Goal: Communication & Community: Answer question/provide support

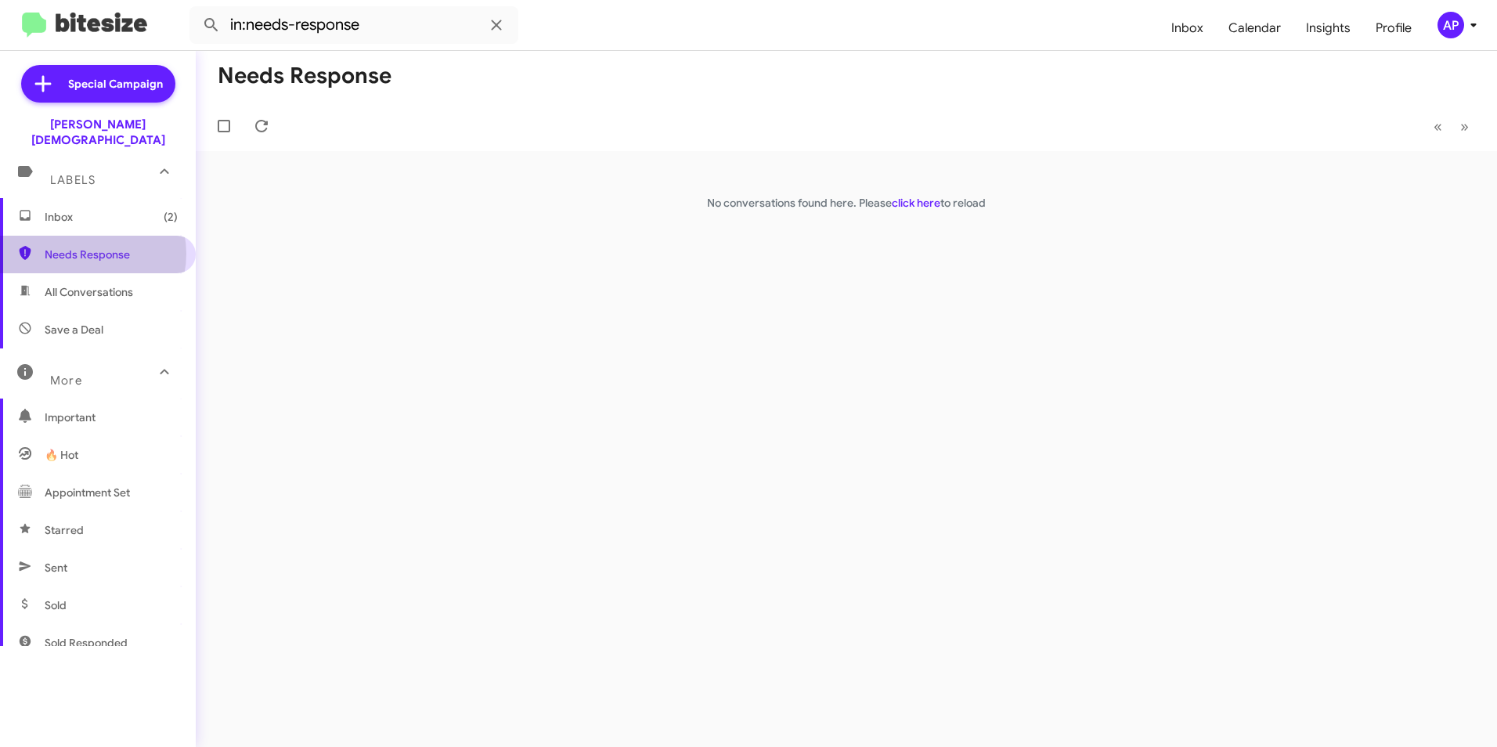
click at [89, 247] on span "Needs Response" at bounding box center [111, 255] width 133 height 16
drag, startPoint x: 656, startPoint y: 226, endPoint x: 684, endPoint y: 217, distance: 29.0
click at [666, 222] on div "Needs Response « Previous » Next No conversations found here. Please click here…" at bounding box center [846, 399] width 1301 height 696
click at [904, 200] on link "click here" at bounding box center [916, 203] width 49 height 14
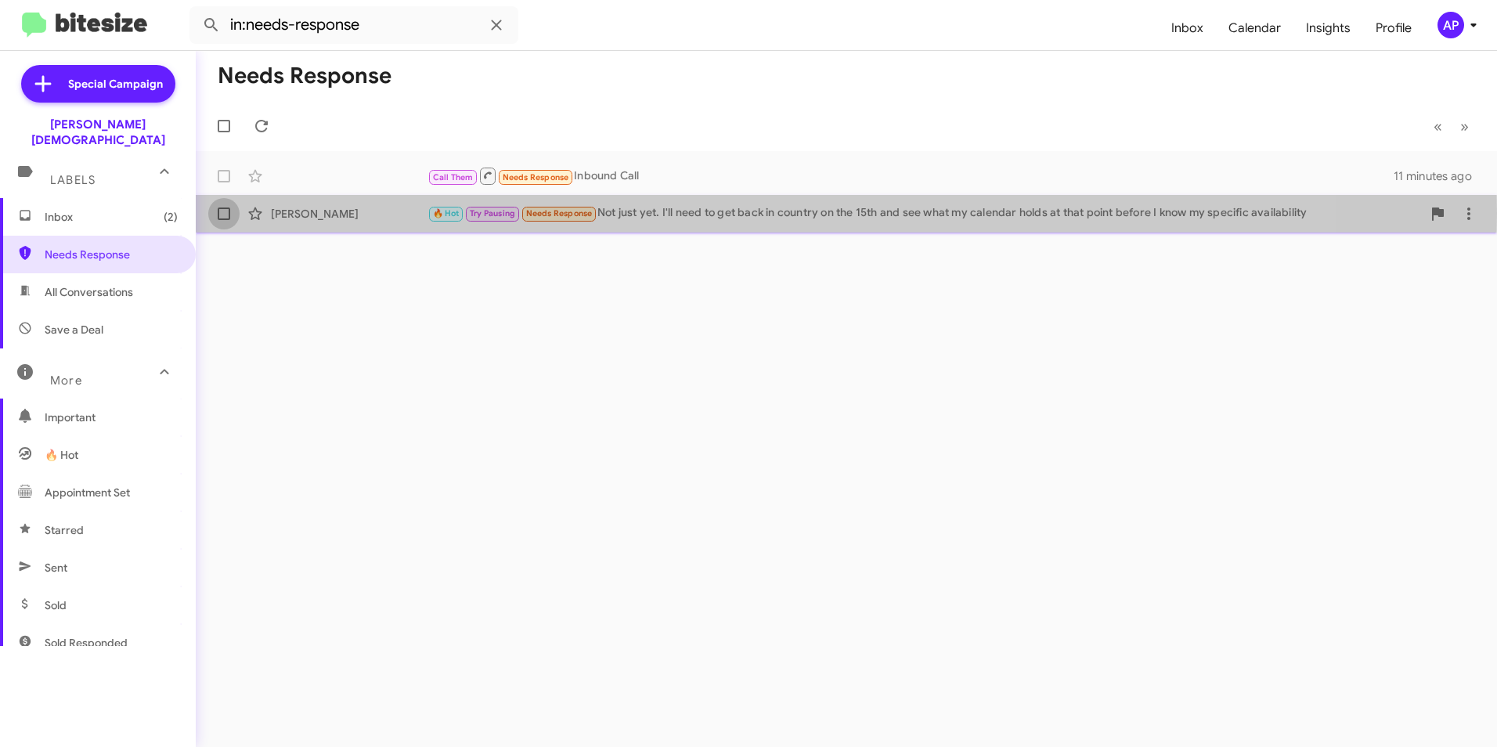
click at [223, 213] on span at bounding box center [224, 214] width 13 height 13
click at [223, 220] on input "checkbox" at bounding box center [223, 220] width 1 height 1
checkbox input "true"
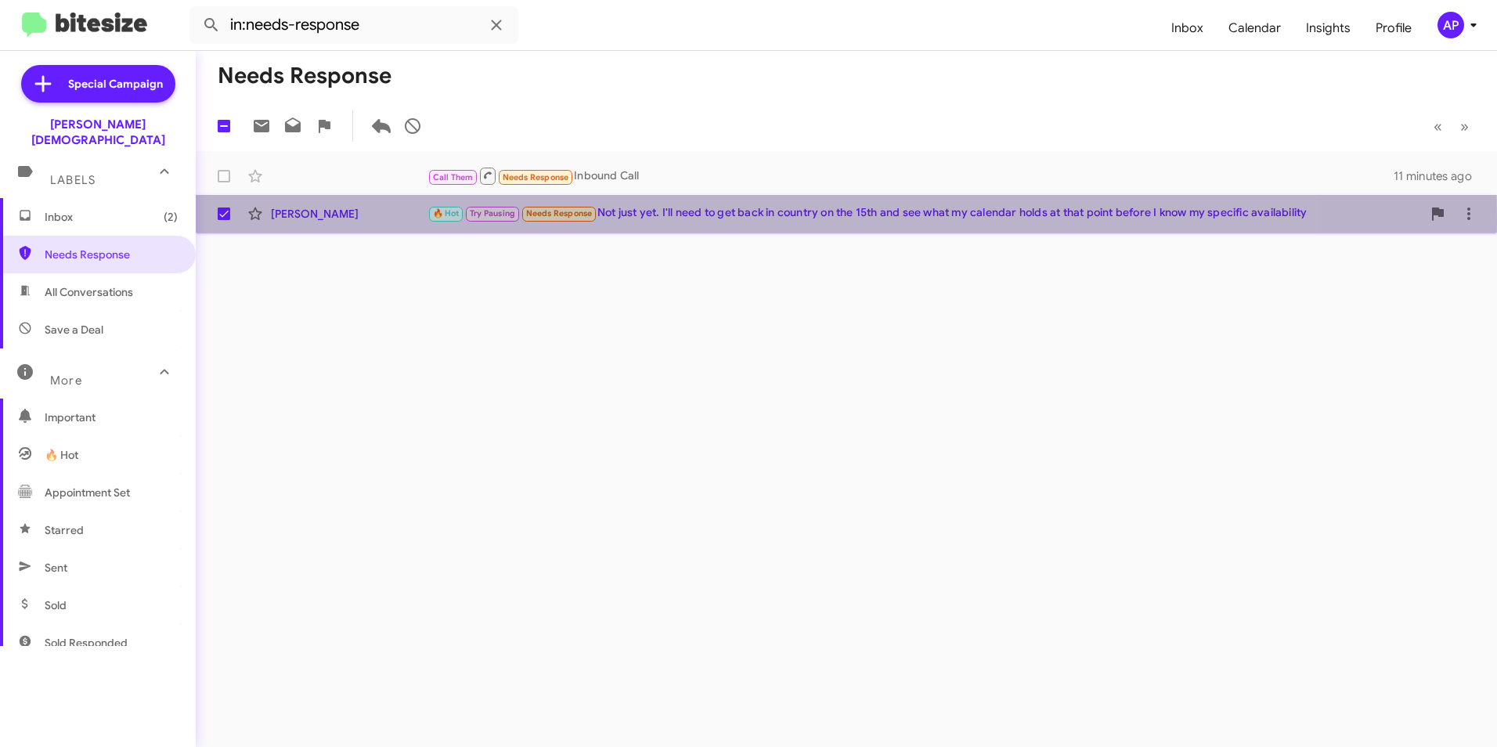
click at [313, 218] on div "Richard Butler" at bounding box center [349, 214] width 157 height 16
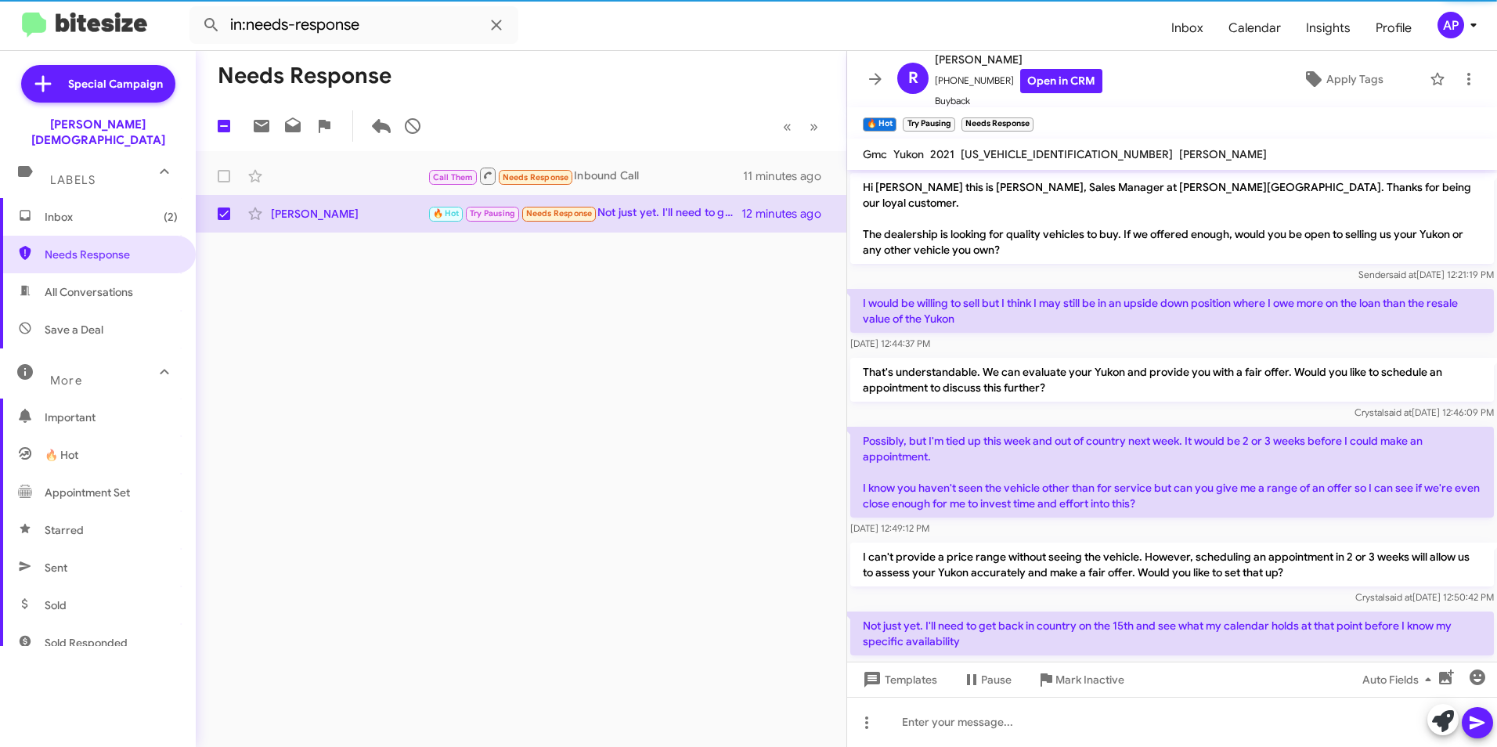
scroll to position [23, 0]
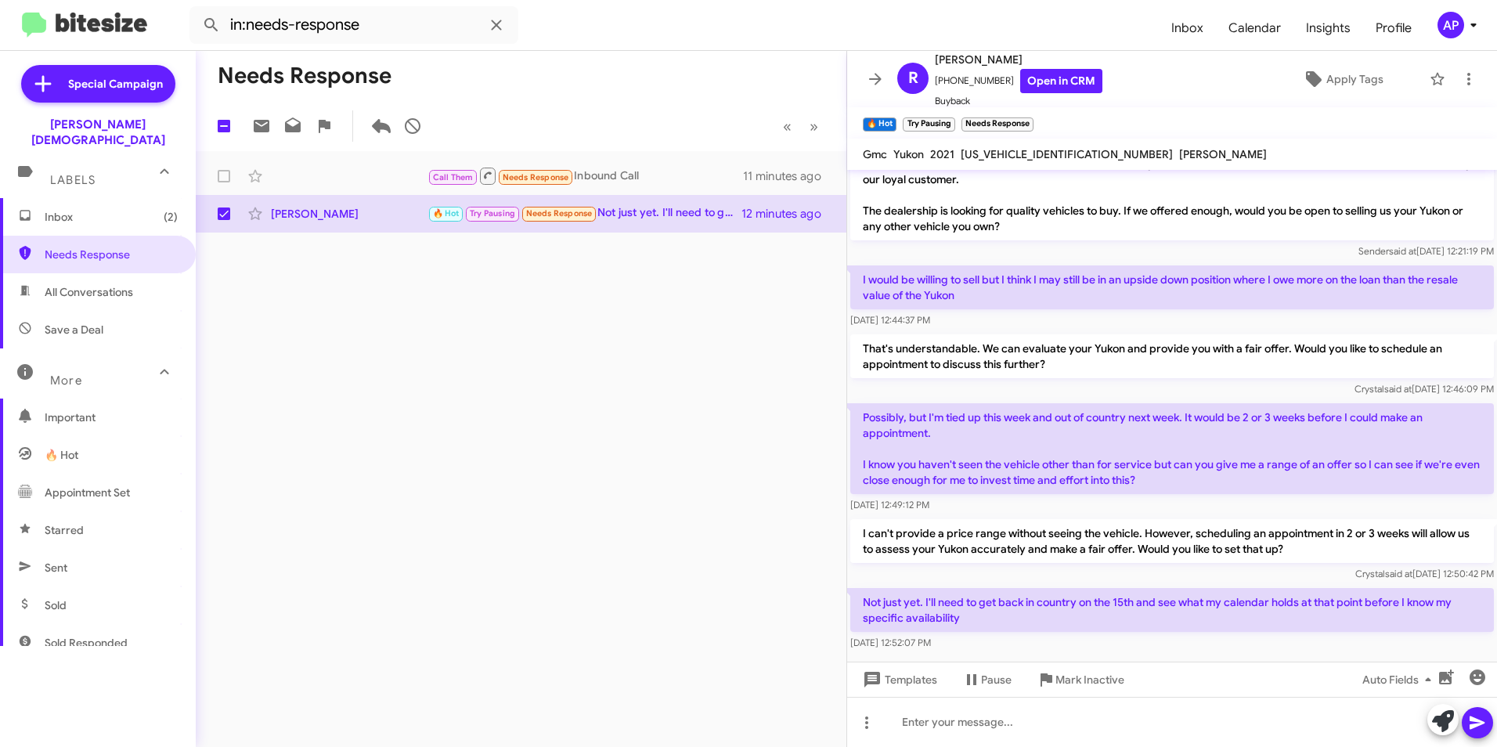
click at [723, 514] on div "Needs Response 1 « Previous » Next Call Them Needs Response Inbound Call 11 min…" at bounding box center [521, 399] width 651 height 696
click at [638, 448] on div "Needs Response 1 « Previous » Next Call Them Needs Response Inbound Call 11 min…" at bounding box center [521, 399] width 651 height 696
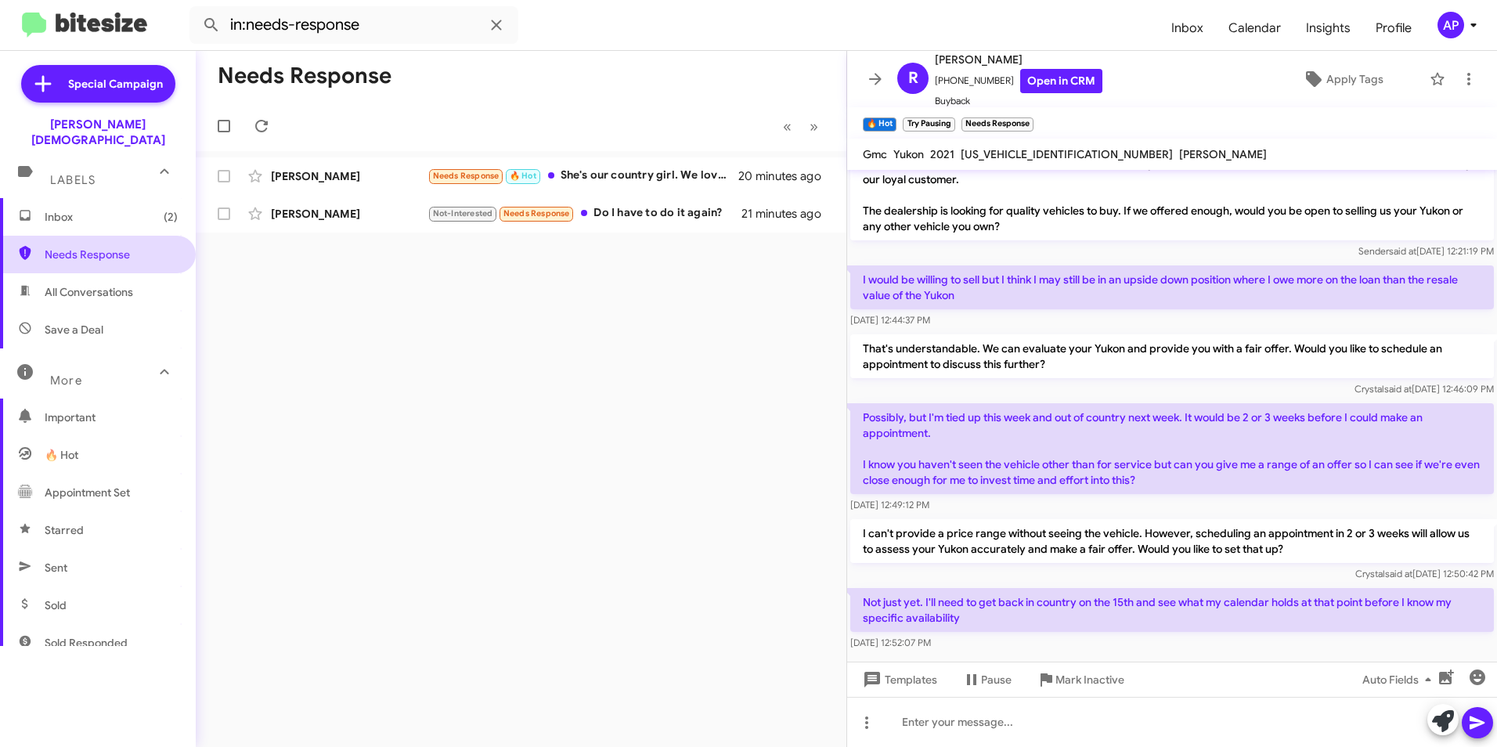
click at [75, 247] on span "Needs Response" at bounding box center [111, 255] width 133 height 16
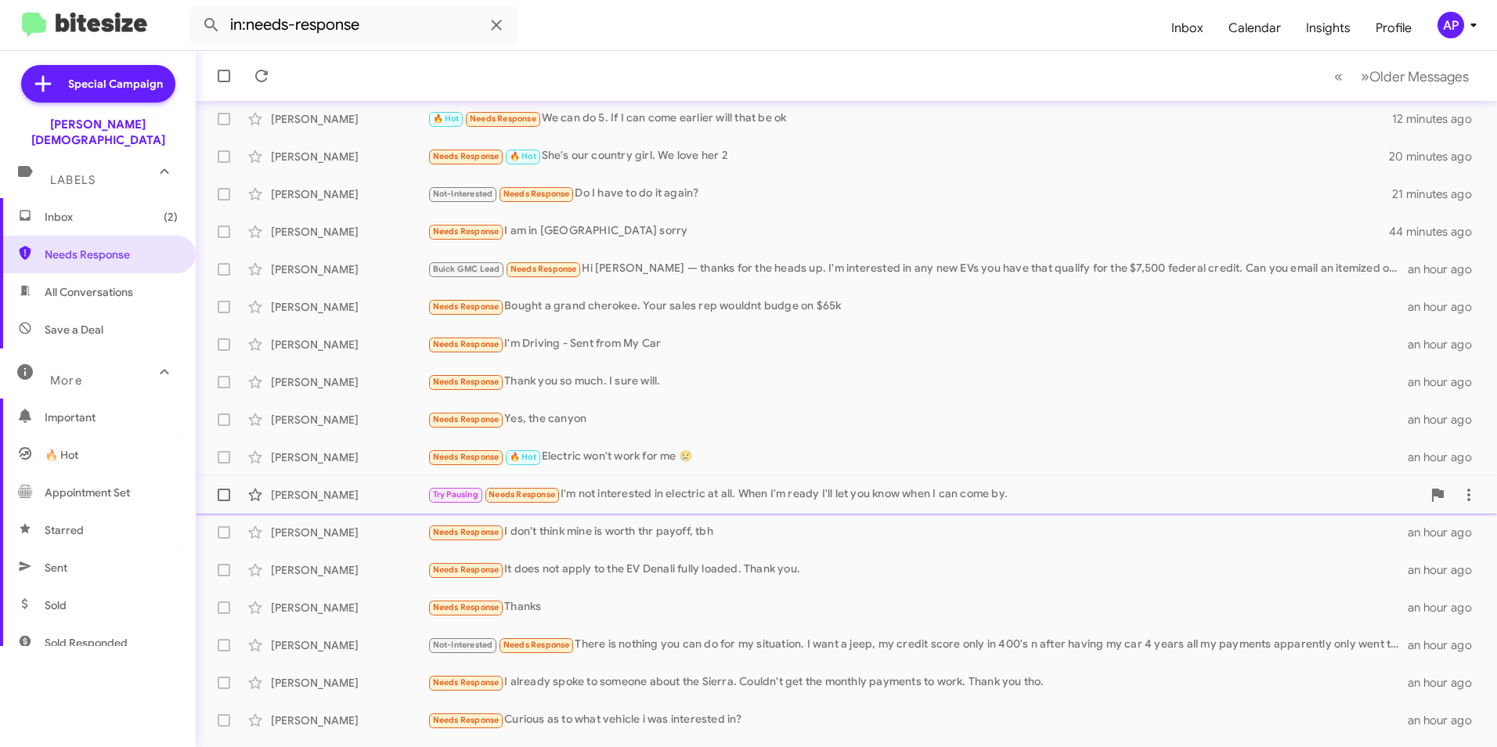
scroll to position [162, 0]
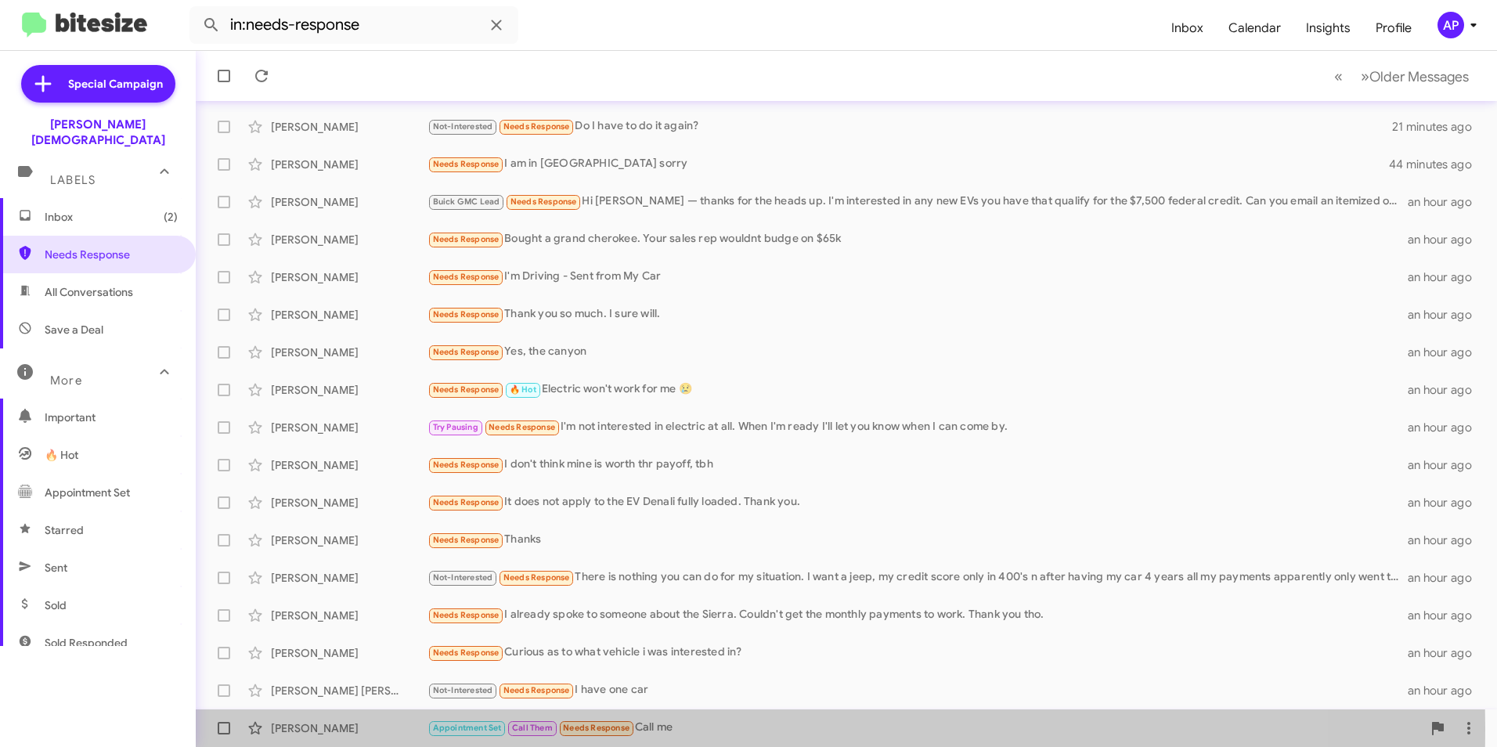
click at [312, 727] on div "Troyvonta Williams" at bounding box center [349, 728] width 157 height 16
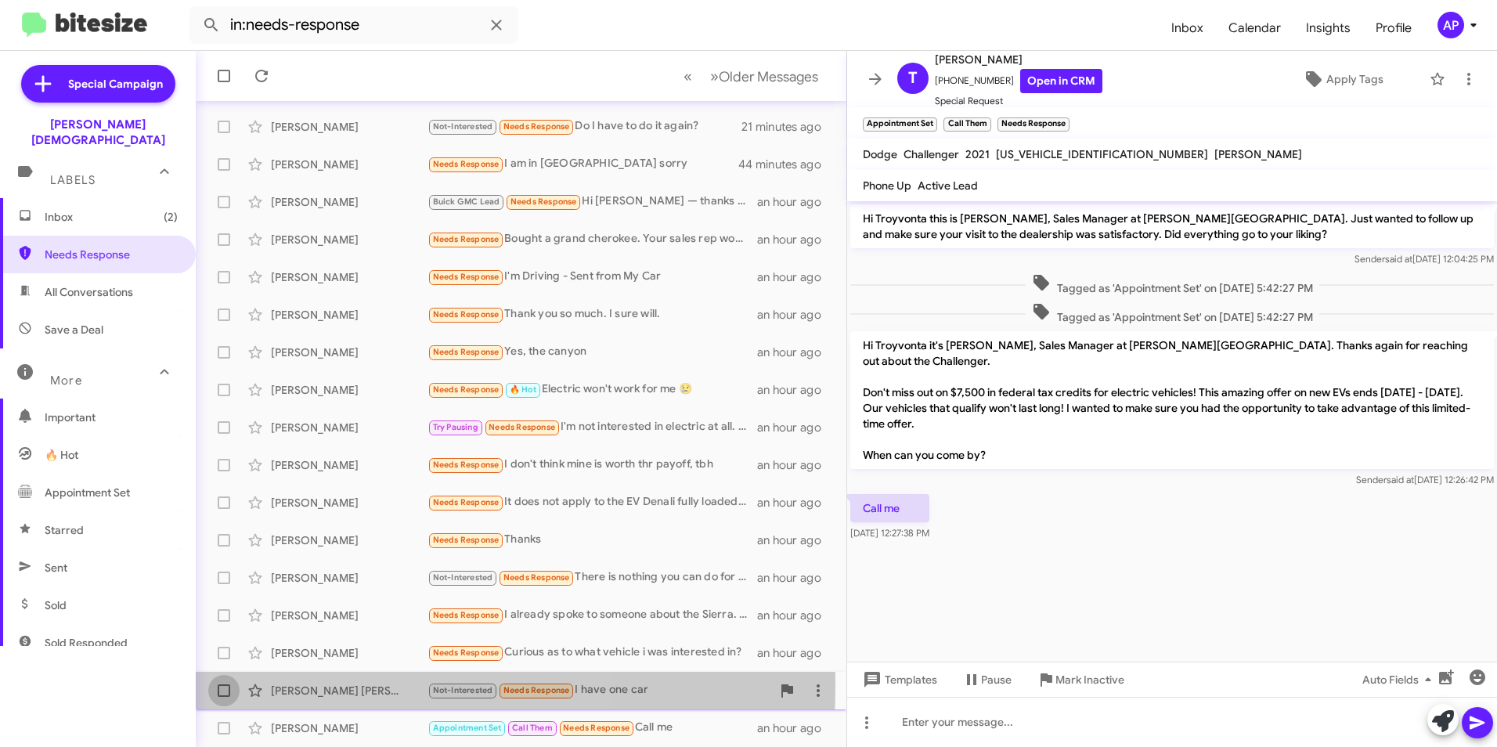
click at [227, 685] on span at bounding box center [224, 690] width 13 height 13
click at [224, 697] on input "checkbox" at bounding box center [223, 697] width 1 height 1
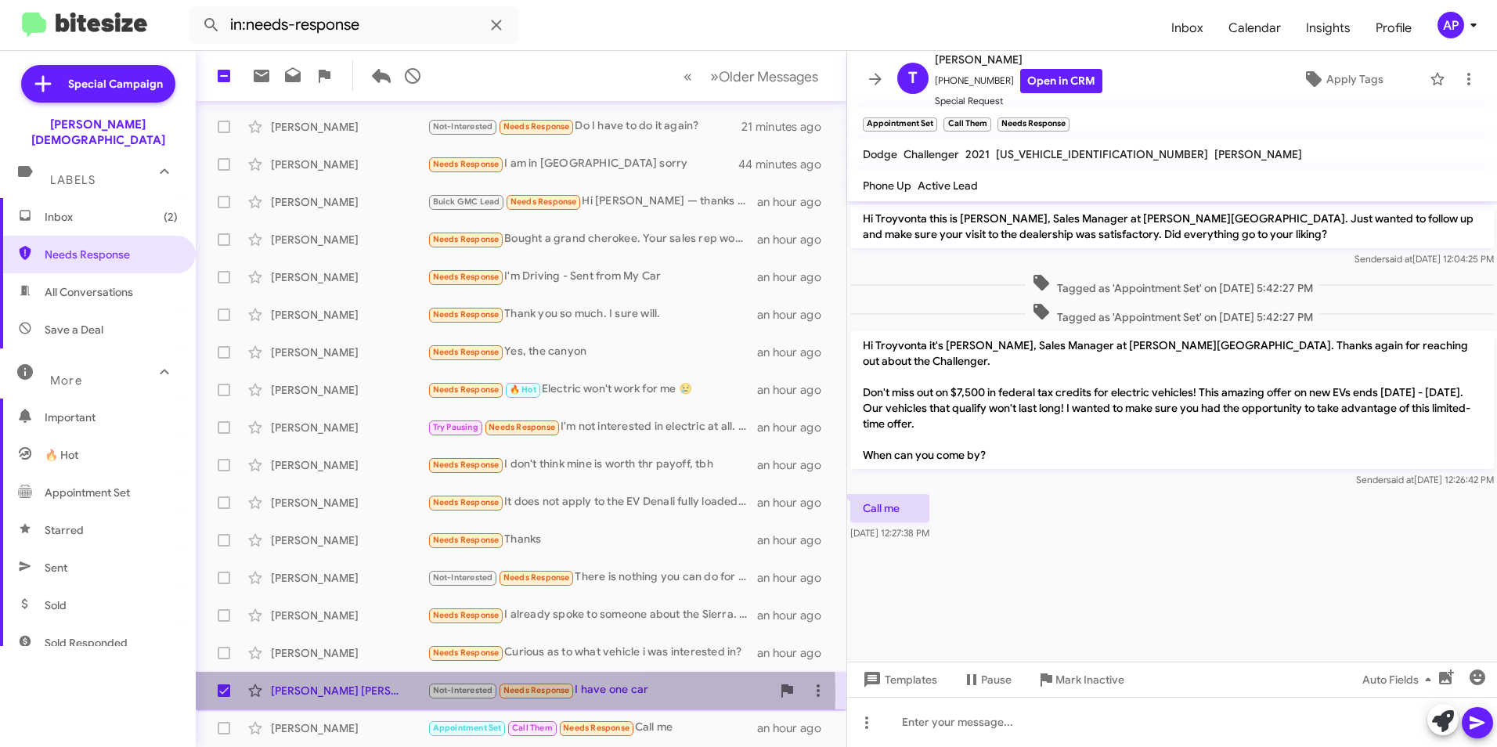
click at [344, 694] on div "Anderson Orrego Marin" at bounding box center [349, 691] width 157 height 16
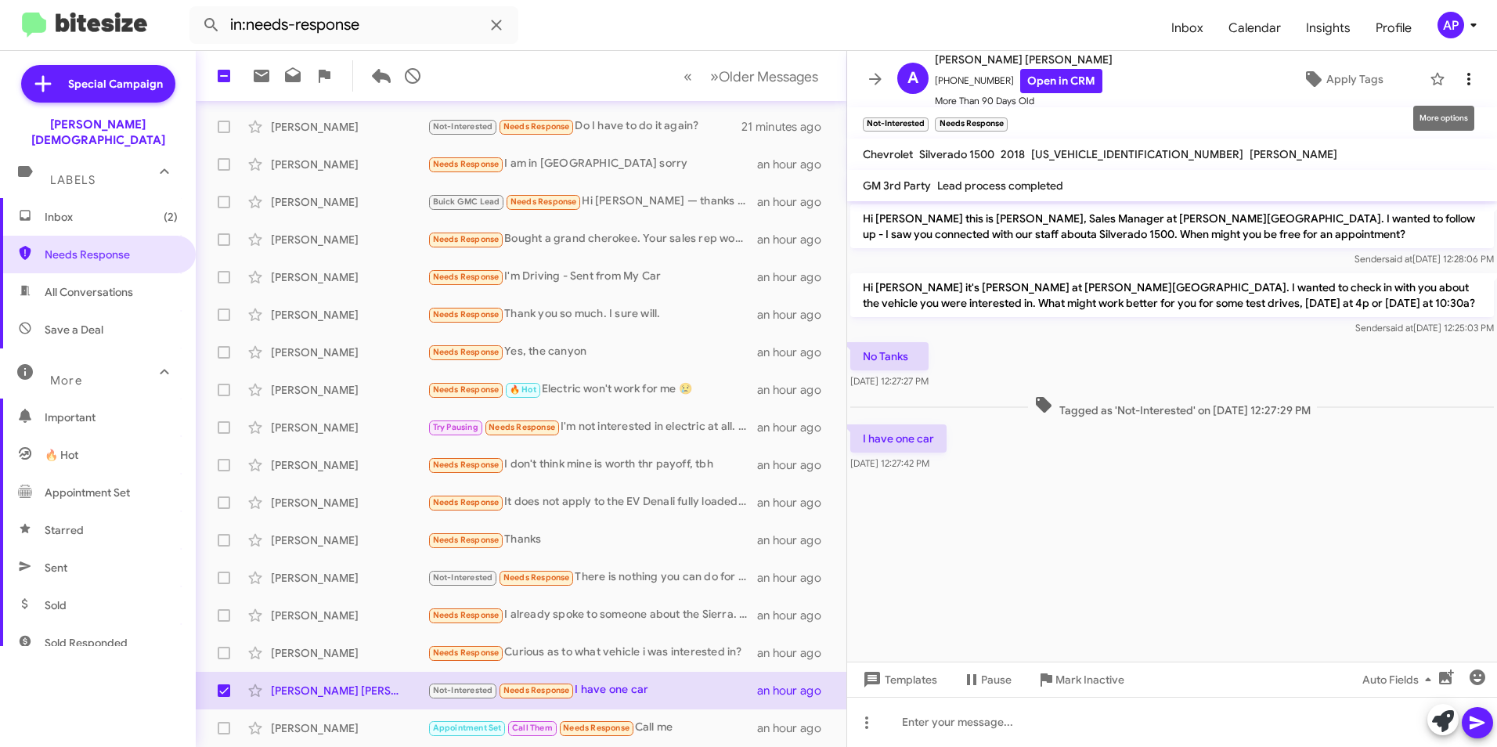
click at [1460, 72] on icon at bounding box center [1469, 79] width 19 height 19
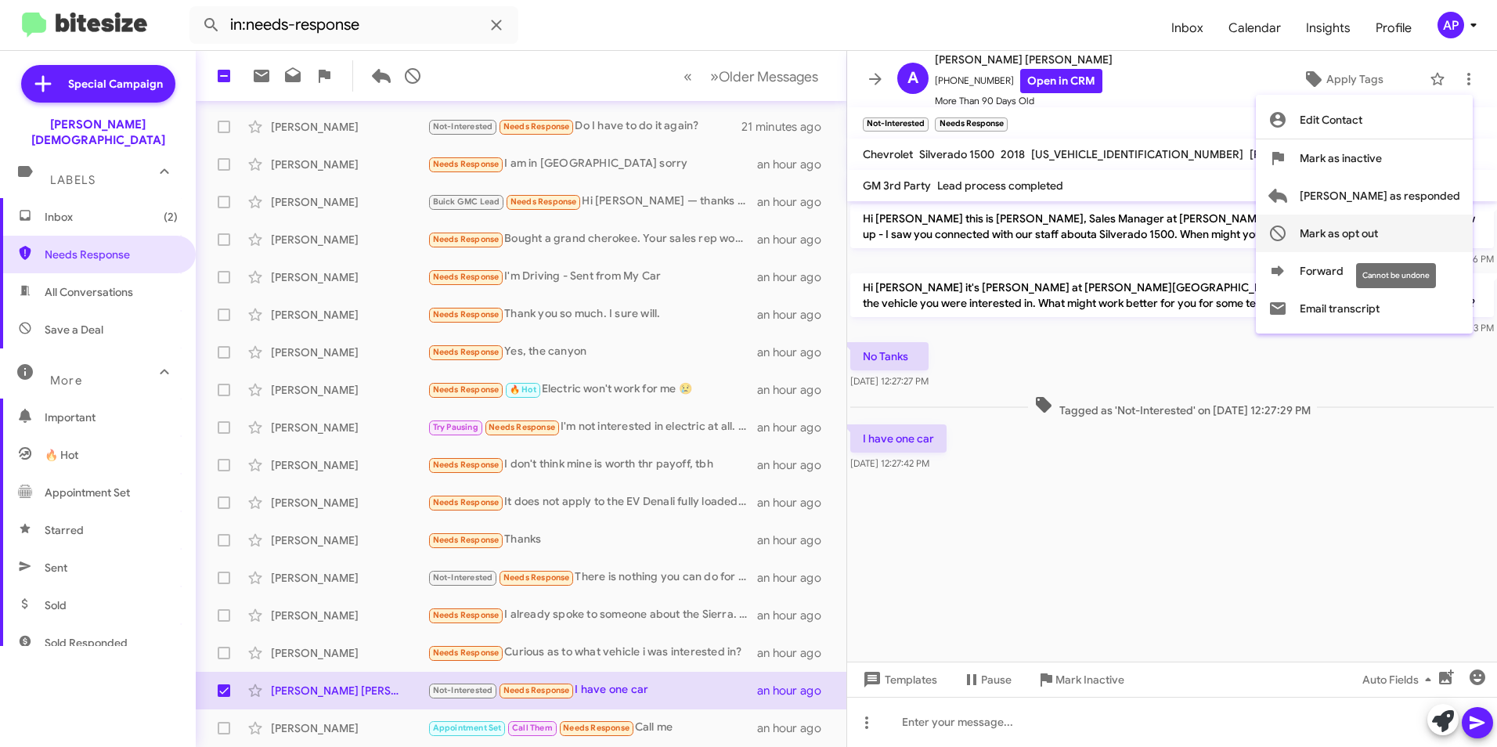
click at [1378, 230] on span "Mark as opt out" at bounding box center [1339, 234] width 78 height 38
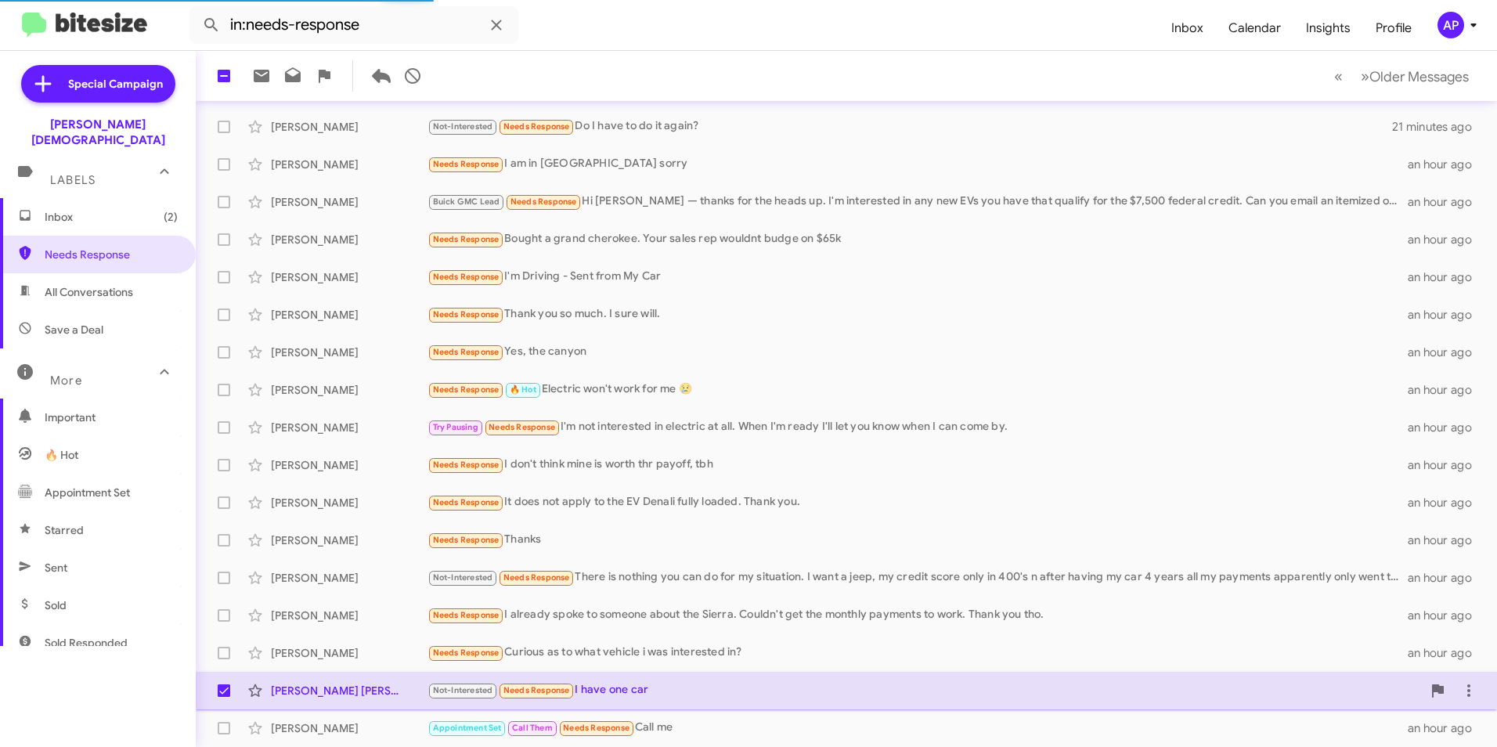
click at [226, 690] on span at bounding box center [224, 690] width 13 height 13
click at [224, 697] on input "checkbox" at bounding box center [223, 697] width 1 height 1
checkbox input "false"
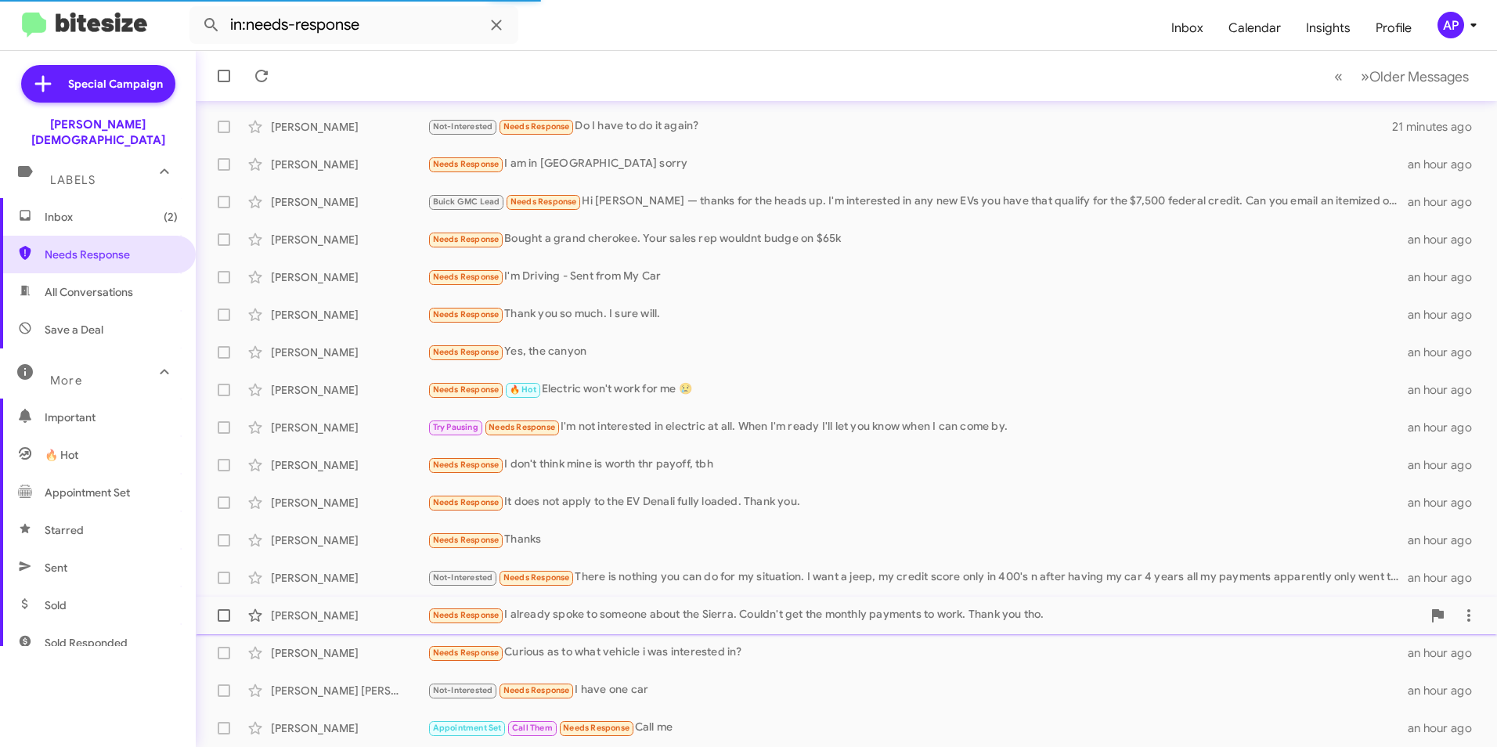
scroll to position [125, 0]
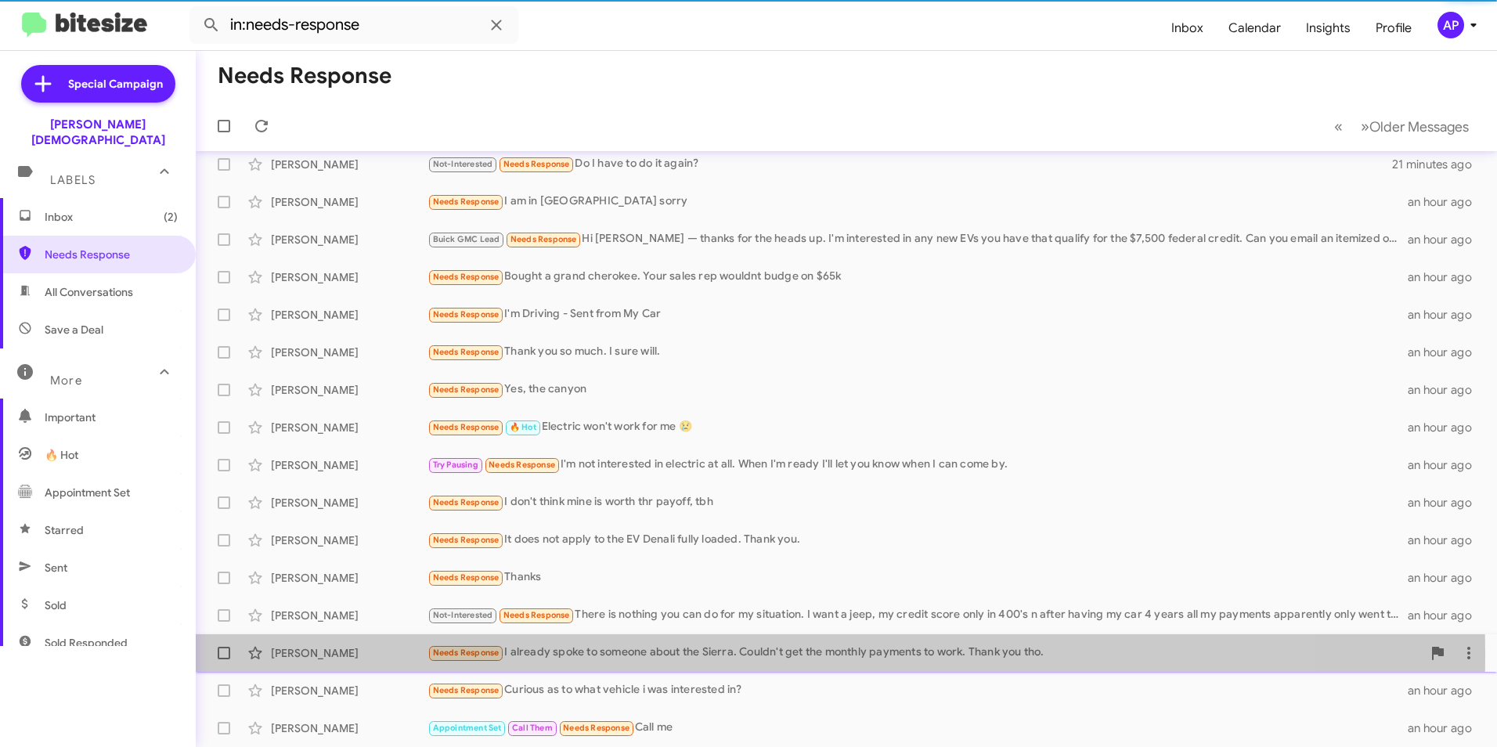
click at [306, 652] on div "Eric Fetterman" at bounding box center [349, 653] width 157 height 16
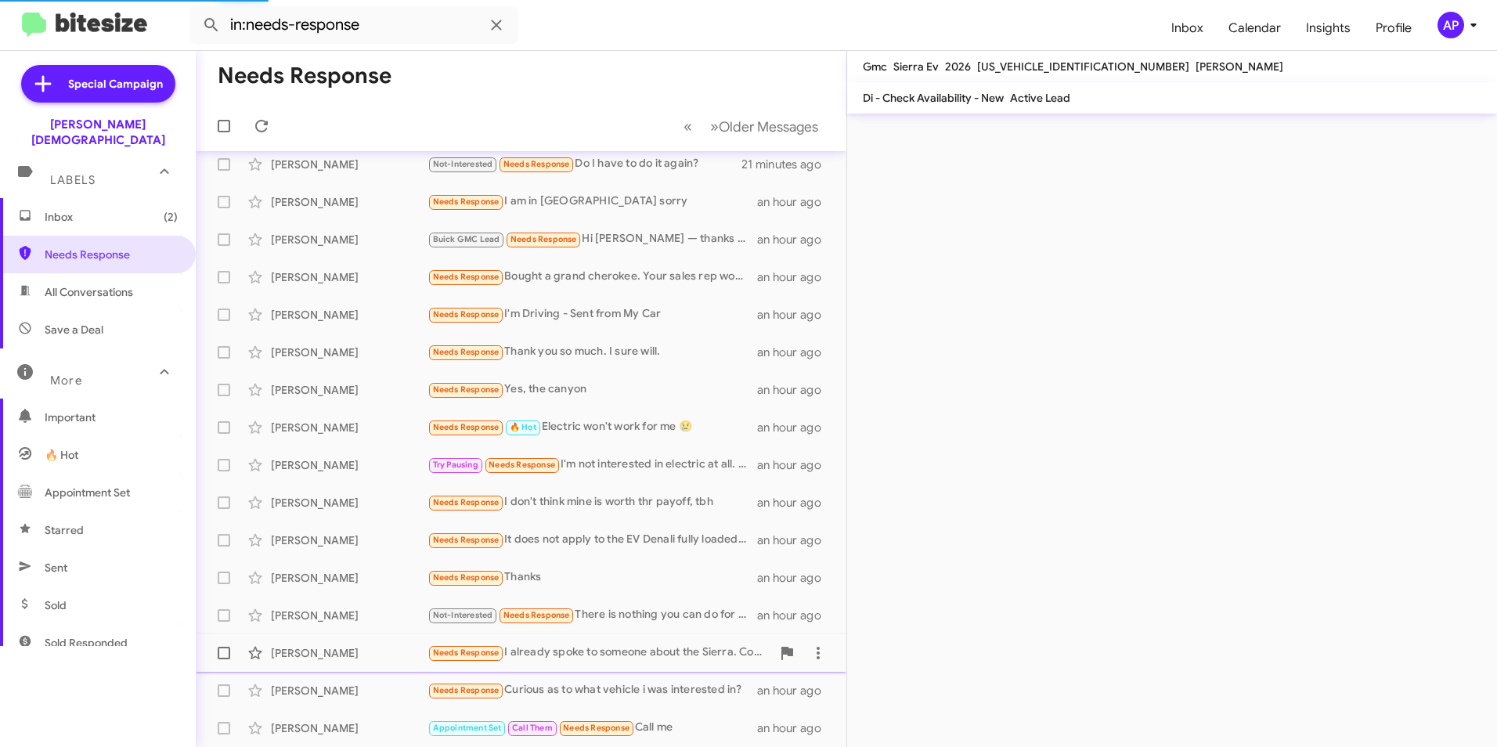
click at [221, 649] on span at bounding box center [224, 653] width 13 height 13
click at [223, 659] on input "checkbox" at bounding box center [223, 659] width 1 height 1
checkbox input "true"
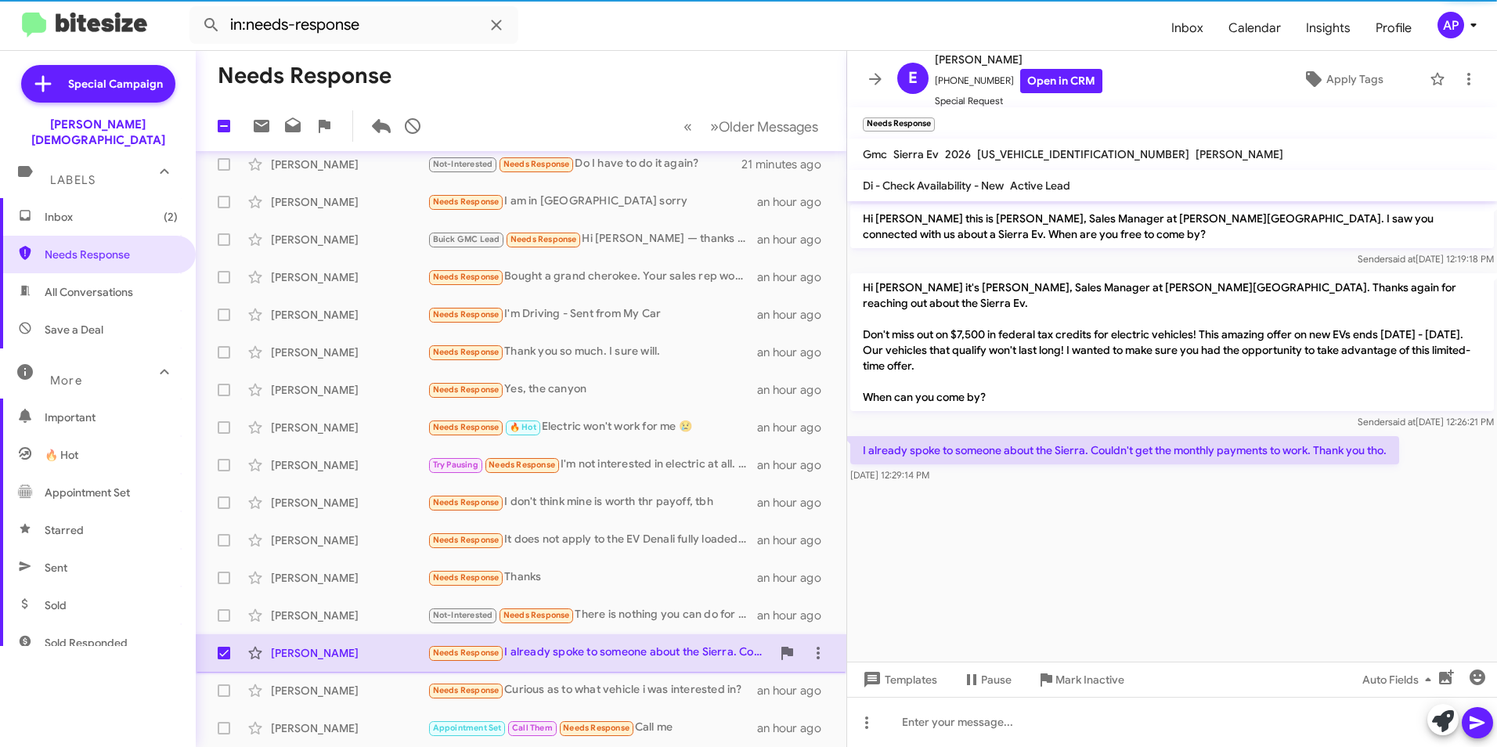
click at [291, 651] on div "Eric Fetterman" at bounding box center [349, 653] width 157 height 16
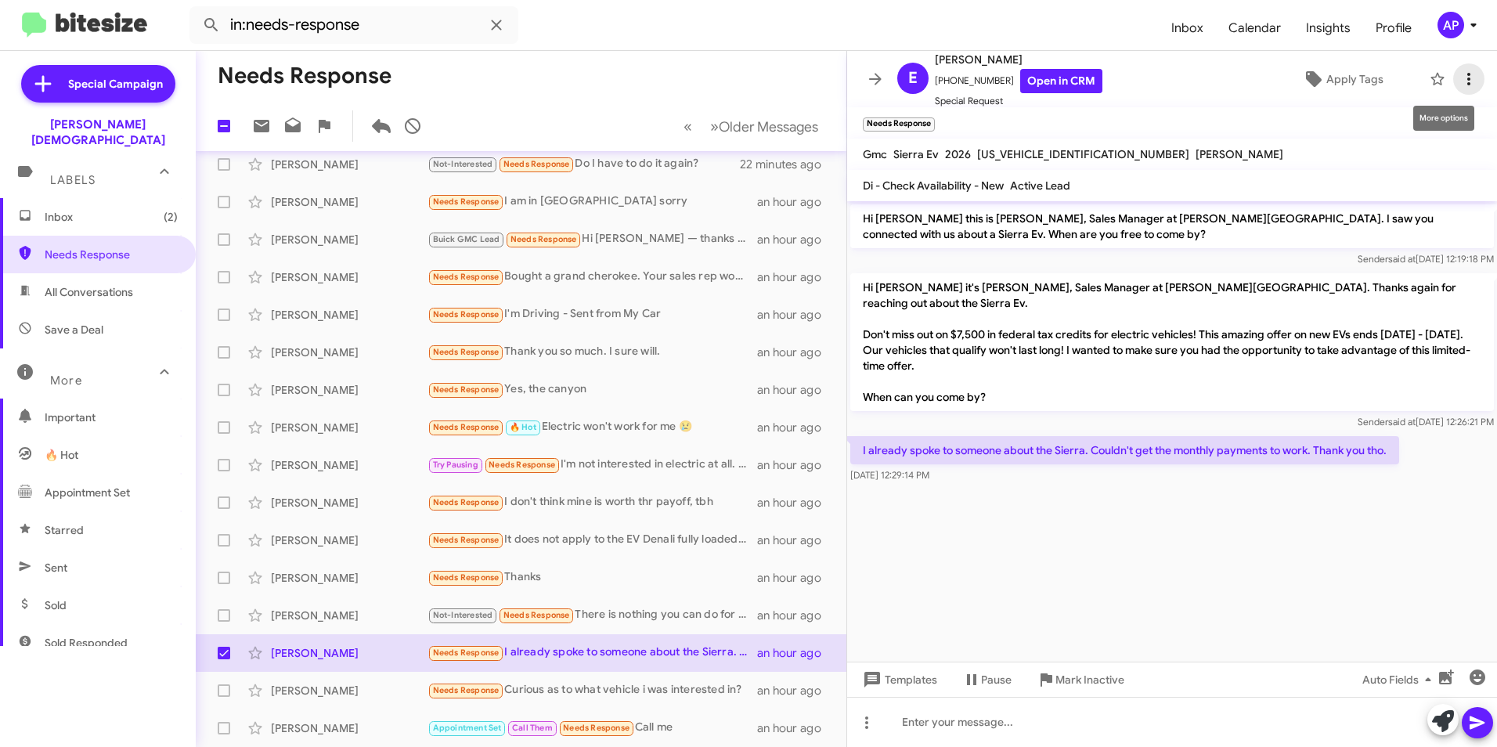
click at [1462, 77] on icon at bounding box center [1469, 79] width 19 height 19
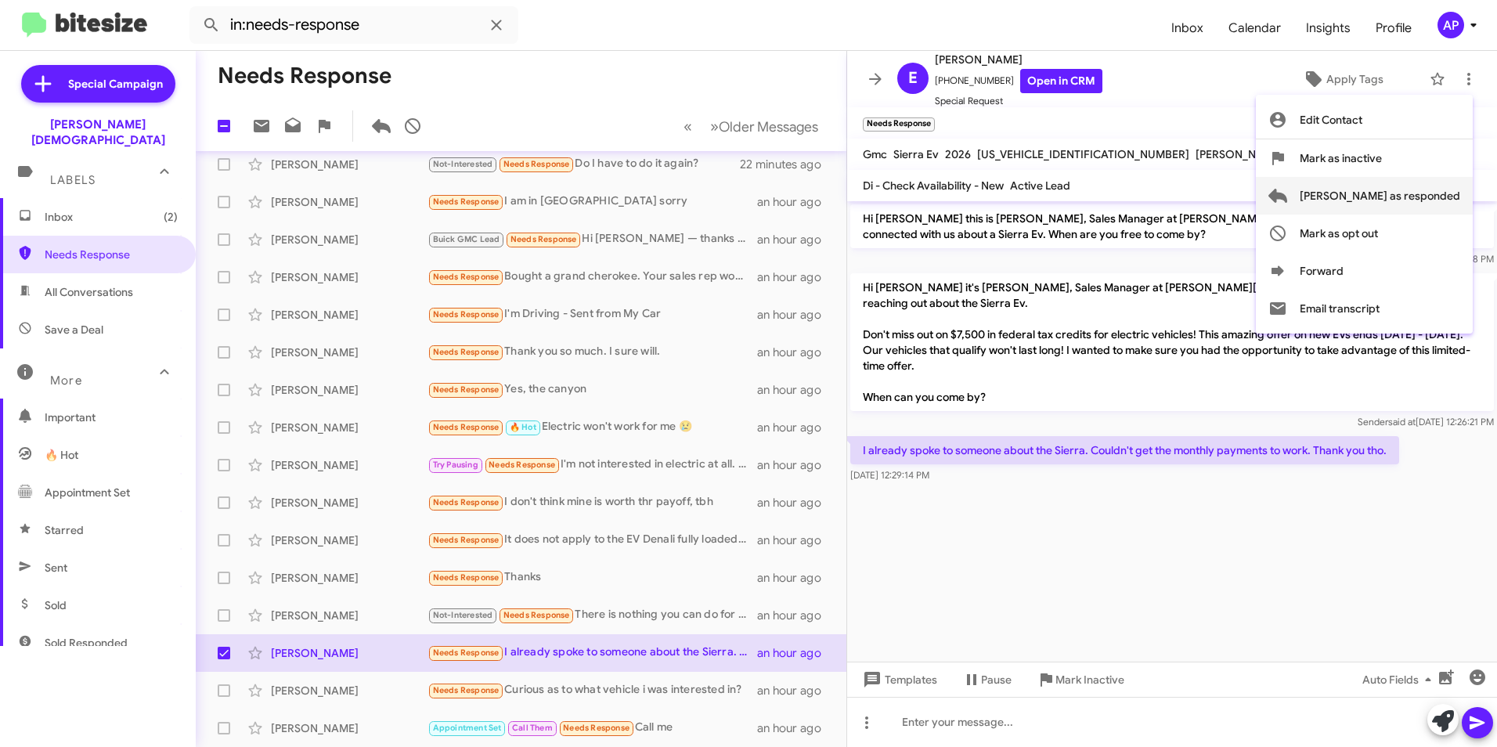
click at [1401, 193] on span "Mark as responded" at bounding box center [1380, 196] width 161 height 38
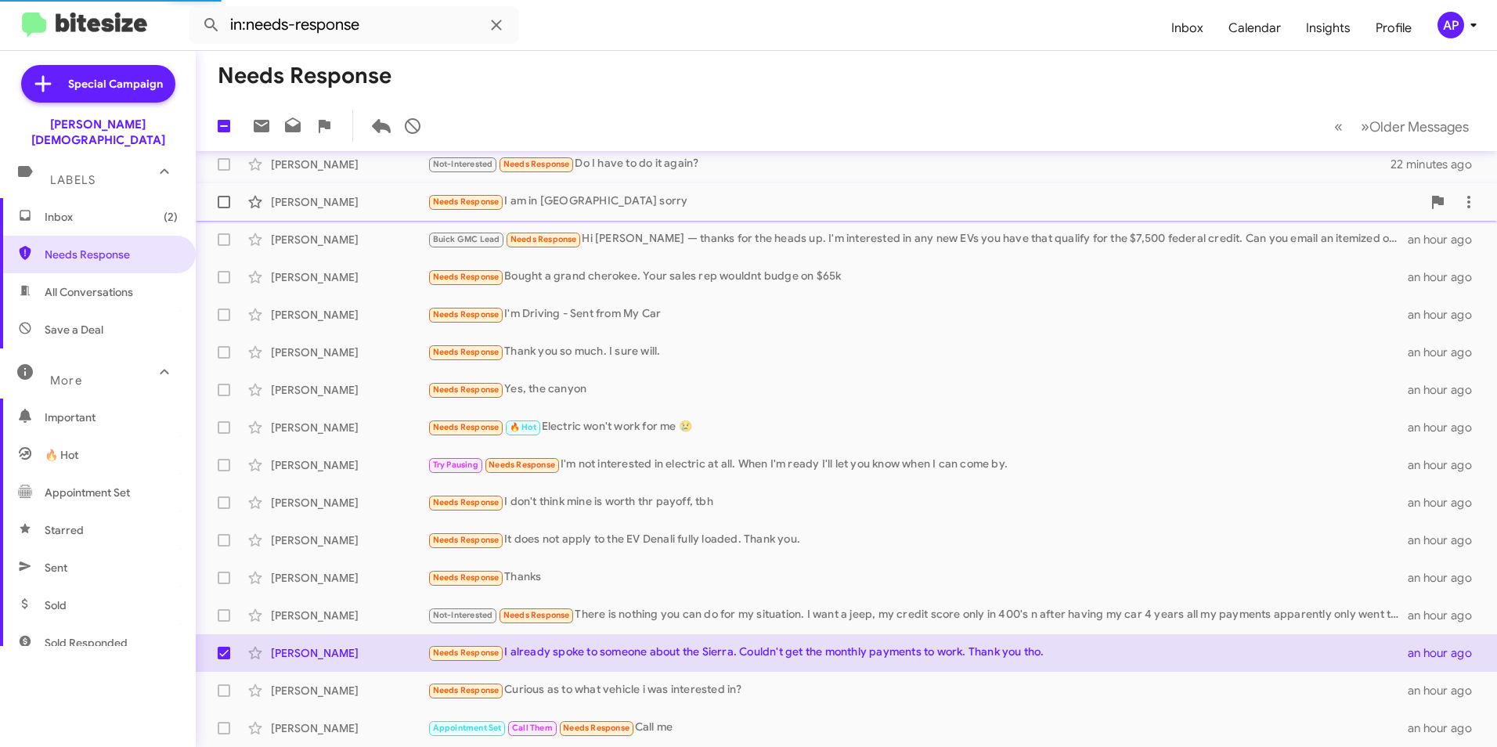
scroll to position [87, 0]
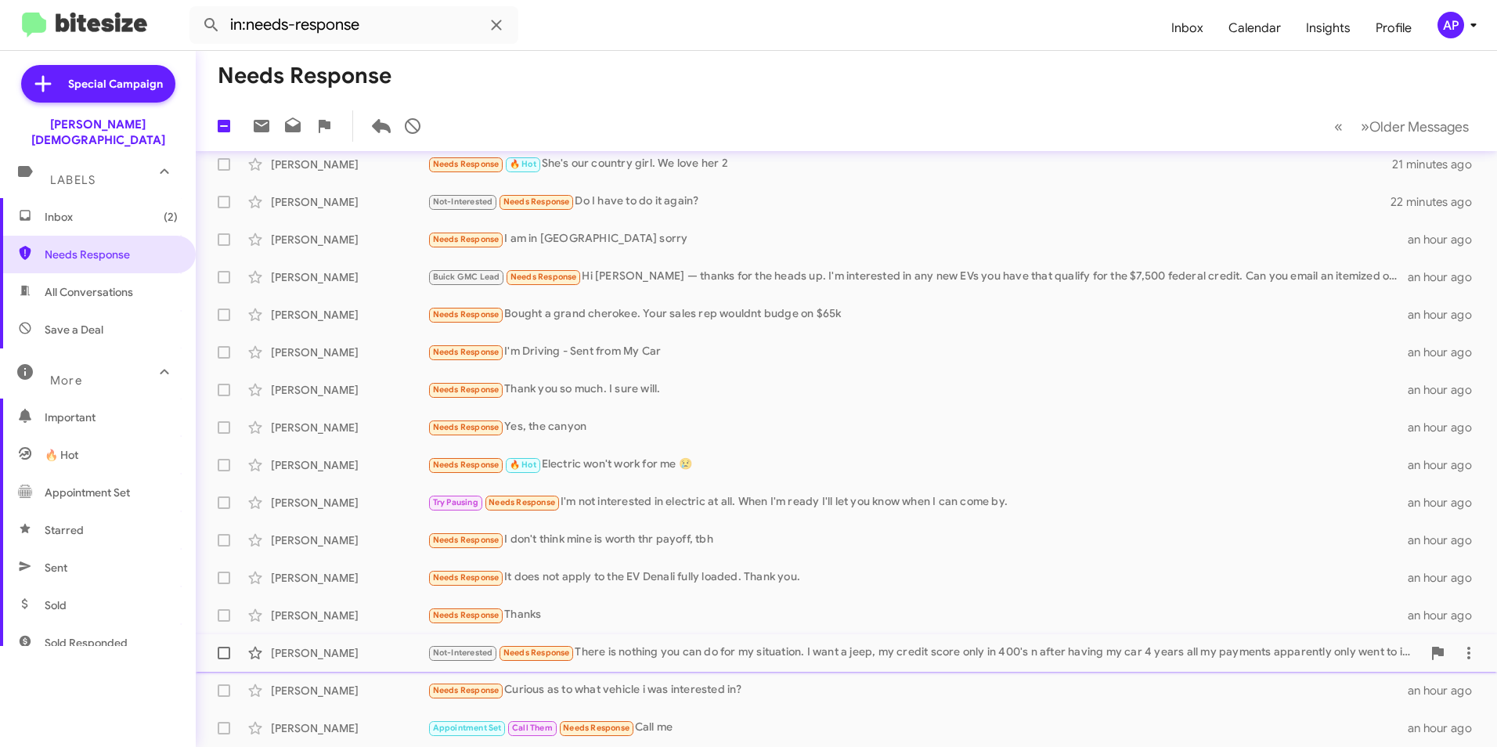
click at [309, 655] on div "Kim Roberts" at bounding box center [349, 653] width 157 height 16
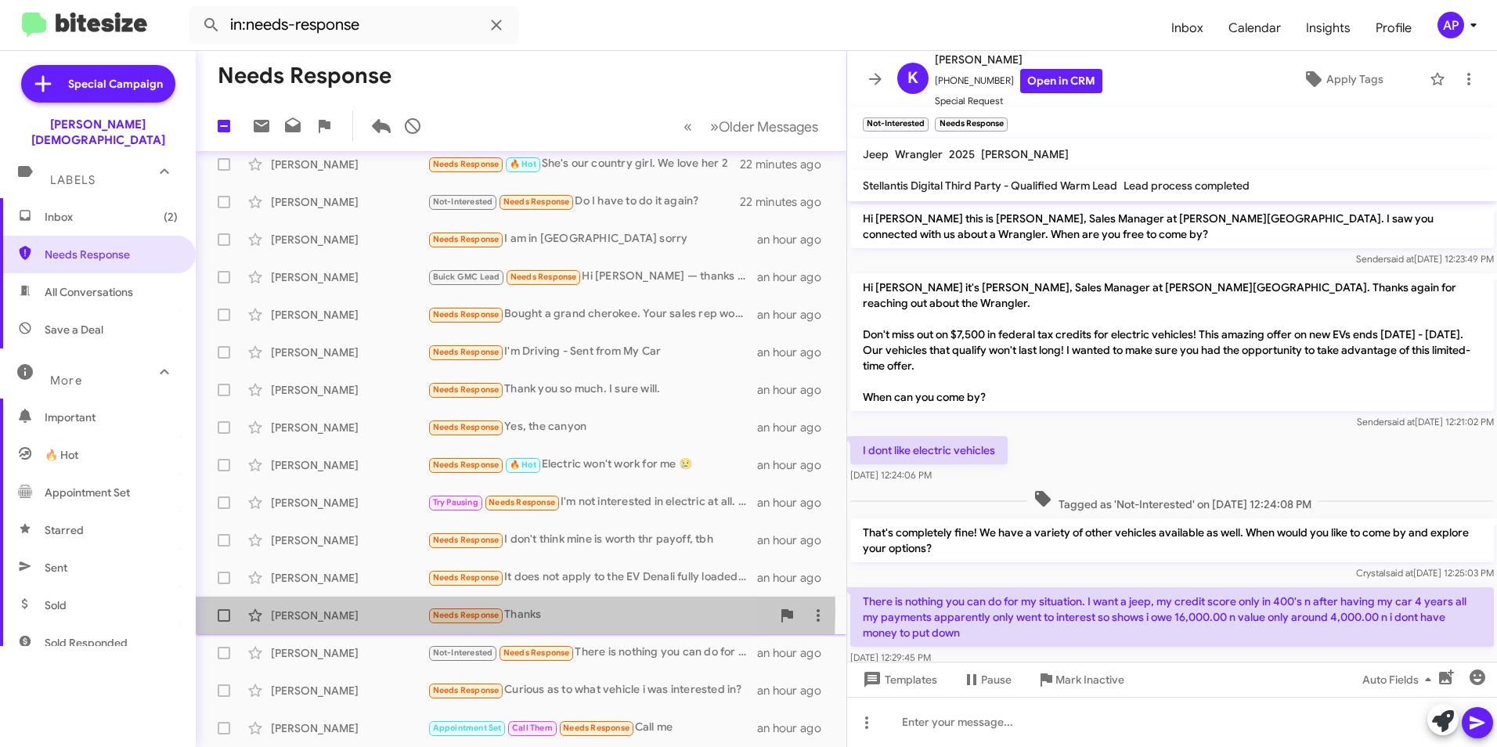
click at [299, 609] on div "Billy Randolph" at bounding box center [349, 616] width 157 height 16
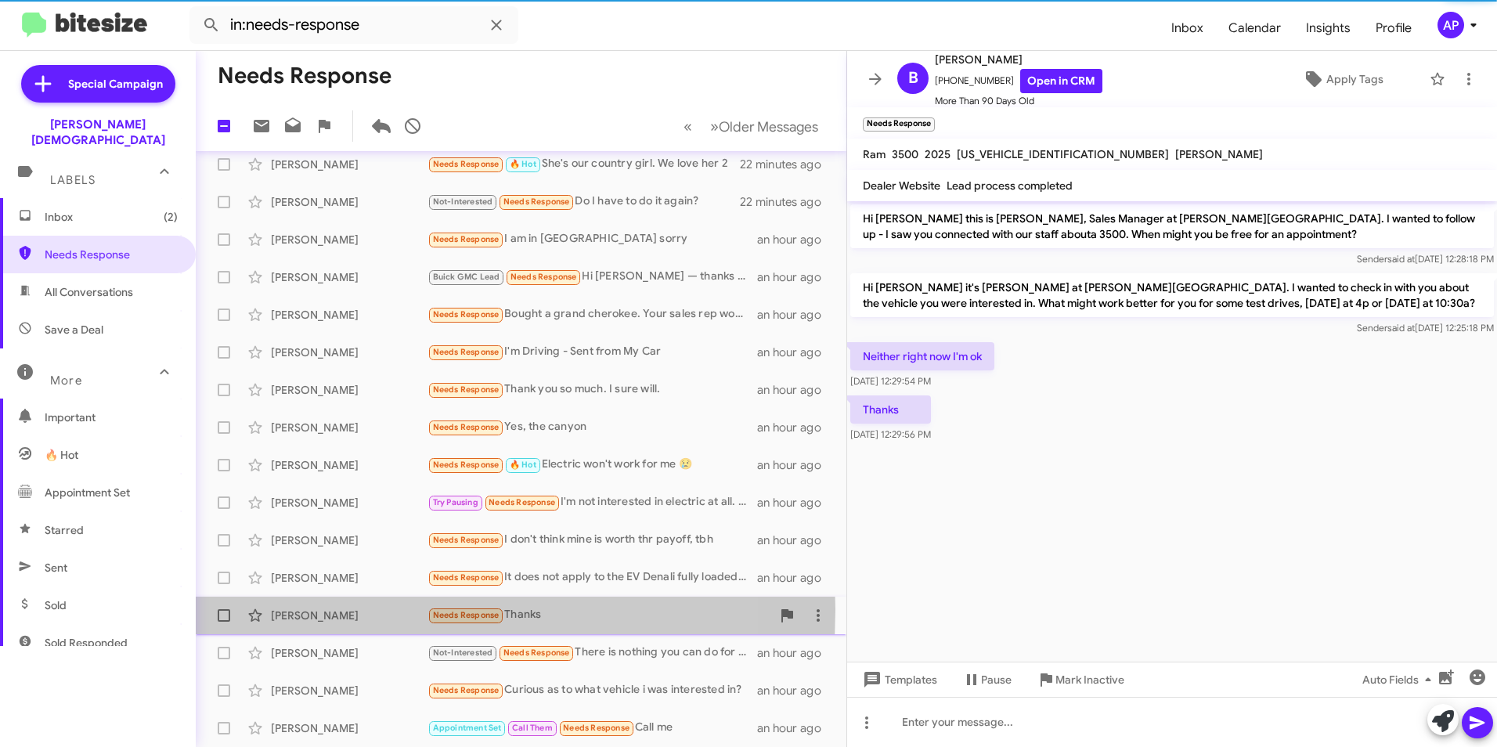
click at [299, 609] on div "Billy Randolph" at bounding box center [349, 616] width 157 height 16
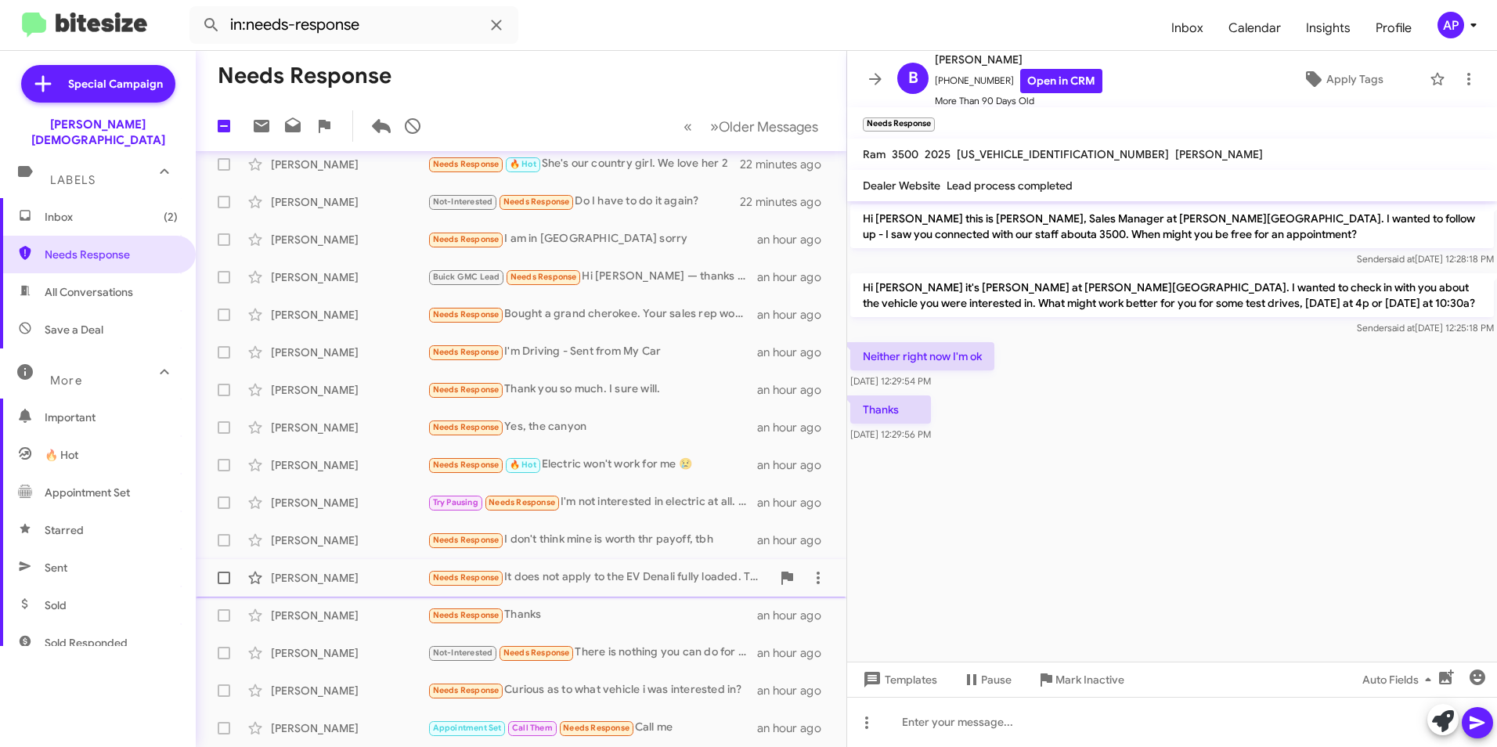
click at [300, 573] on div "Robinson Acosta" at bounding box center [349, 578] width 157 height 16
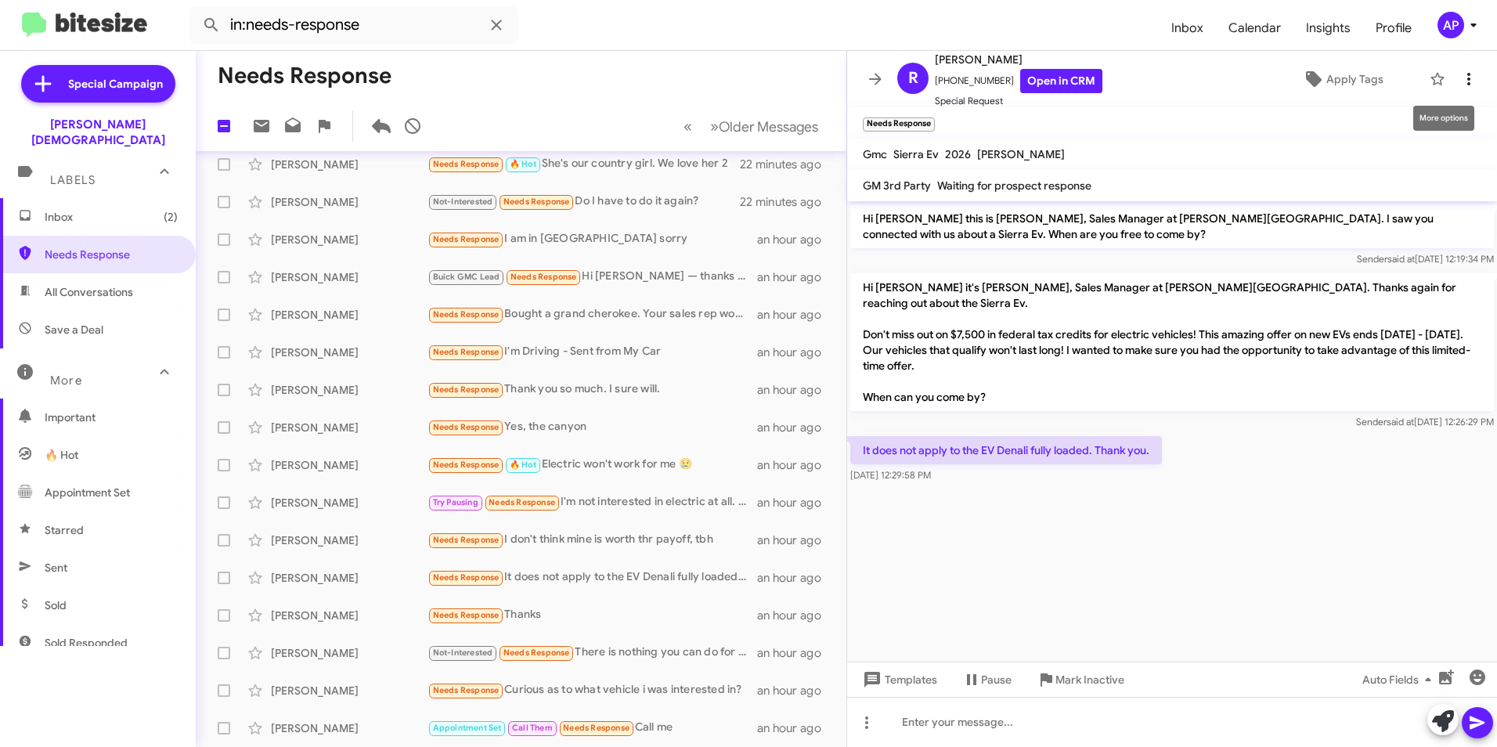
click at [1460, 74] on icon at bounding box center [1469, 79] width 19 height 19
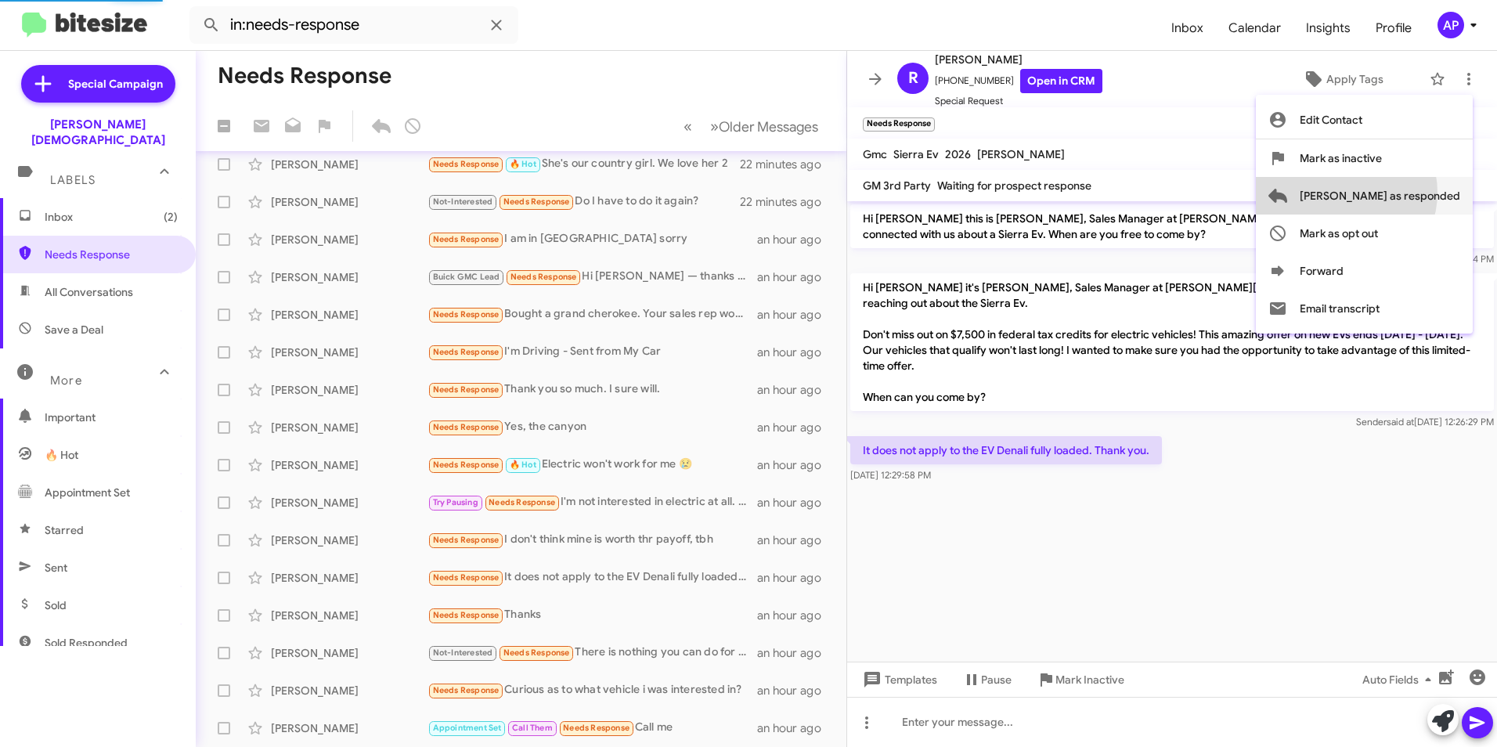
click at [1409, 193] on span "Mark as responded" at bounding box center [1380, 196] width 161 height 38
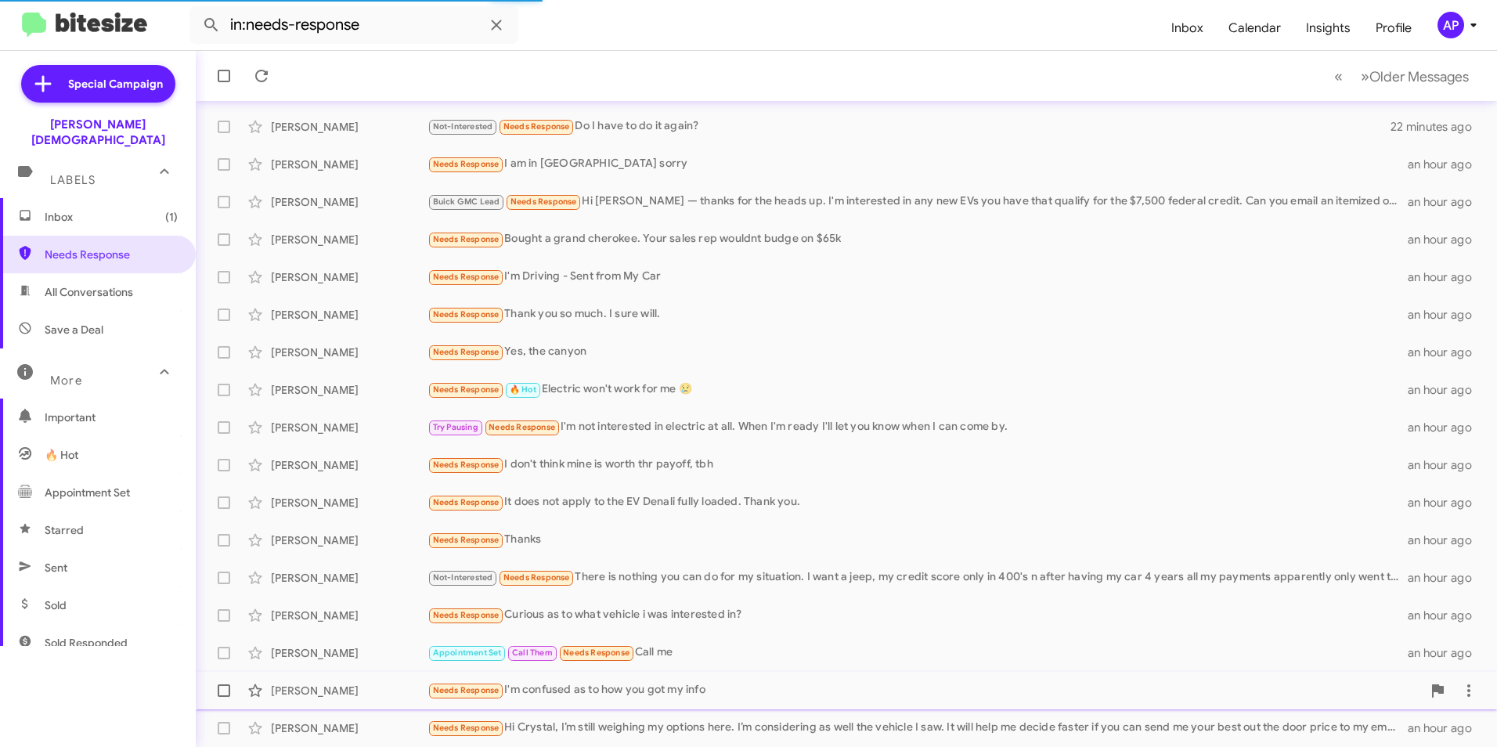
scroll to position [125, 0]
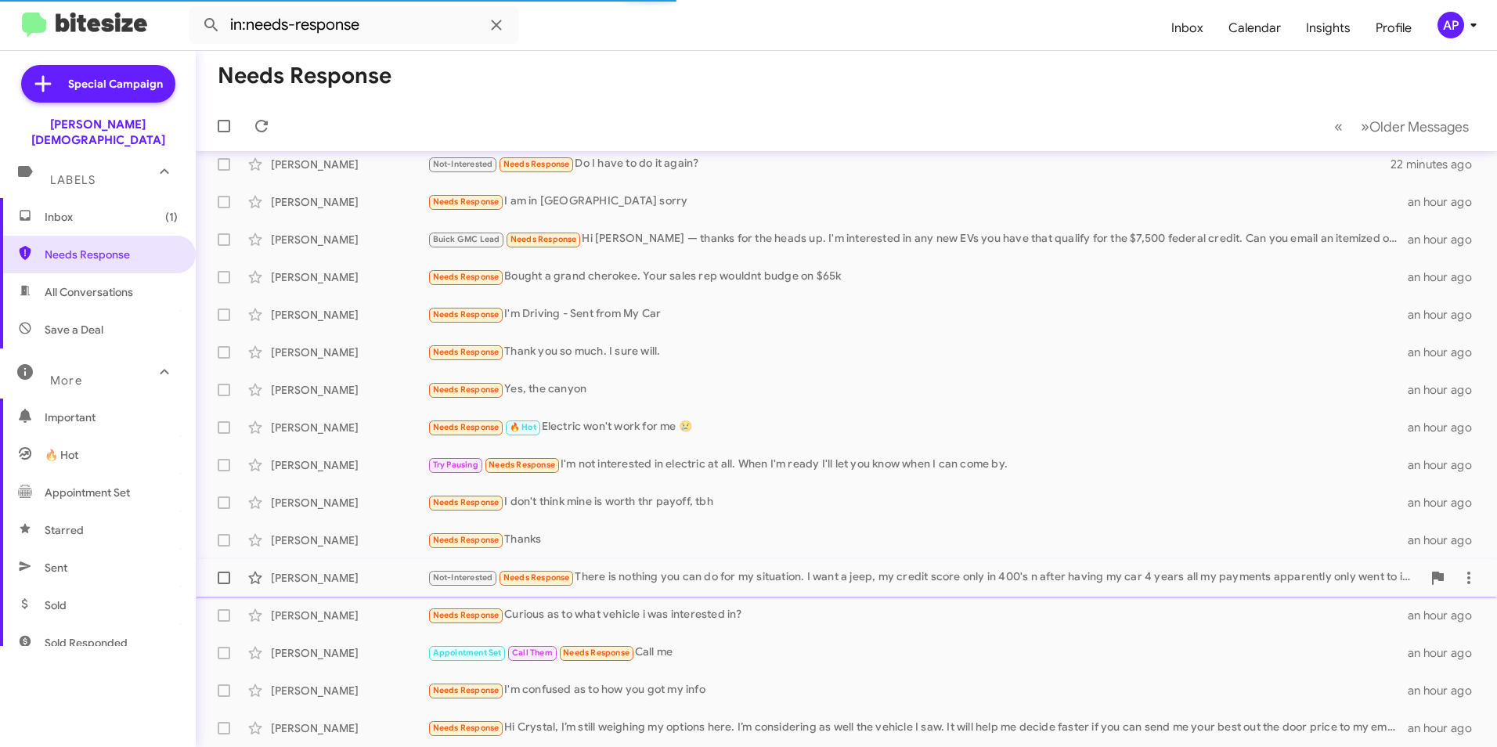
click at [292, 579] on div "Kim Roberts" at bounding box center [349, 578] width 157 height 16
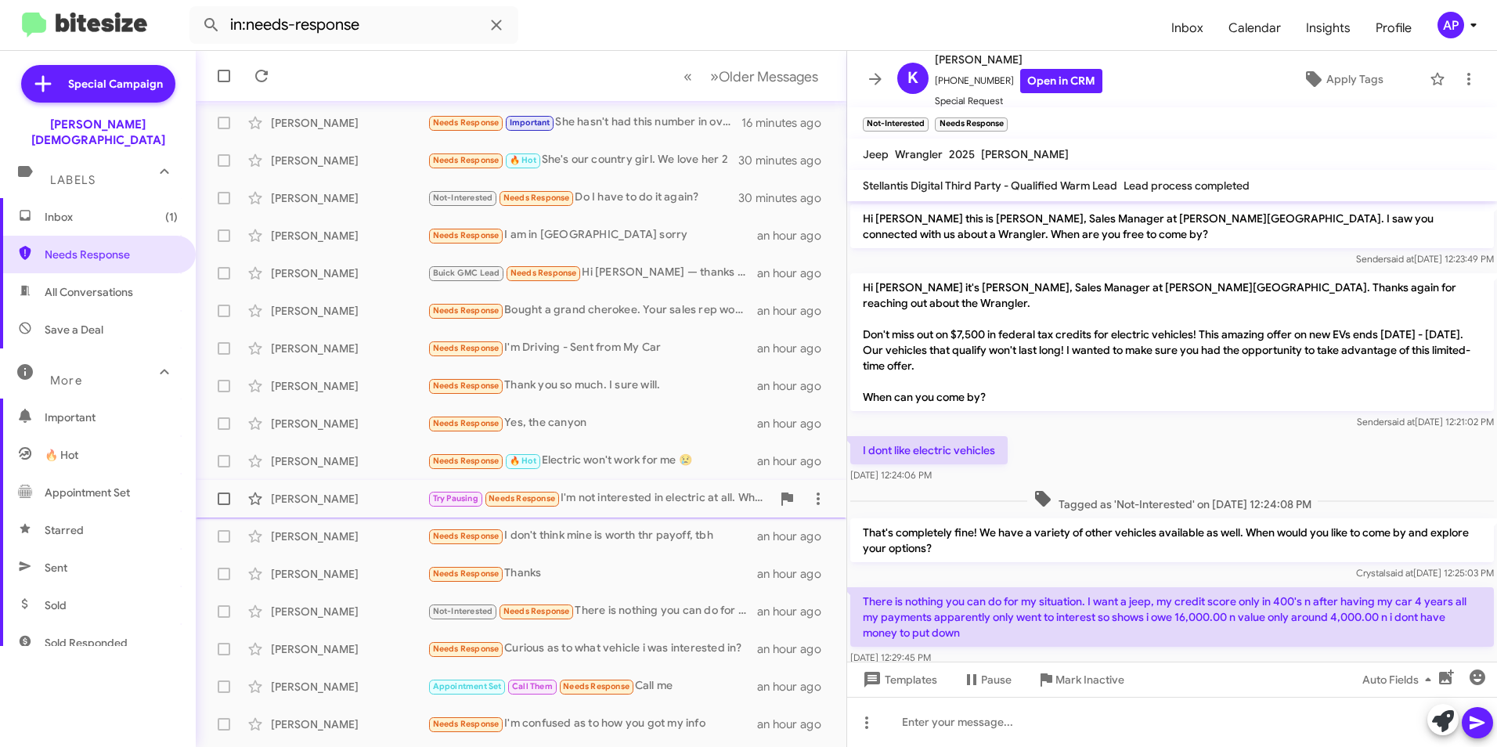
scroll to position [162, 0]
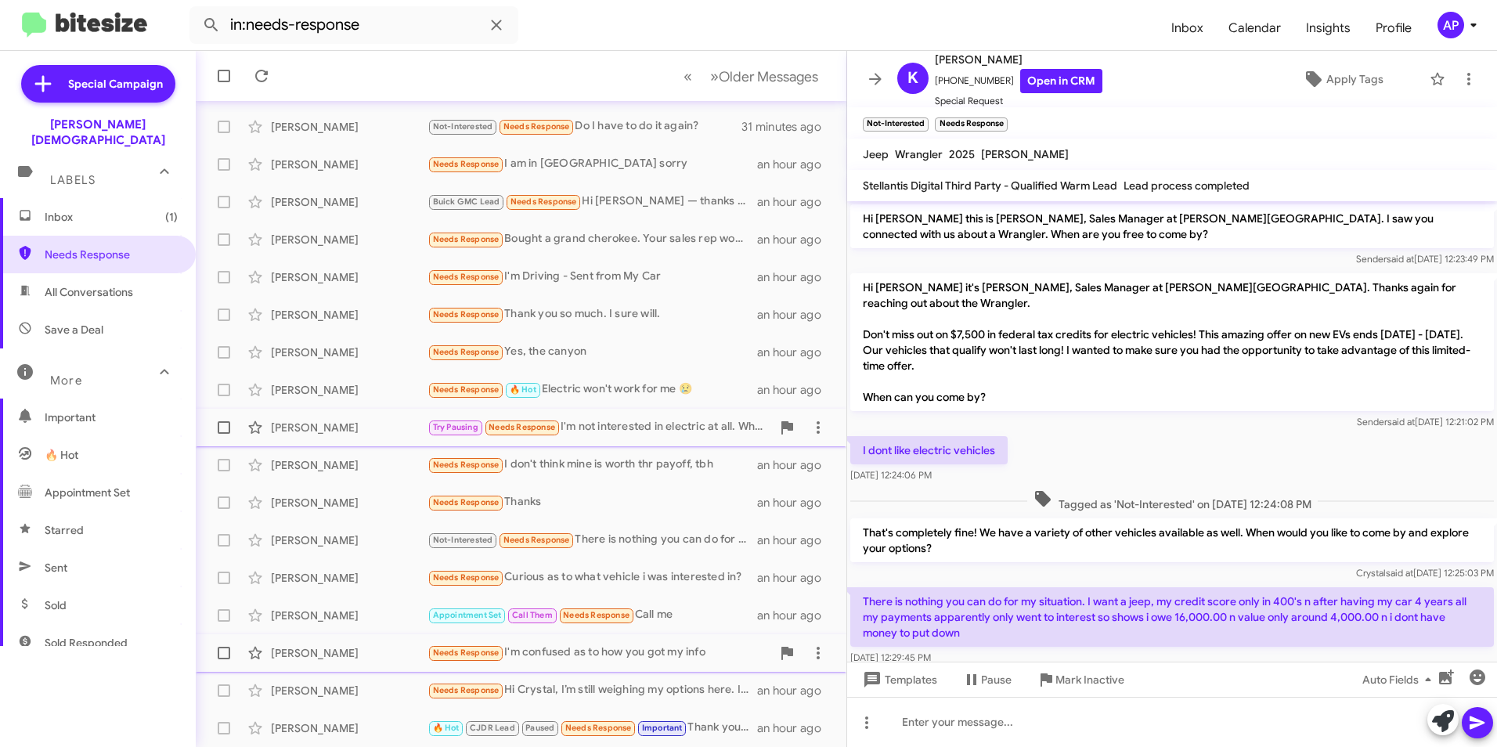
click at [307, 655] on div "Hiedi Perez" at bounding box center [349, 653] width 157 height 16
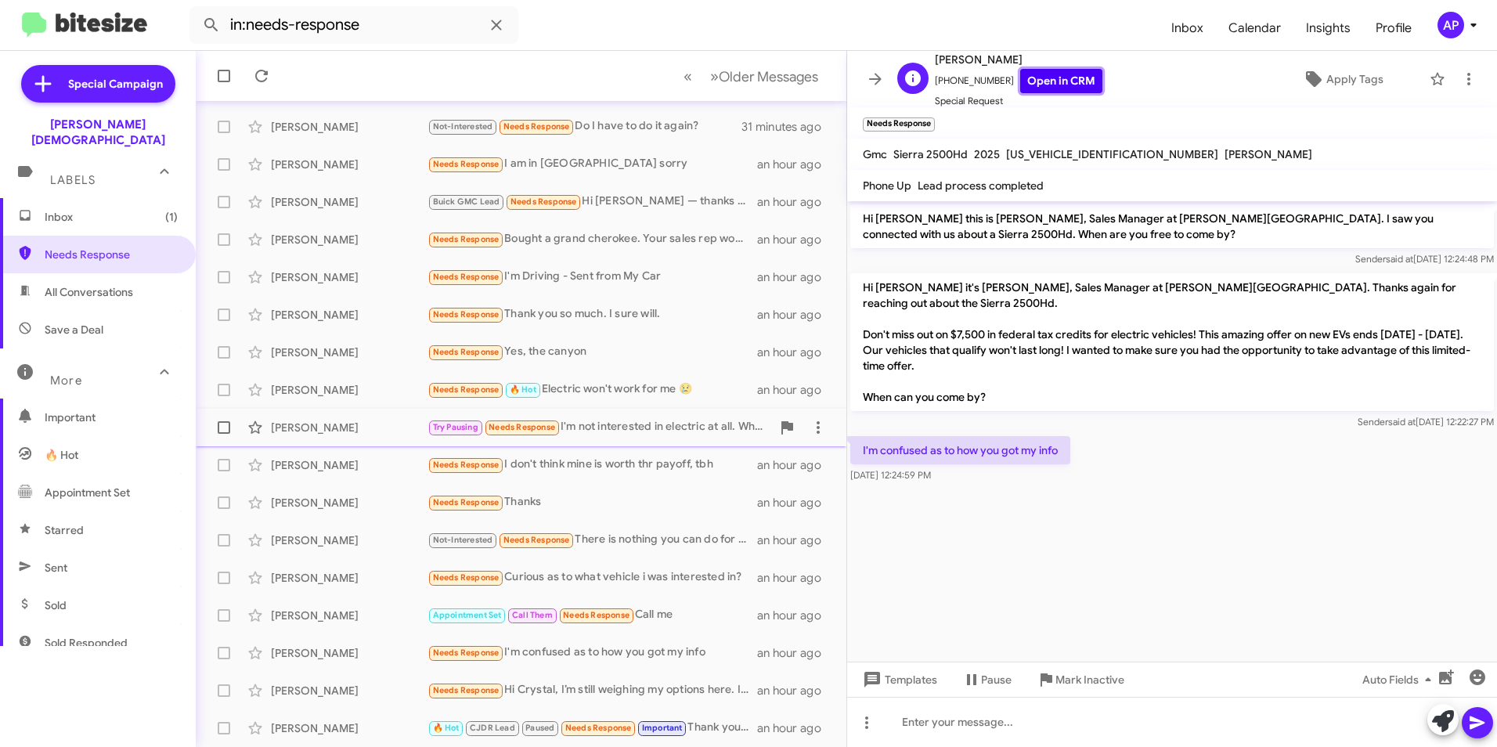
click at [1062, 77] on link "Open in CRM" at bounding box center [1061, 81] width 82 height 24
click at [1460, 76] on icon at bounding box center [1469, 79] width 19 height 19
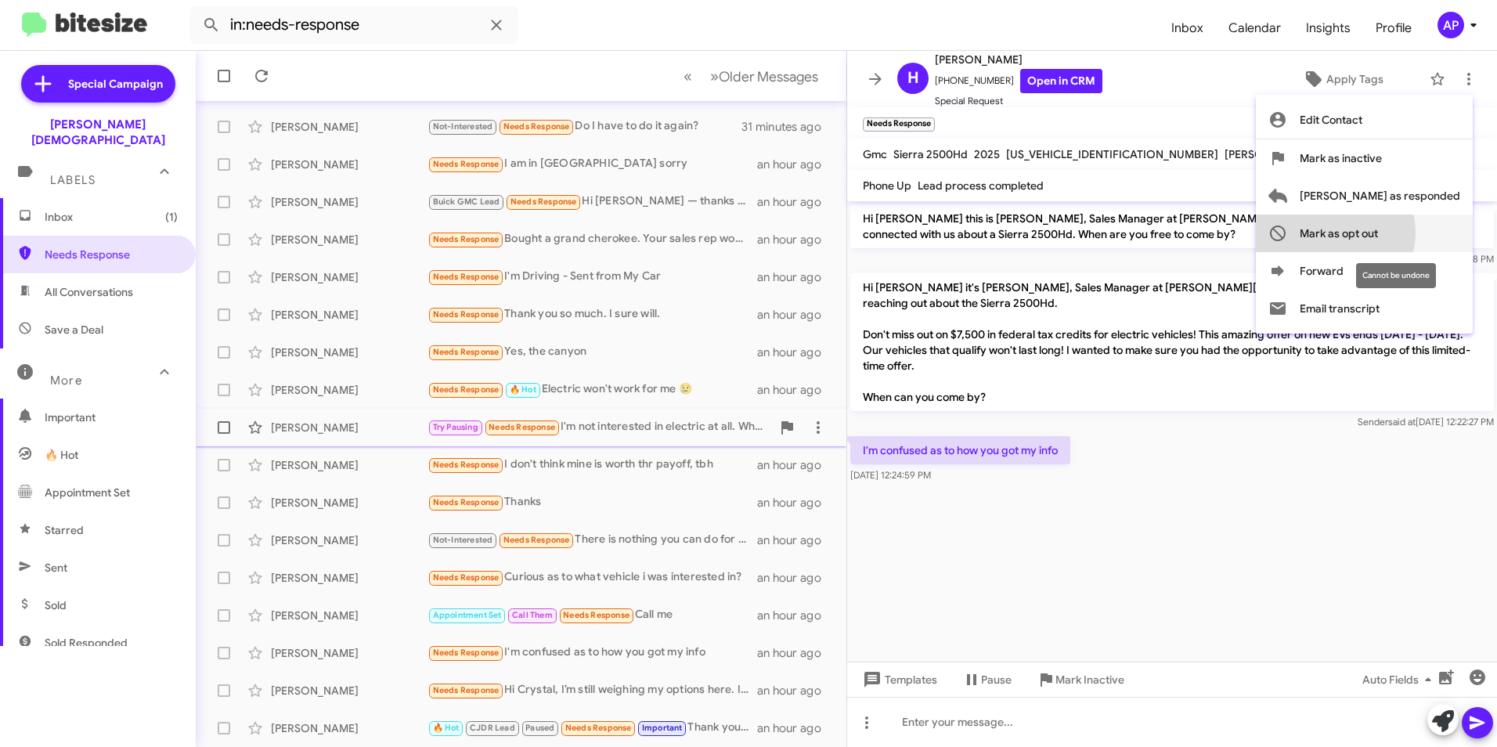
click at [1378, 233] on span "Mark as opt out" at bounding box center [1339, 234] width 78 height 38
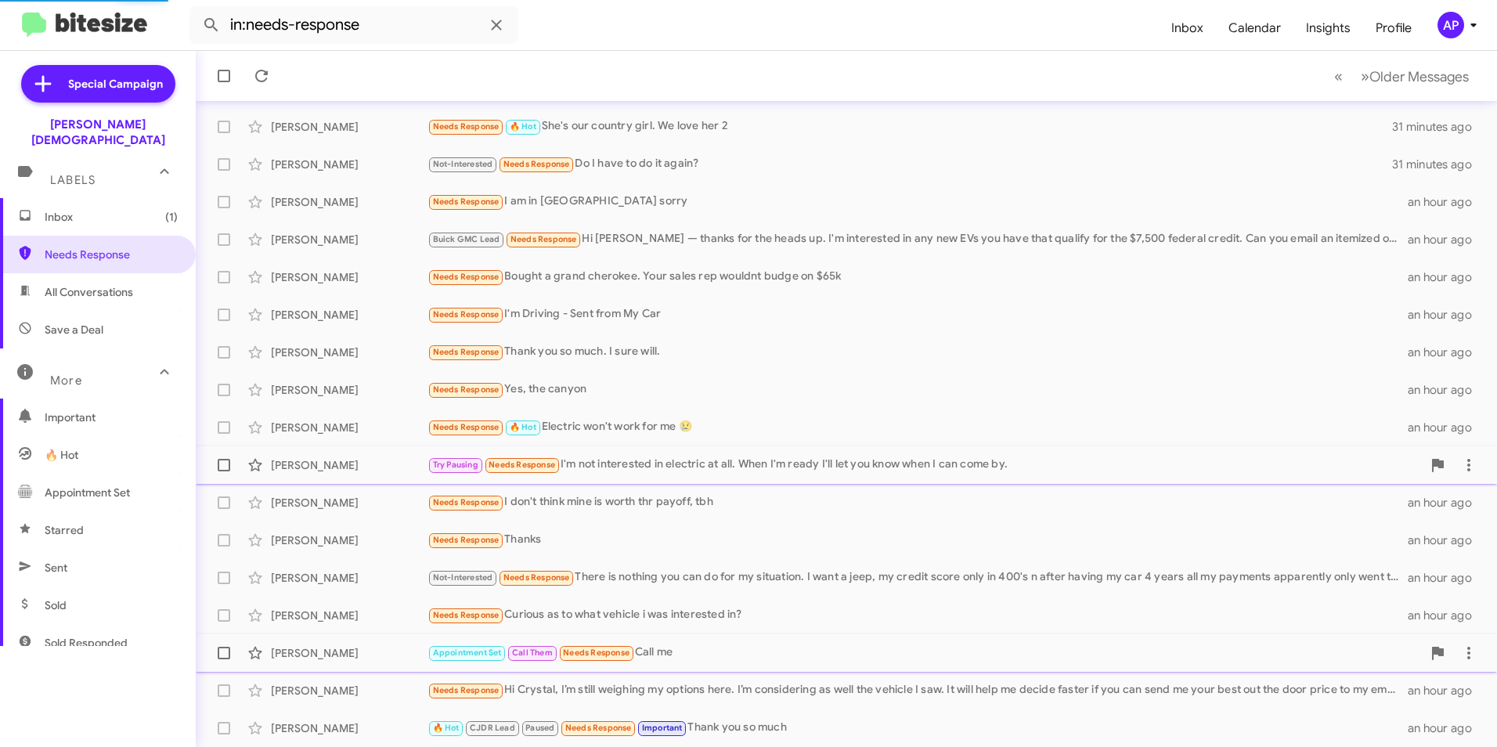
scroll to position [125, 0]
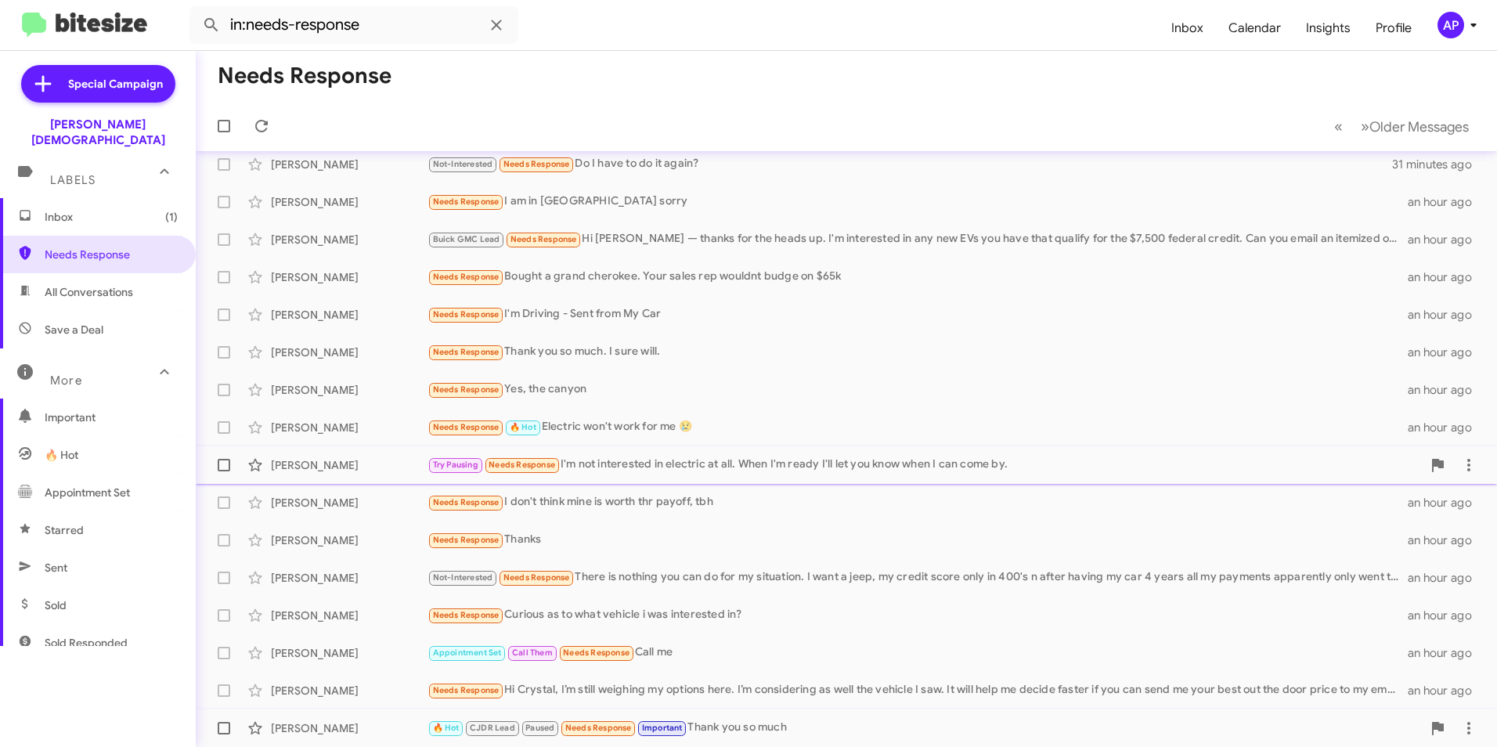
click at [297, 727] on div "Moty Bernstein" at bounding box center [349, 728] width 157 height 16
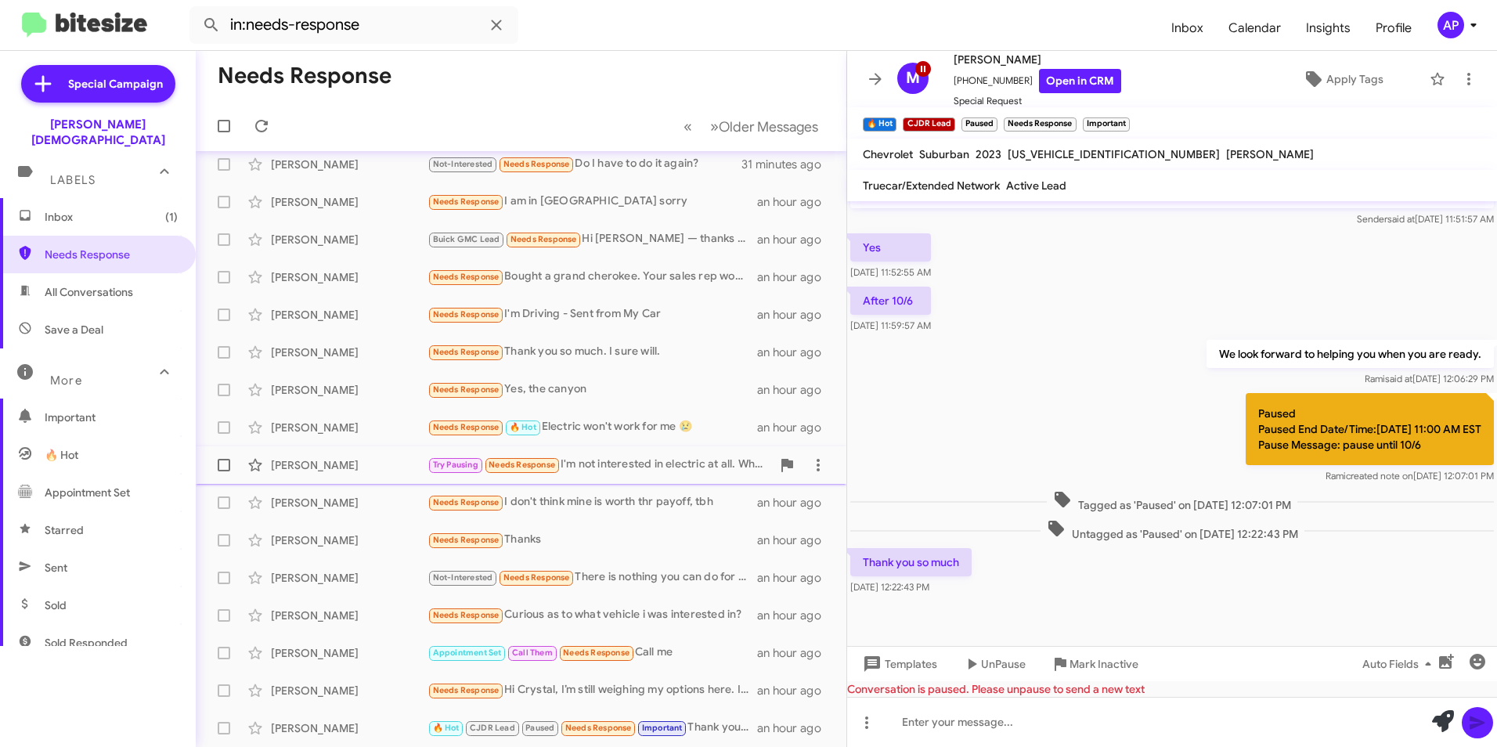
scroll to position [525, 0]
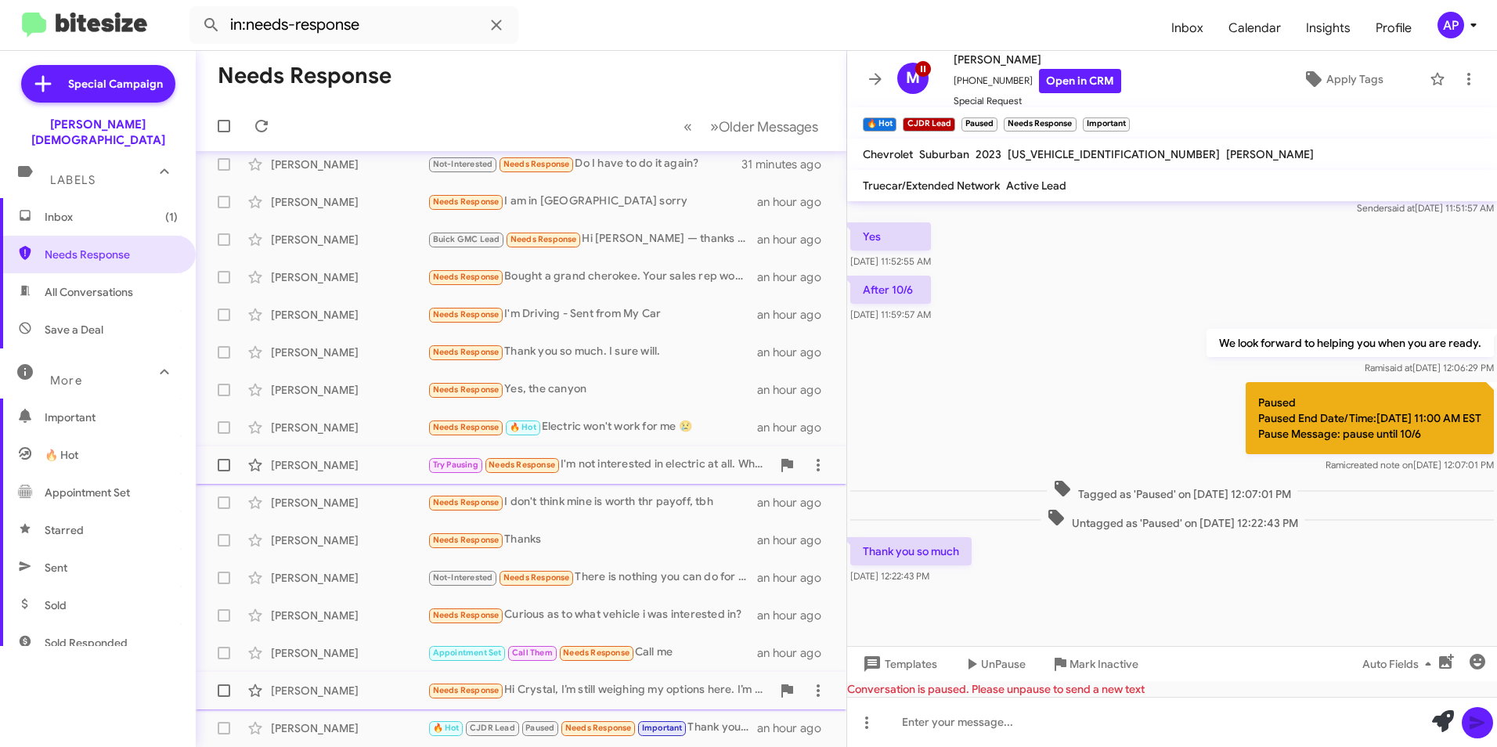
click at [285, 694] on div "[PERSON_NAME]" at bounding box center [349, 691] width 157 height 16
click at [223, 687] on span at bounding box center [224, 690] width 13 height 13
click at [223, 697] on input "checkbox" at bounding box center [223, 697] width 1 height 1
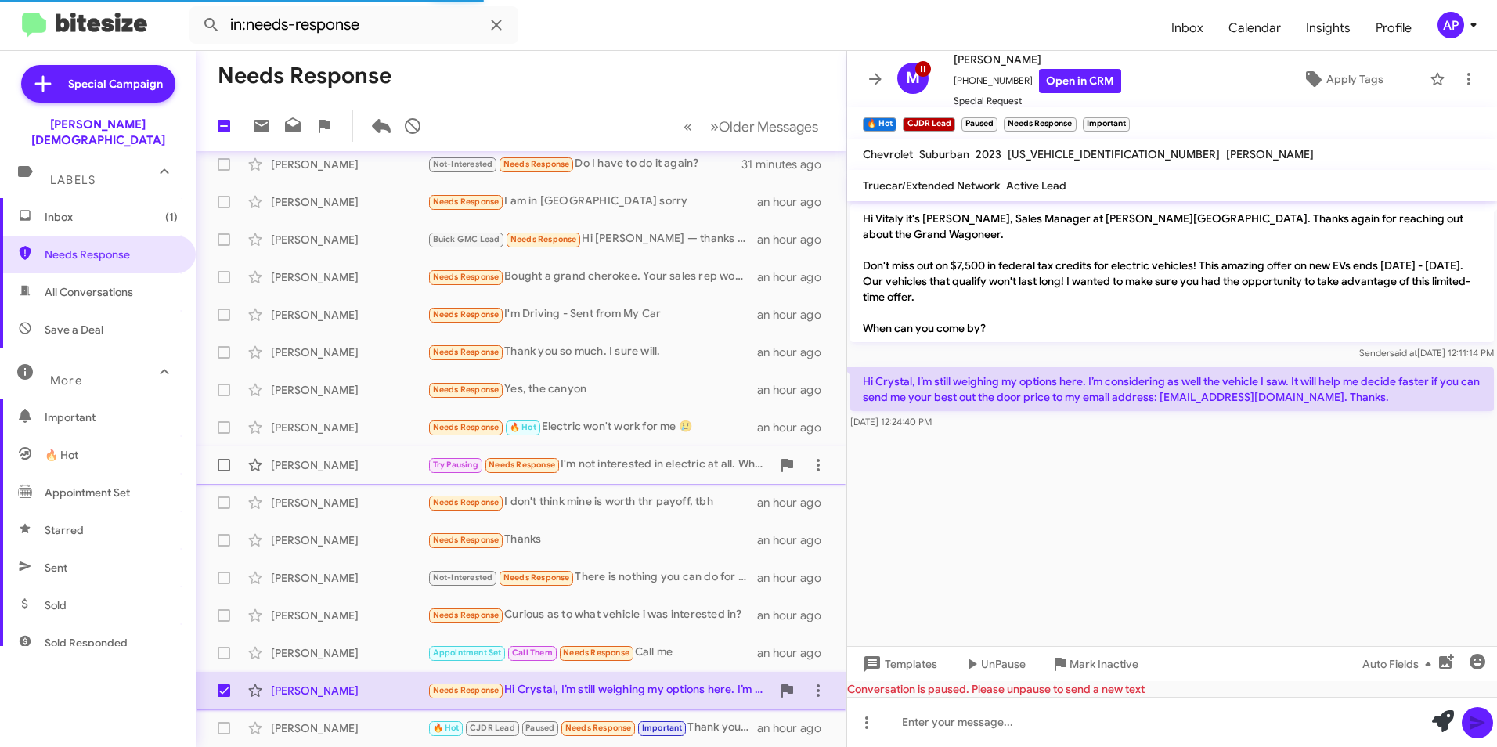
click at [304, 690] on div "[PERSON_NAME]" at bounding box center [349, 691] width 157 height 16
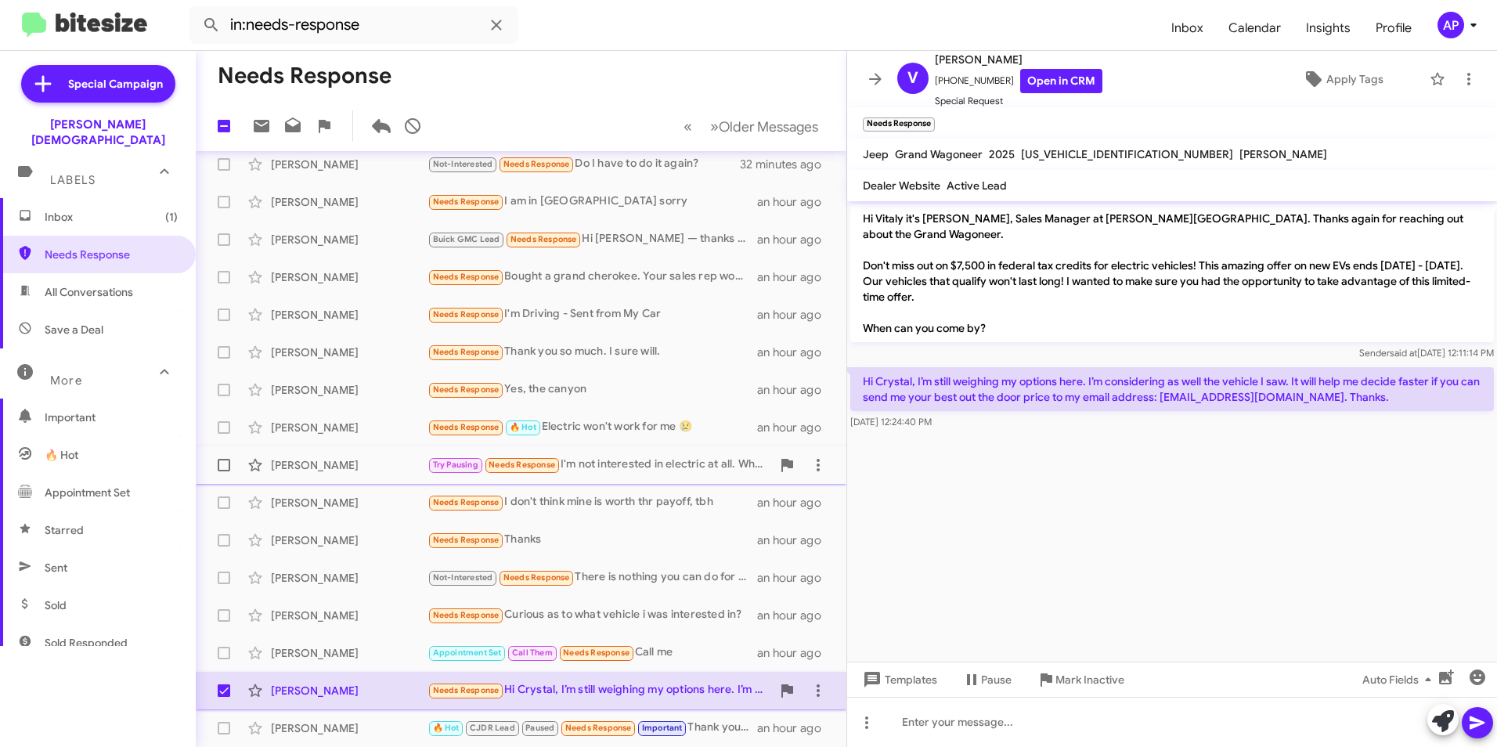
click at [225, 691] on span at bounding box center [224, 690] width 13 height 13
click at [224, 697] on input "checkbox" at bounding box center [223, 697] width 1 height 1
checkbox input "false"
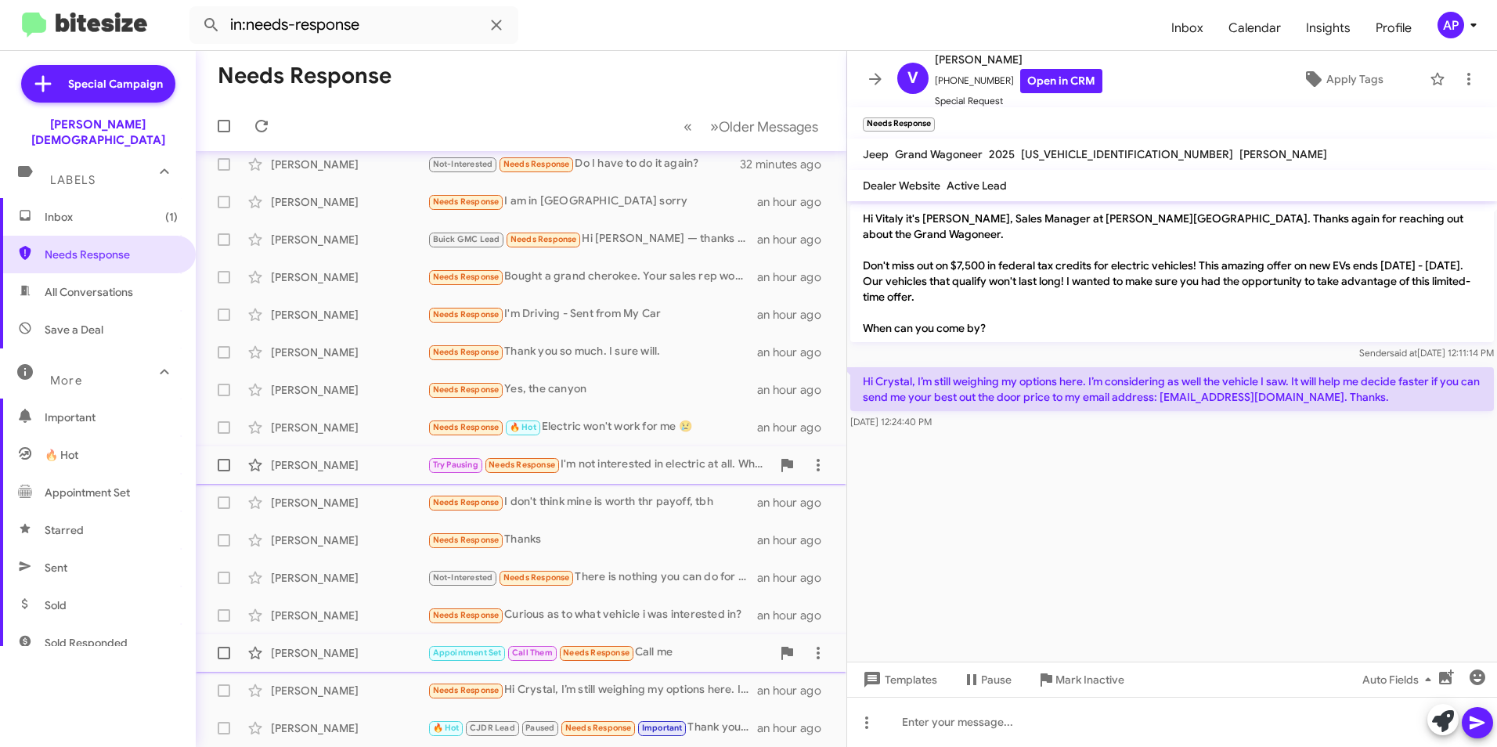
click at [229, 653] on span at bounding box center [224, 653] width 13 height 13
click at [224, 659] on input "checkbox" at bounding box center [223, 659] width 1 height 1
checkbox input "true"
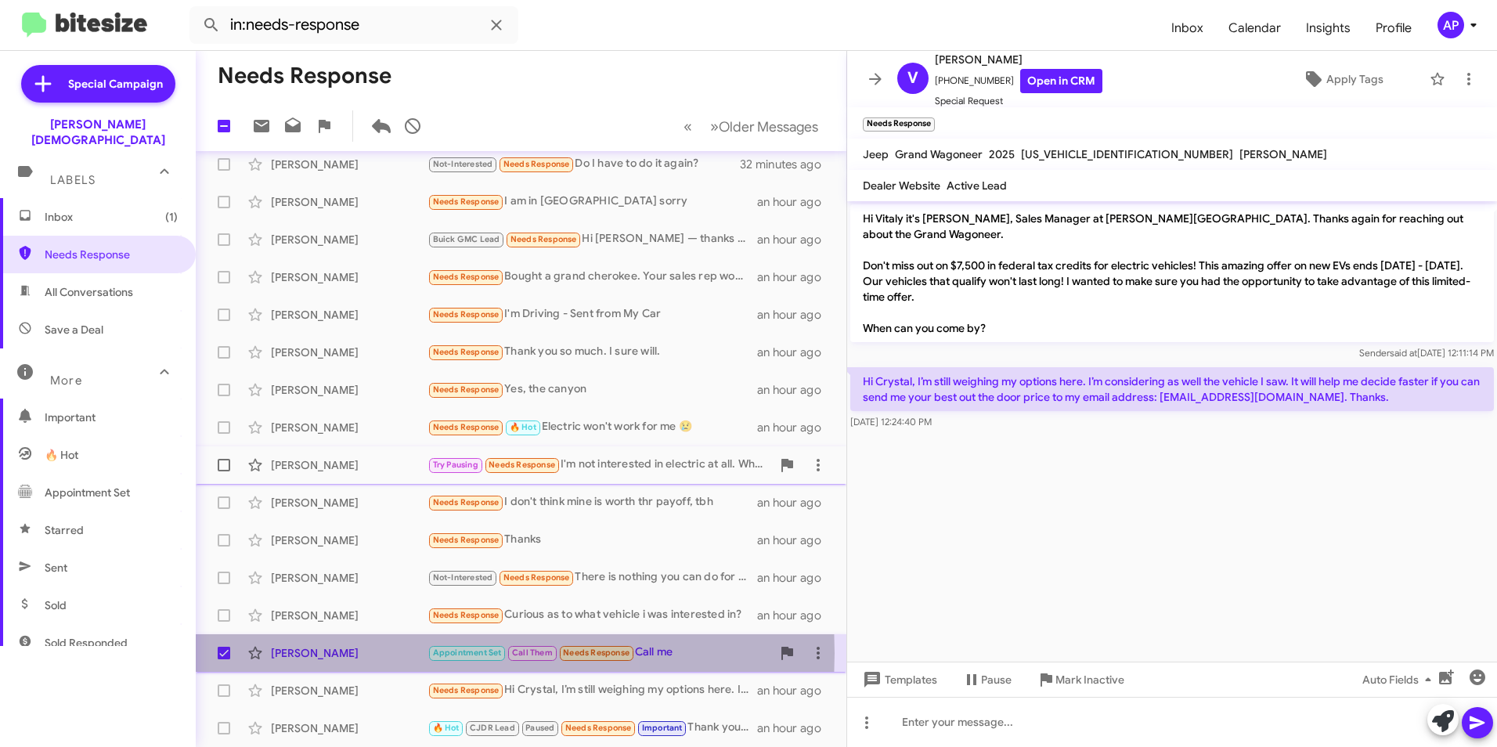
click at [339, 652] on div "Troyvonta Williams" at bounding box center [349, 653] width 157 height 16
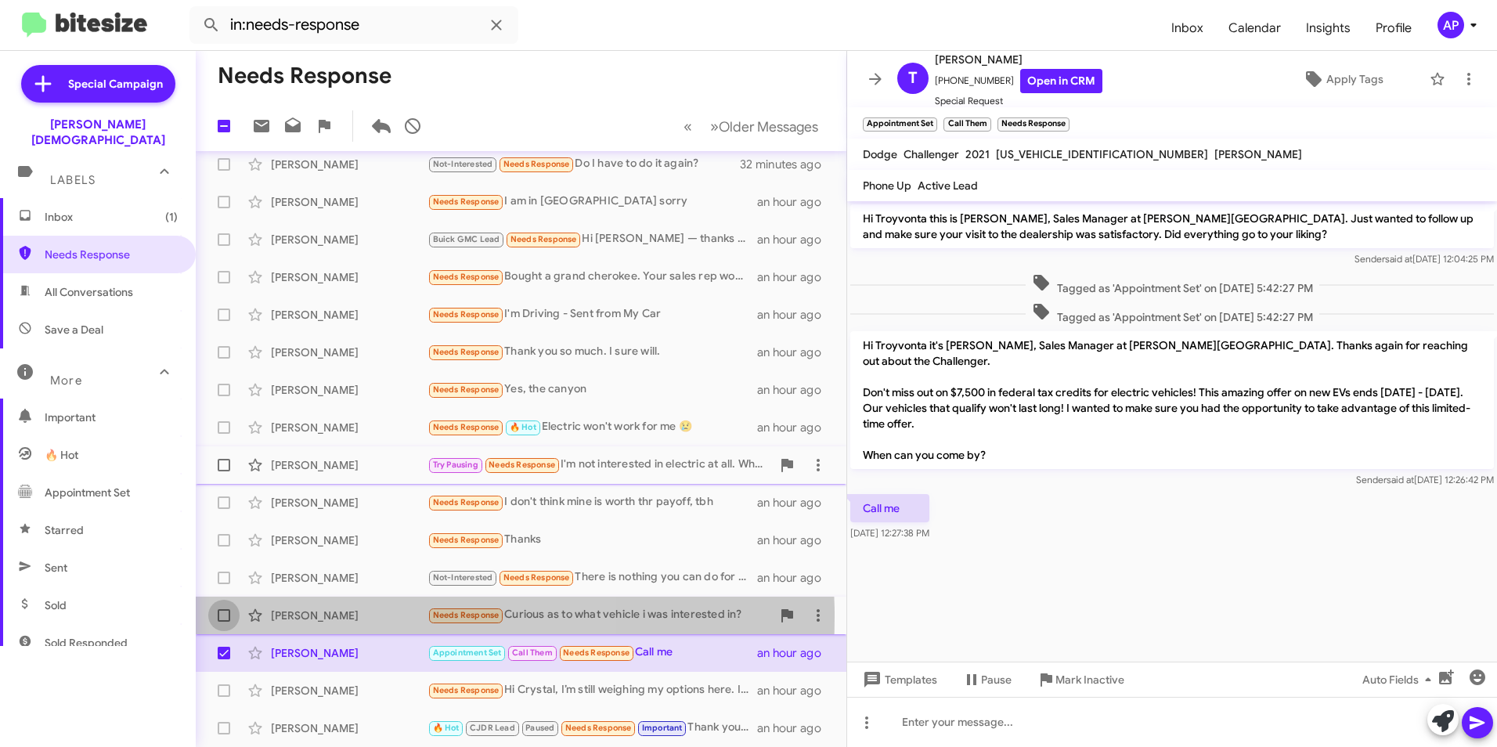
click at [228, 616] on span at bounding box center [224, 615] width 13 height 13
click at [224, 622] on input "checkbox" at bounding box center [223, 622] width 1 height 1
checkbox input "true"
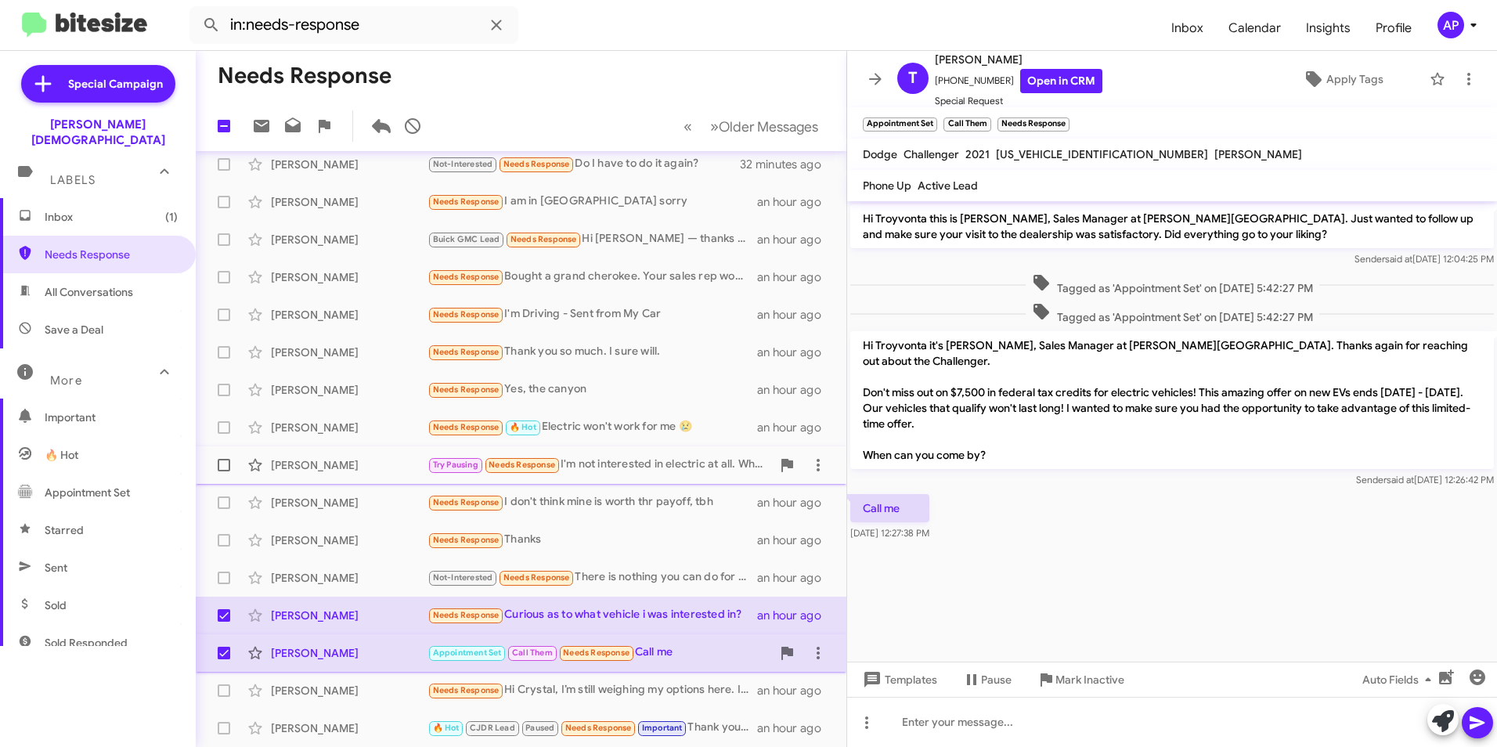
click at [229, 651] on span at bounding box center [224, 653] width 13 height 13
click at [224, 659] on input "checkbox" at bounding box center [223, 659] width 1 height 1
checkbox input "false"
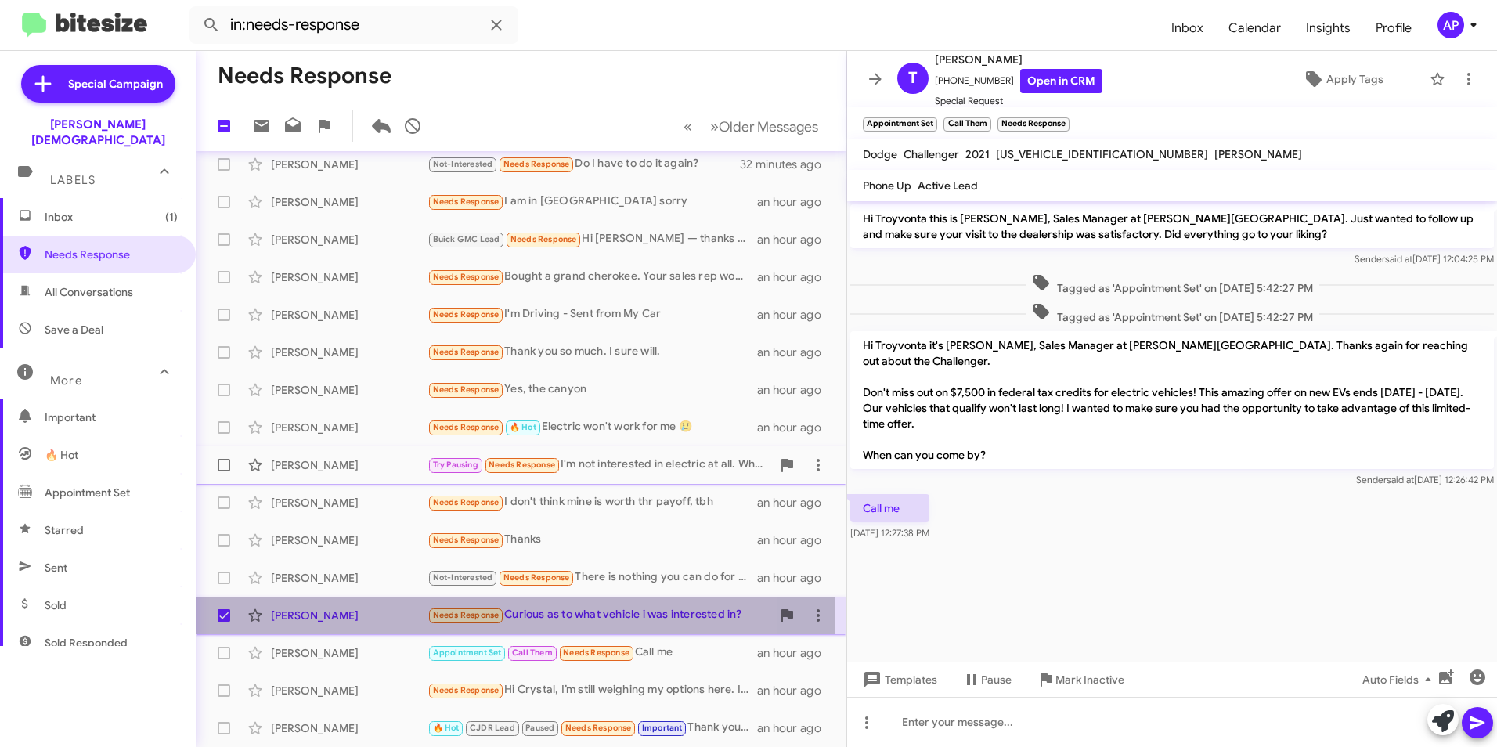
click at [309, 609] on div "Robert Brooklyn" at bounding box center [349, 616] width 157 height 16
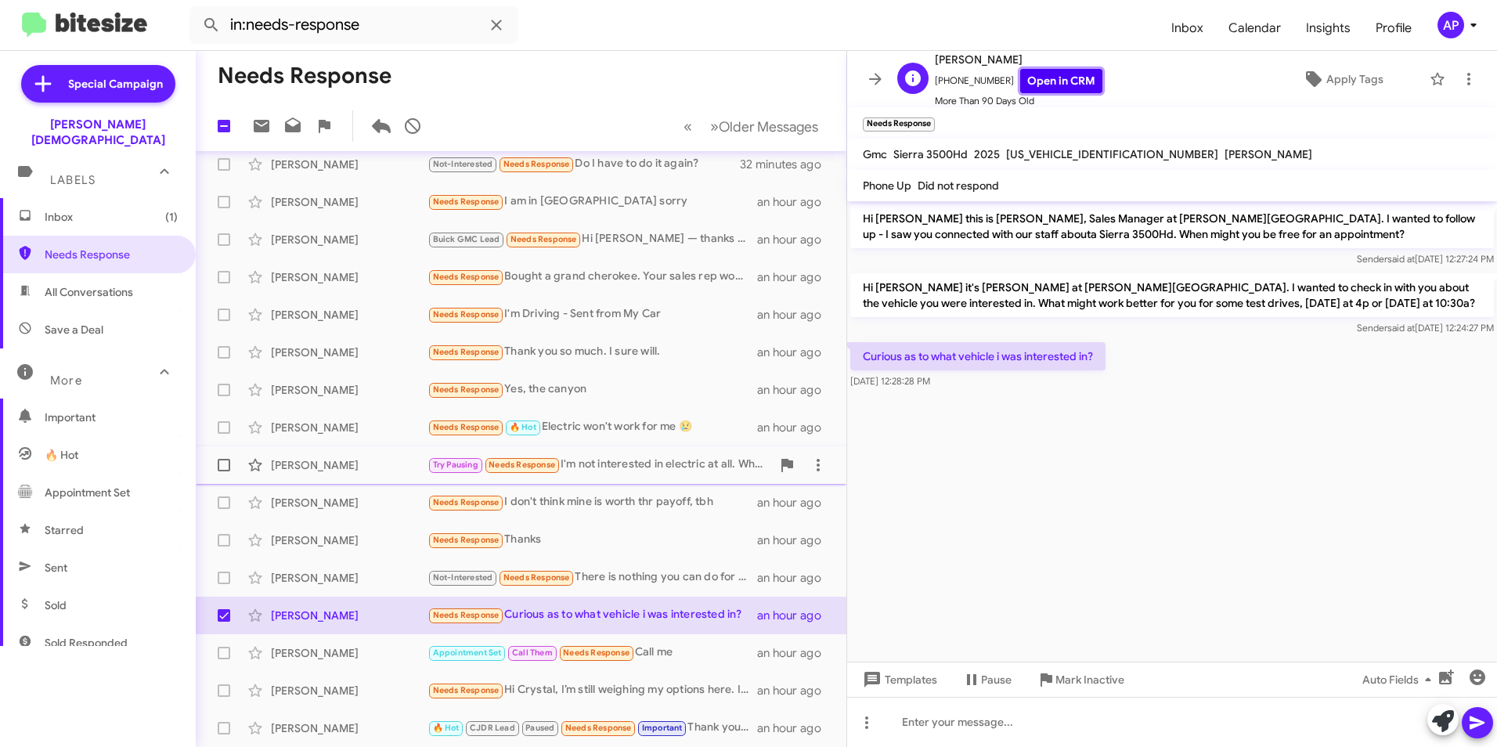
click at [1049, 79] on link "Open in CRM" at bounding box center [1061, 81] width 82 height 24
click at [1460, 76] on icon at bounding box center [1469, 79] width 19 height 19
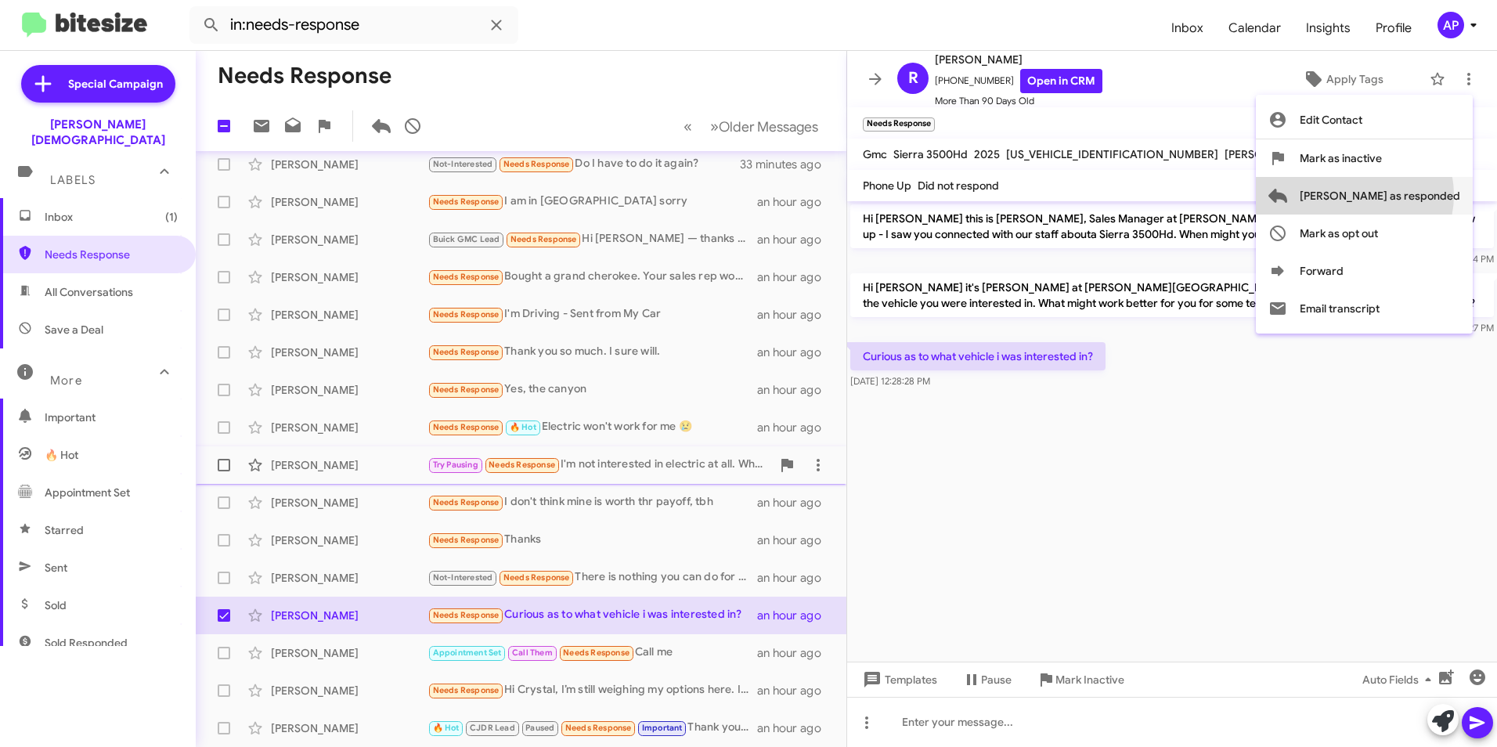
click at [1417, 195] on span "Mark as responded" at bounding box center [1380, 196] width 161 height 38
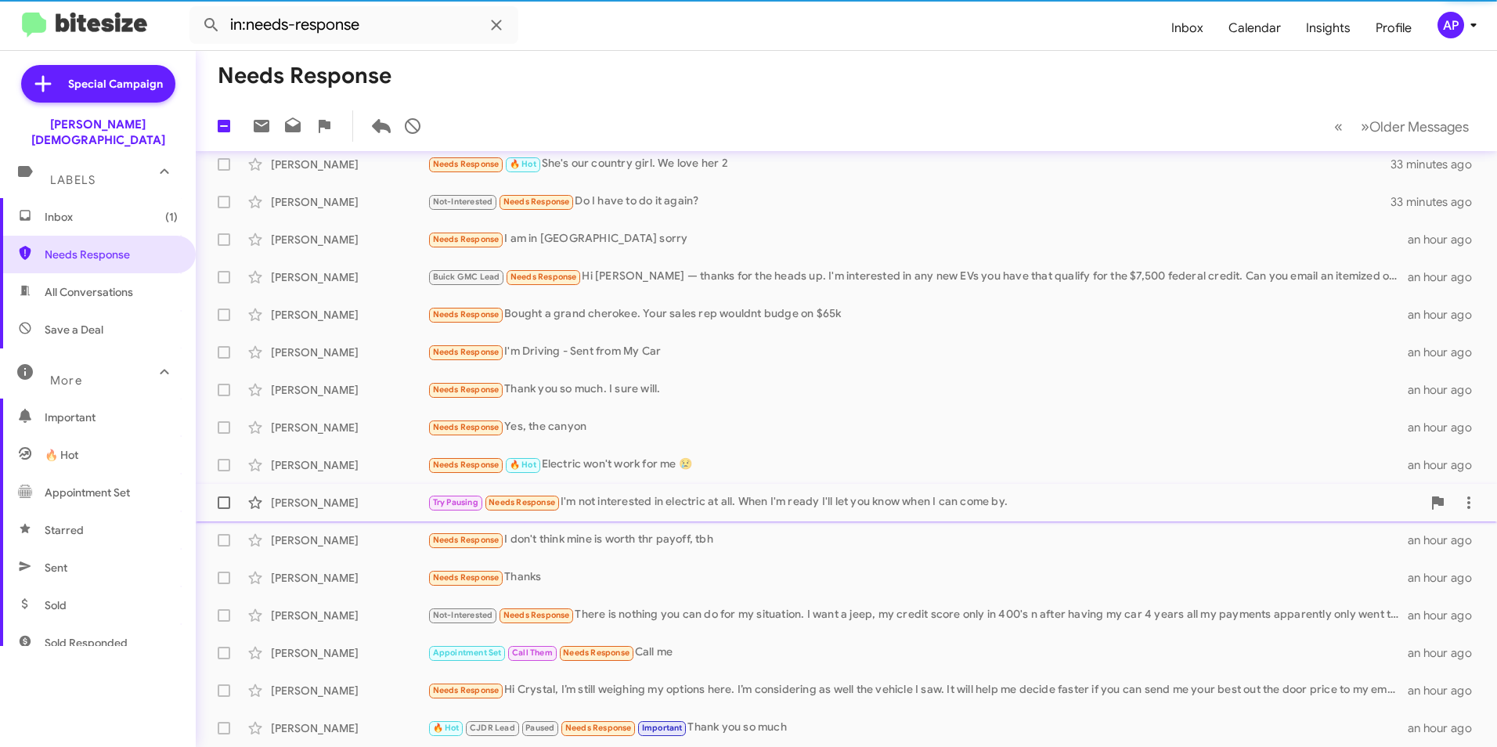
scroll to position [87, 0]
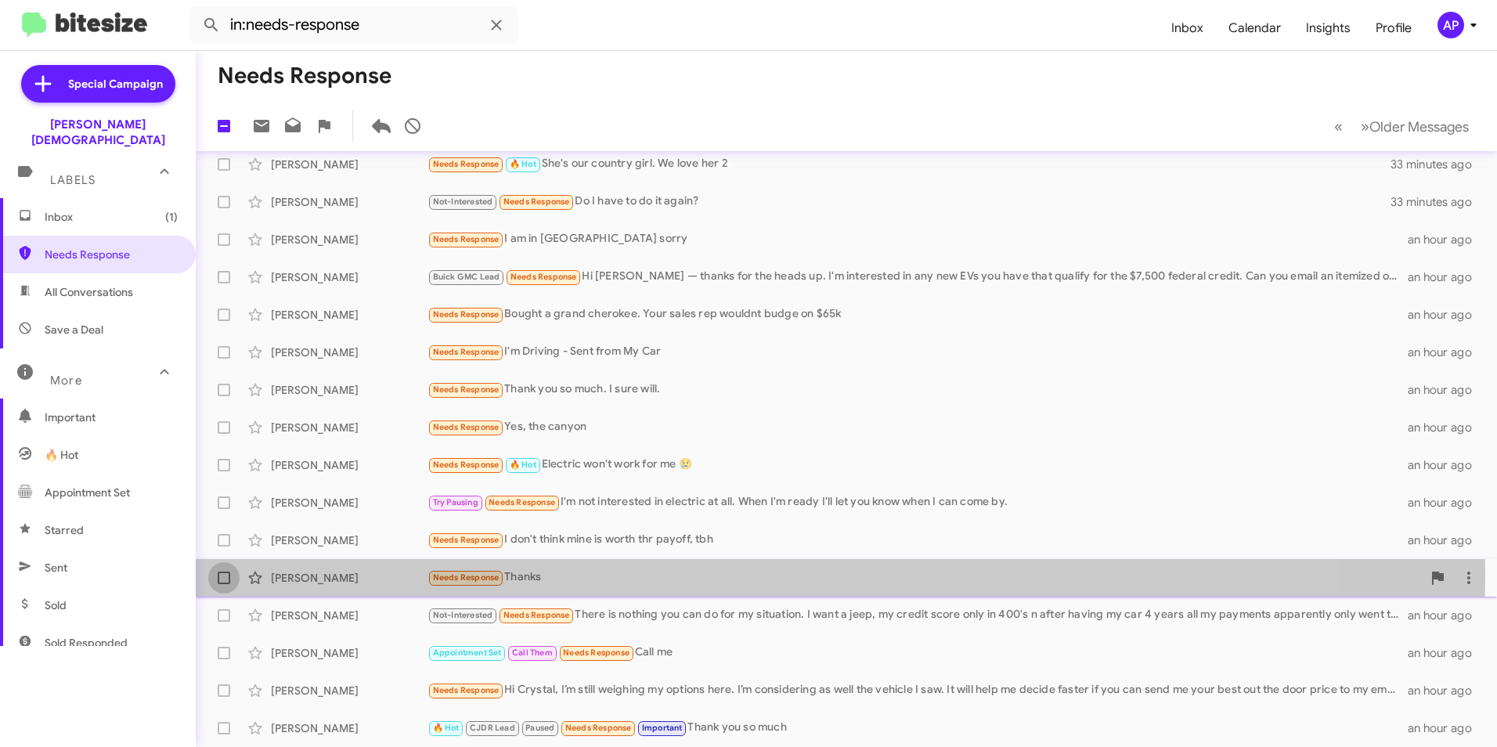
click at [218, 574] on span at bounding box center [224, 578] width 13 height 13
click at [223, 584] on input "checkbox" at bounding box center [223, 584] width 1 height 1
checkbox input "true"
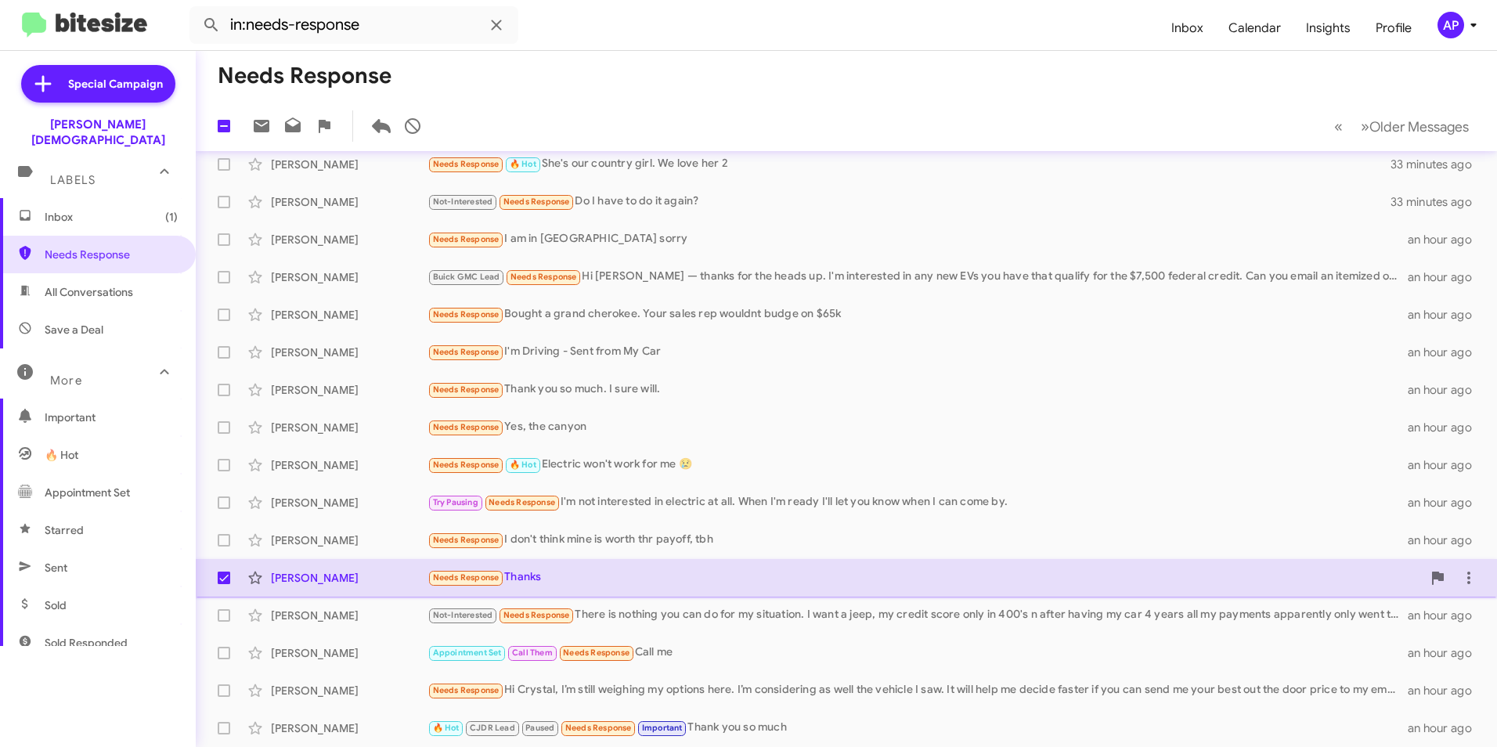
click at [313, 577] on div "Billy Randolph" at bounding box center [349, 578] width 157 height 16
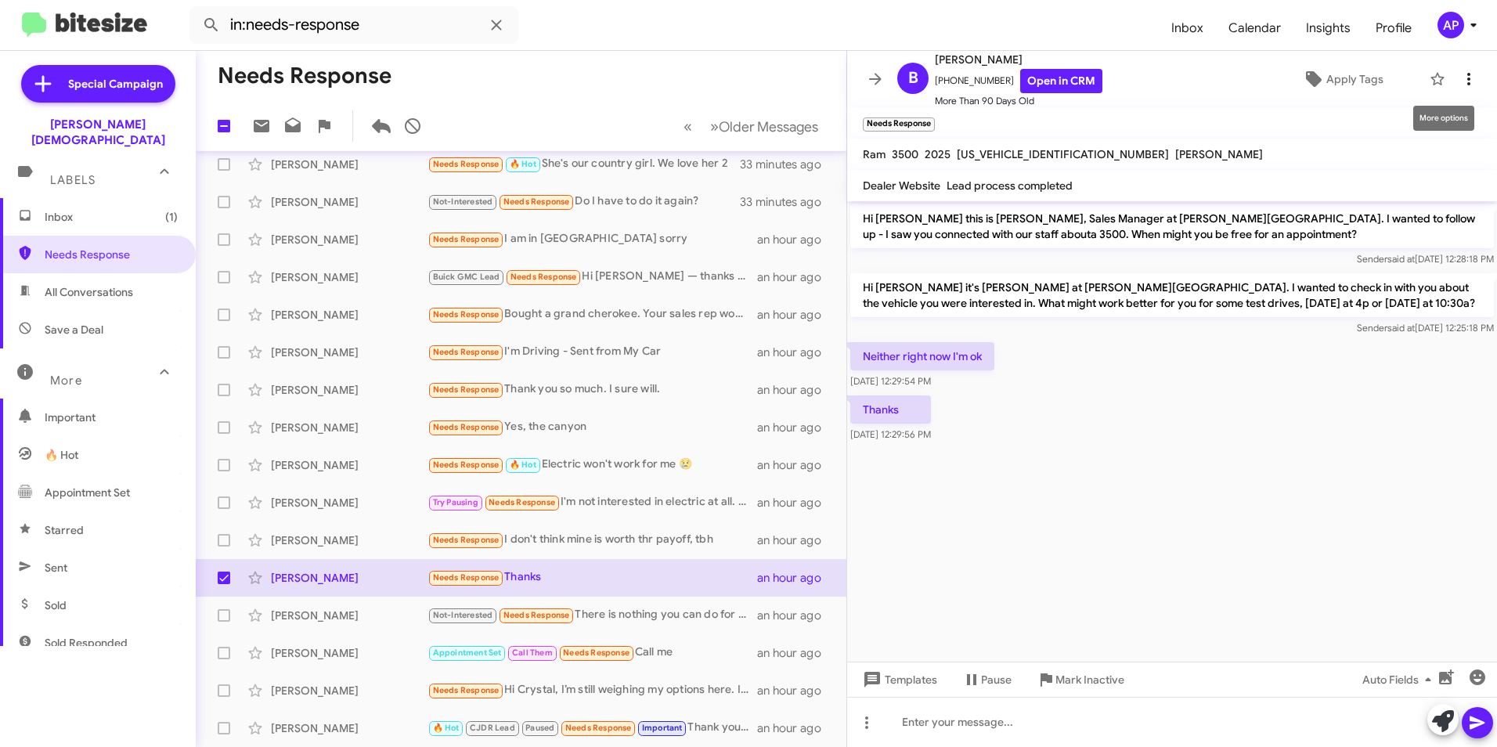
click at [1460, 73] on icon at bounding box center [1469, 79] width 19 height 19
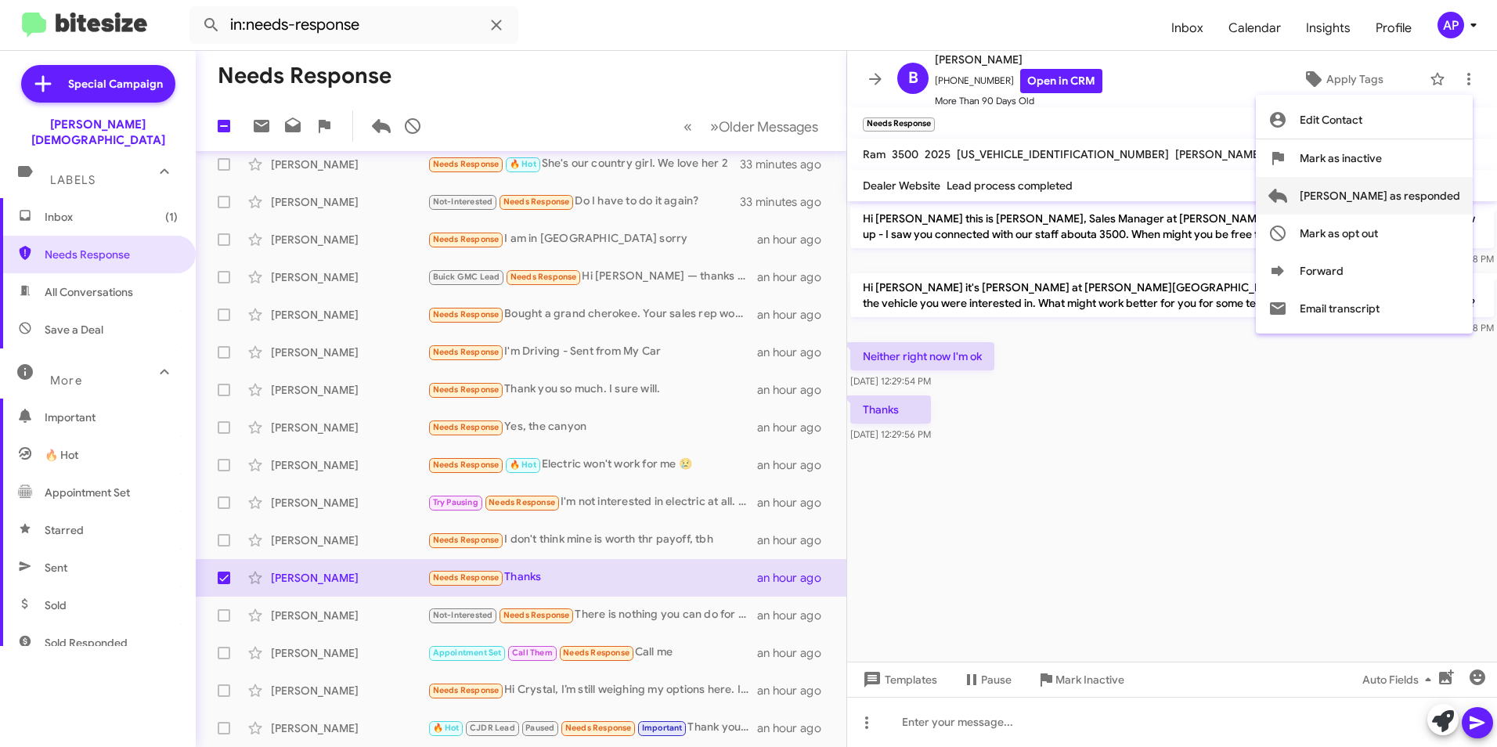
click at [1406, 197] on span "Mark as responded" at bounding box center [1380, 196] width 161 height 38
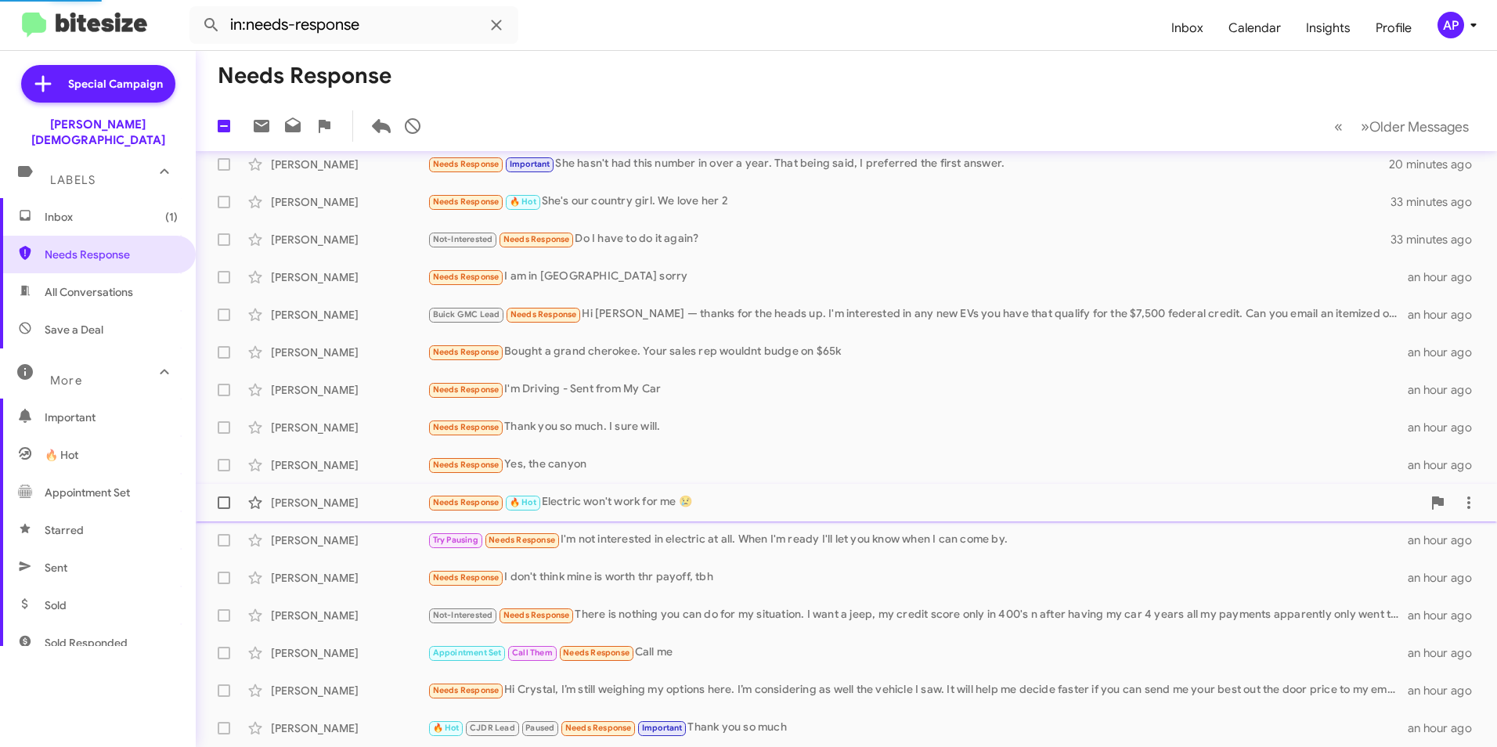
scroll to position [49, 0]
click at [297, 532] on div "Brad Ausdemore Try Pausing Needs Response I'm not interested in electric at all…" at bounding box center [846, 540] width 1276 height 31
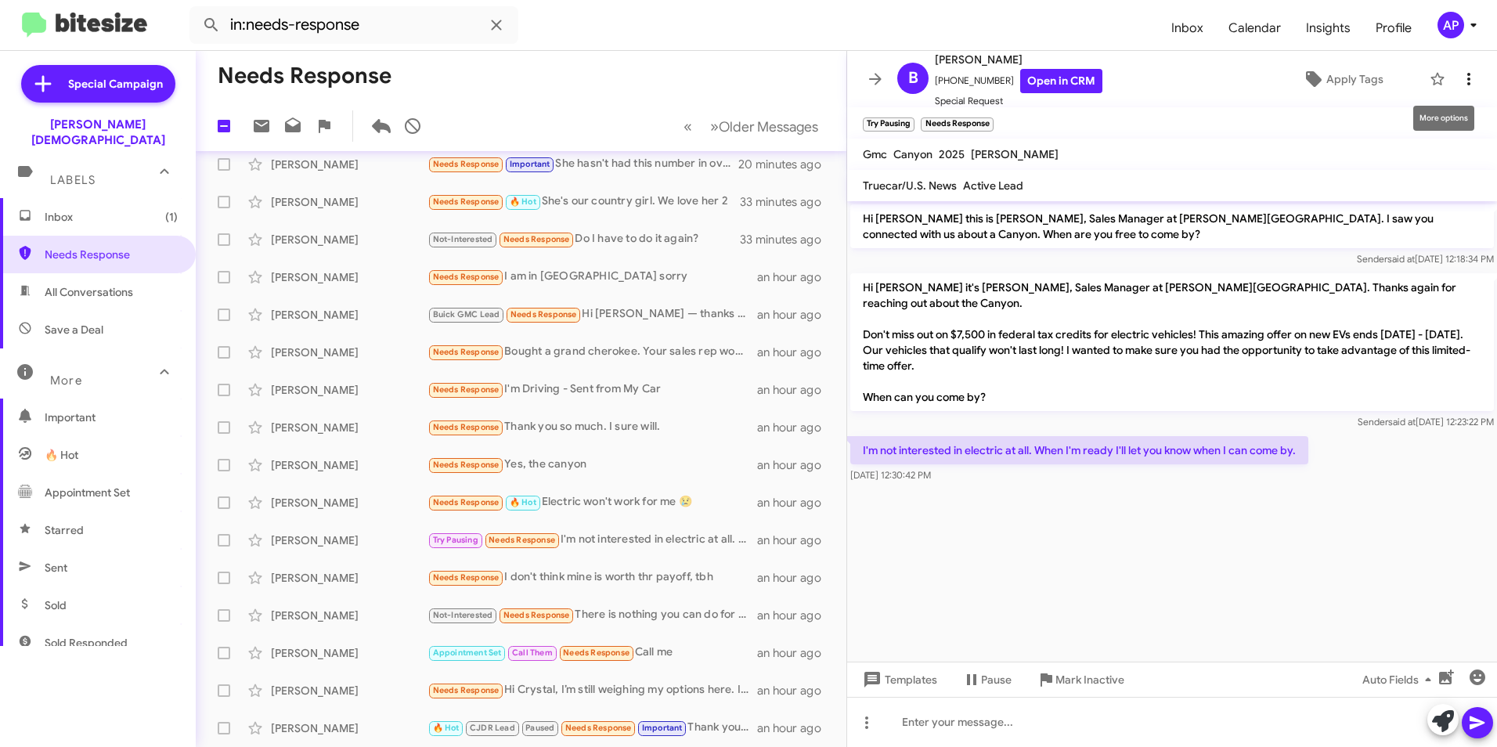
click at [1460, 81] on icon at bounding box center [1469, 79] width 19 height 19
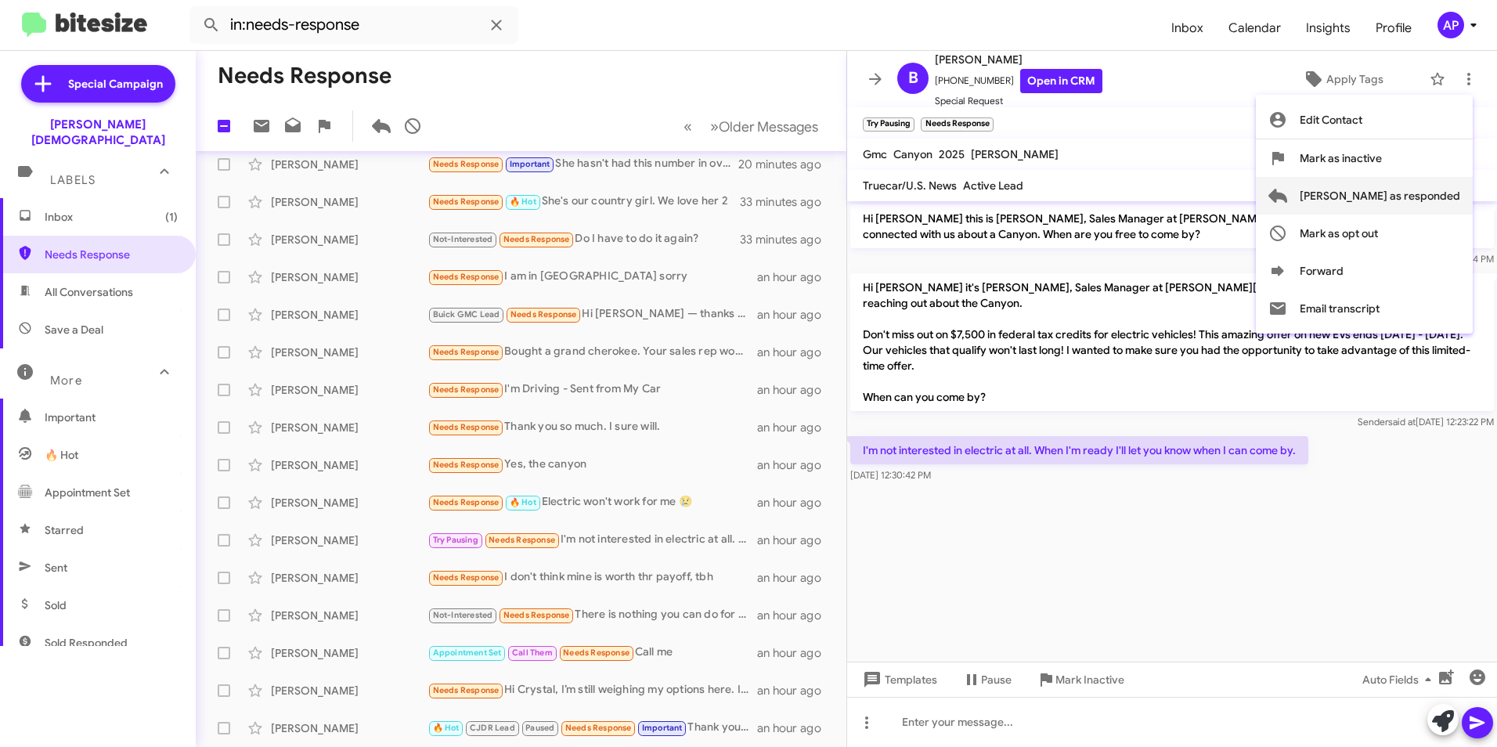
click at [1406, 195] on span "Mark as responded" at bounding box center [1380, 196] width 161 height 38
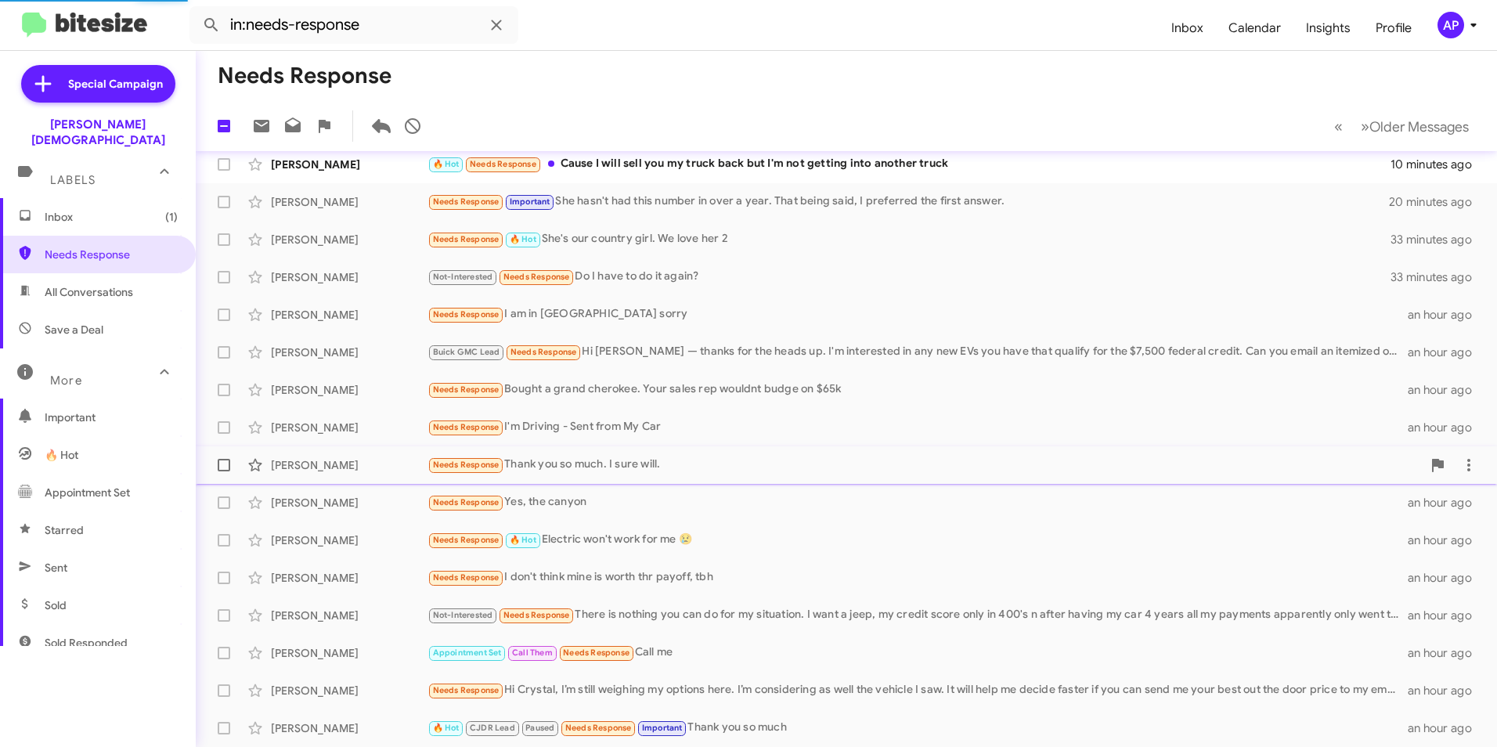
scroll to position [12, 0]
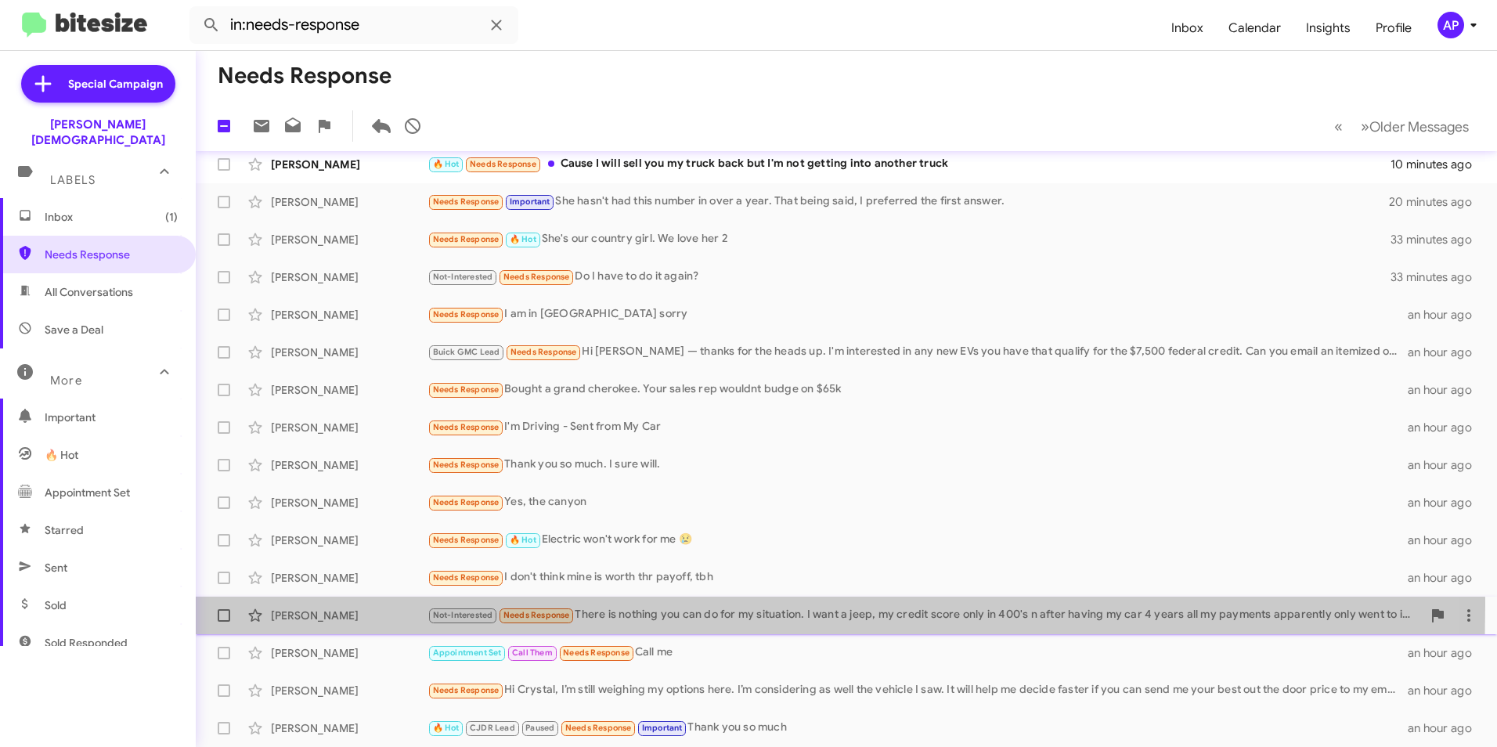
click at [279, 605] on div "Kim Roberts Not-Interested Needs Response There is nothing you can do for my si…" at bounding box center [846, 615] width 1276 height 31
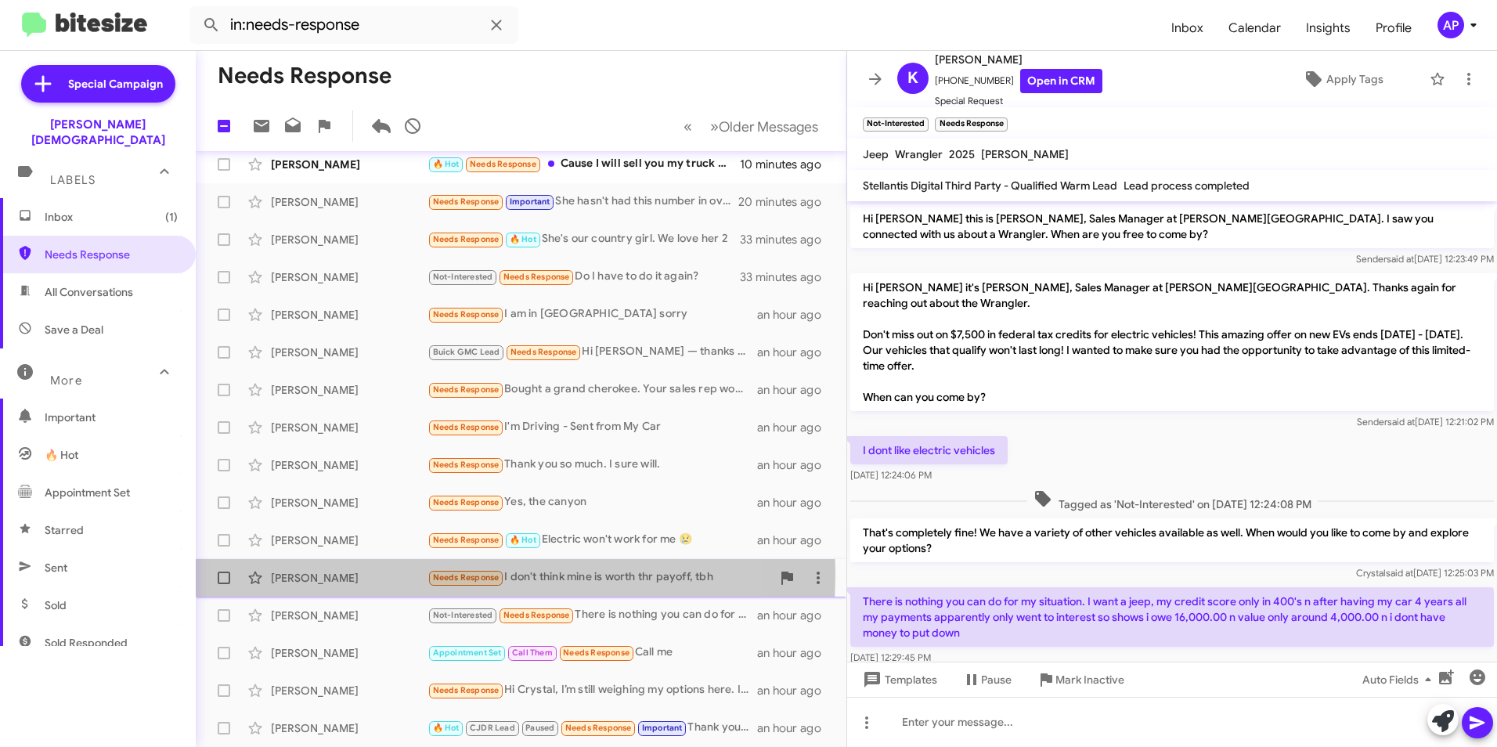
click at [301, 574] on div "[PERSON_NAME]" at bounding box center [349, 578] width 157 height 16
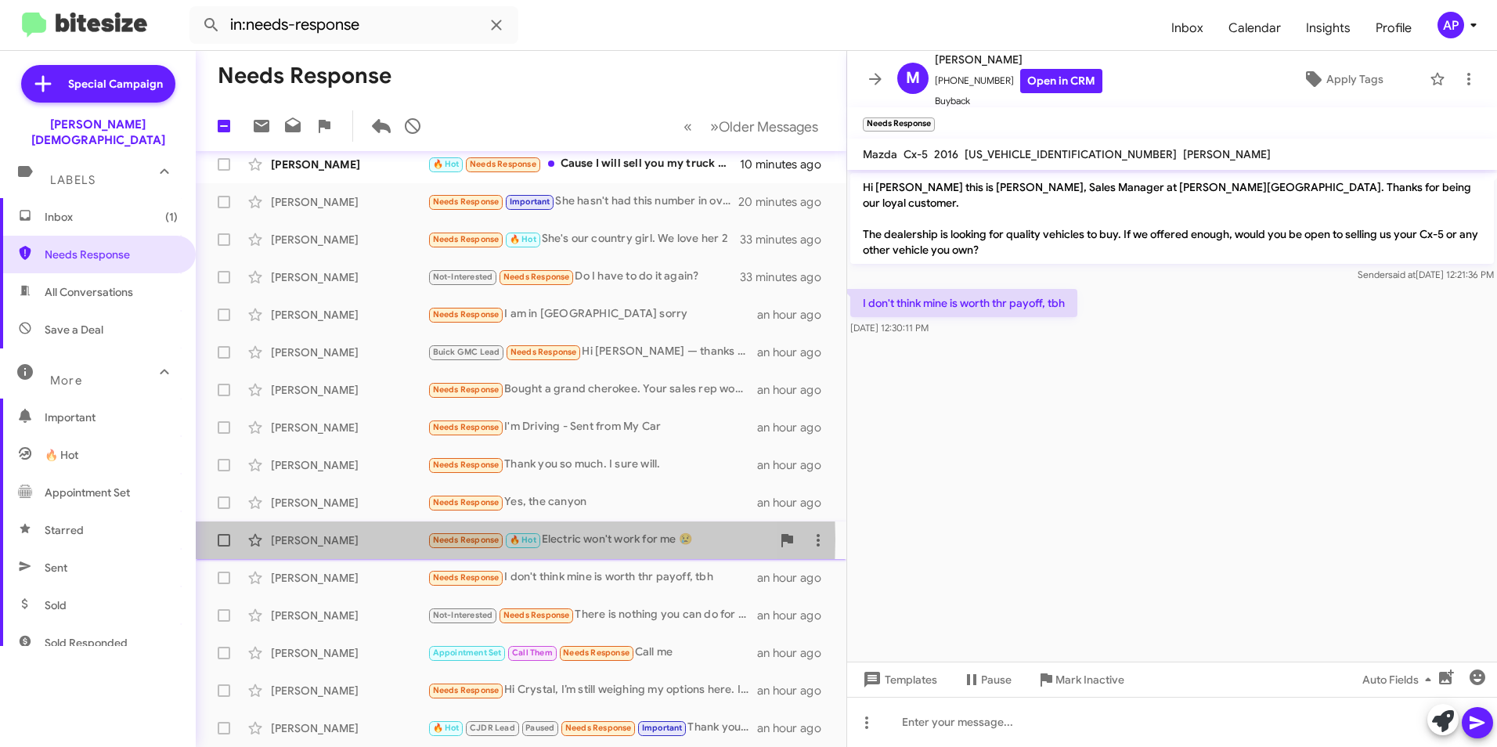
click at [309, 539] on div "Andrii Myroniuk" at bounding box center [349, 540] width 157 height 16
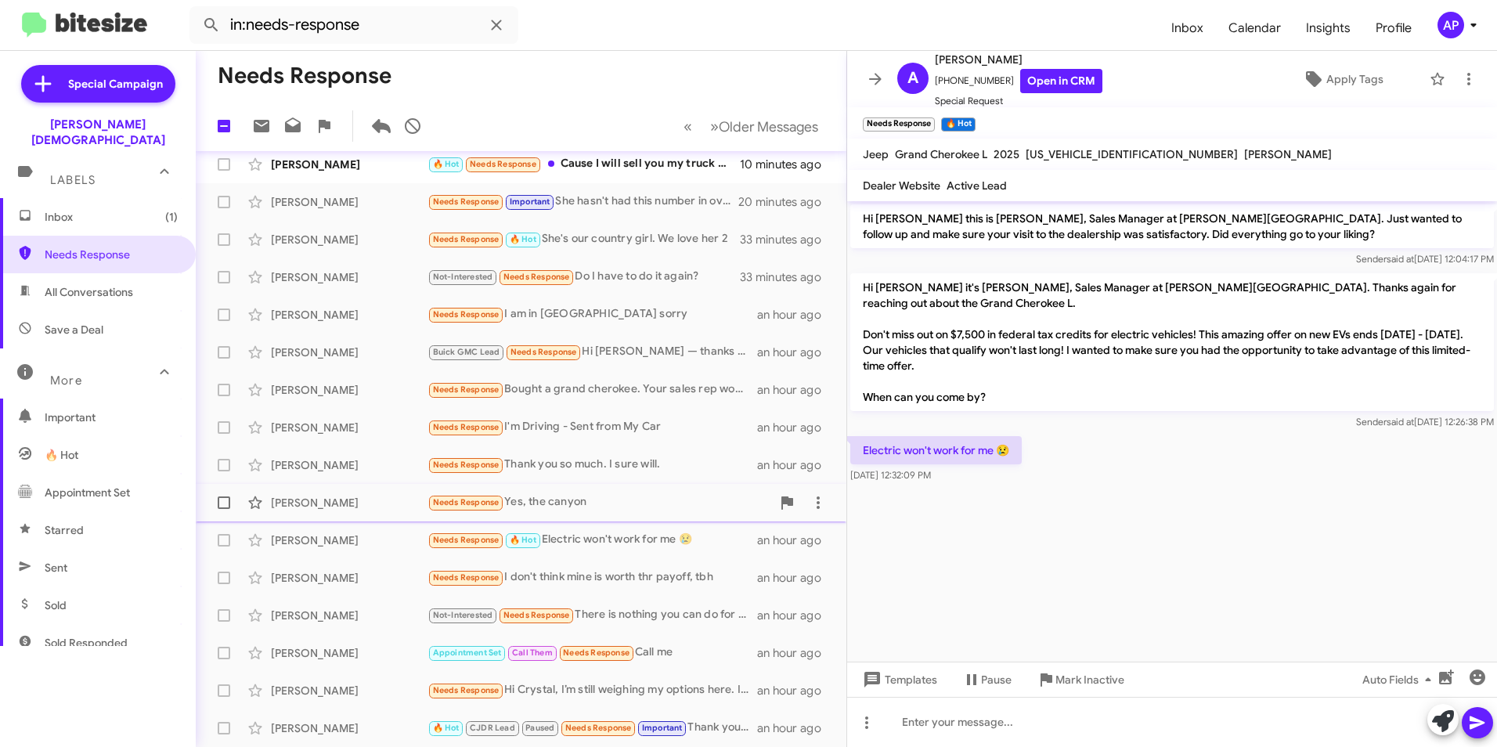
click at [302, 498] on div "Zachary Hunnewell" at bounding box center [349, 503] width 157 height 16
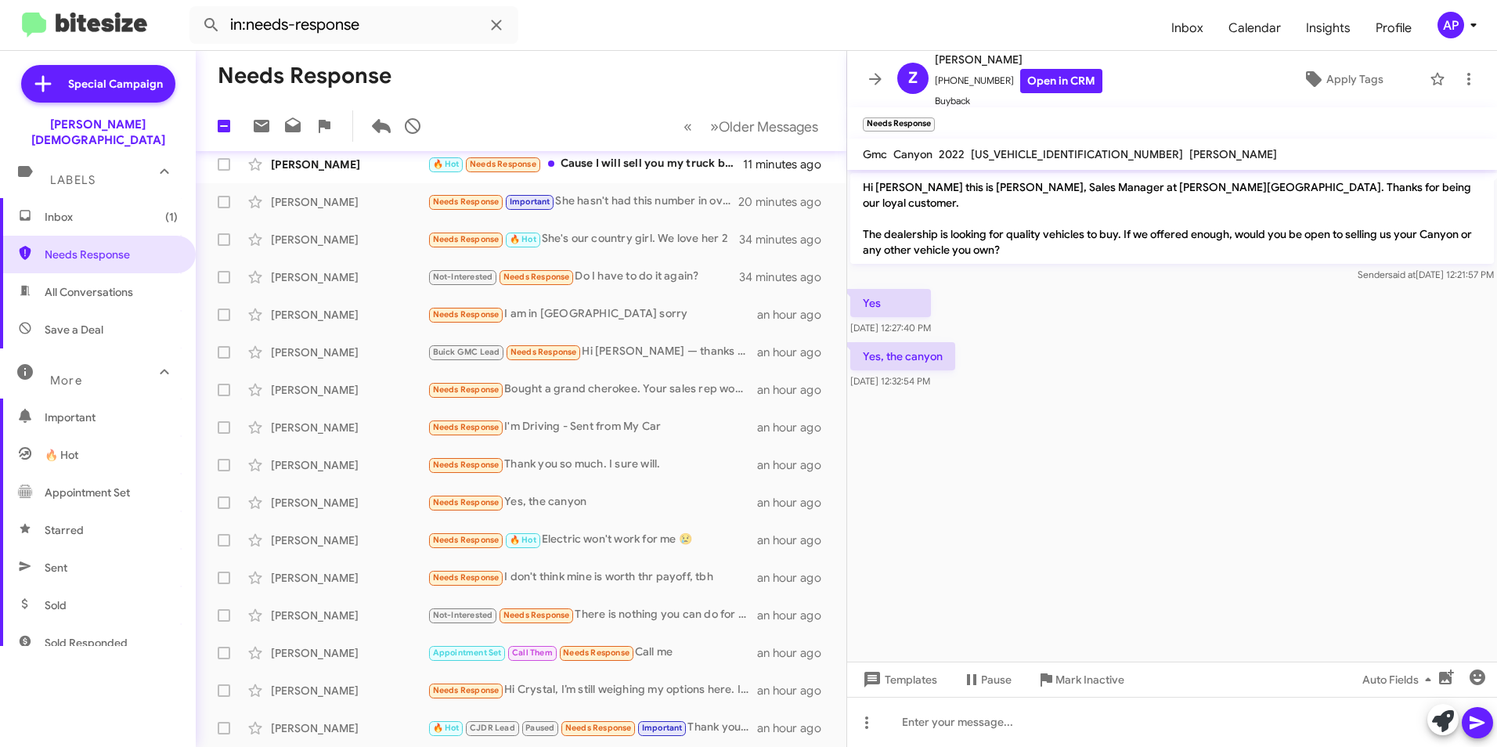
click at [1199, 376] on div "Yes, the canyon Sep 30, 2025, 12:32:54 PM" at bounding box center [1172, 365] width 650 height 53
click at [1049, 78] on link "Open in CRM" at bounding box center [1061, 81] width 82 height 24
click at [1041, 84] on link "Open in CRM" at bounding box center [1061, 81] width 82 height 24
click at [1460, 78] on icon at bounding box center [1469, 79] width 19 height 19
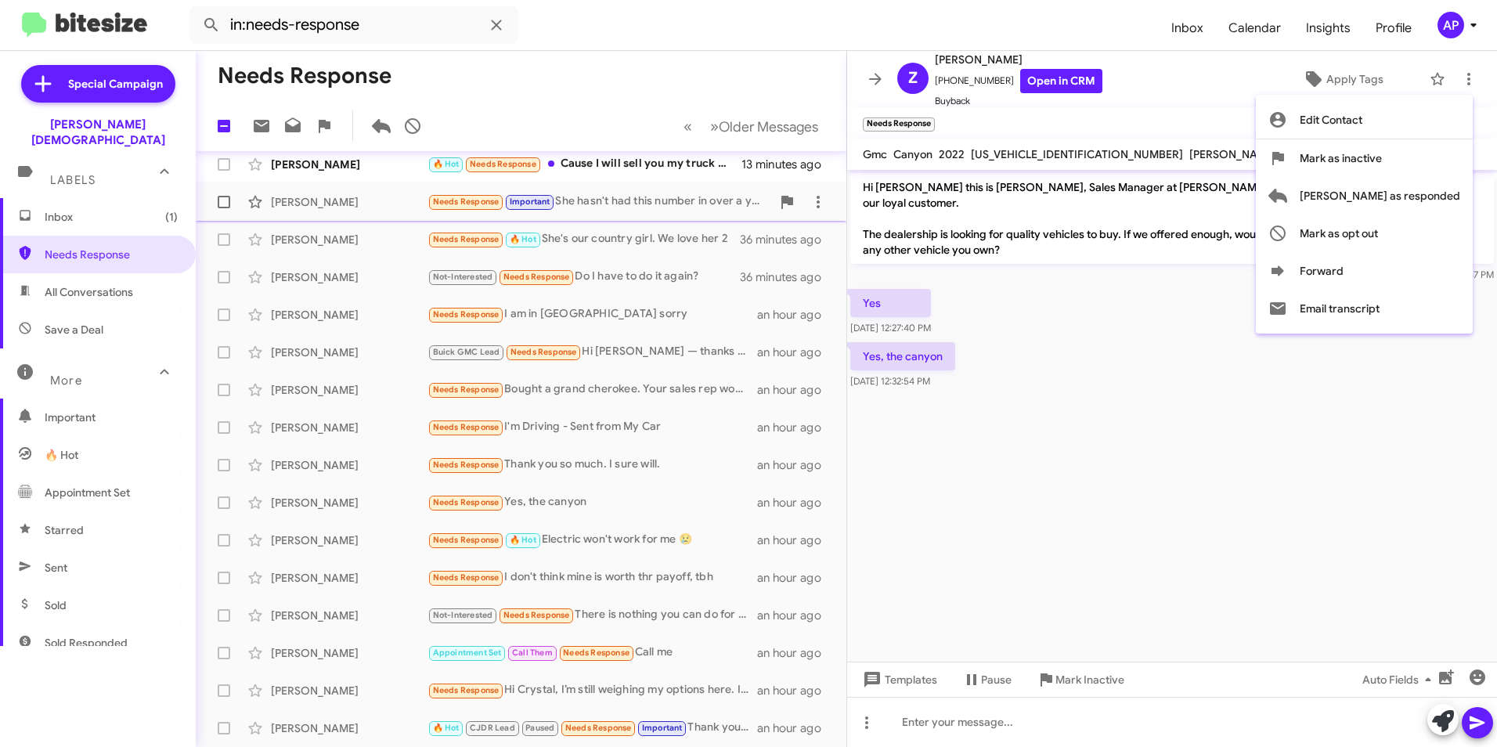
click at [1391, 187] on span "Mark as responded" at bounding box center [1380, 196] width 161 height 38
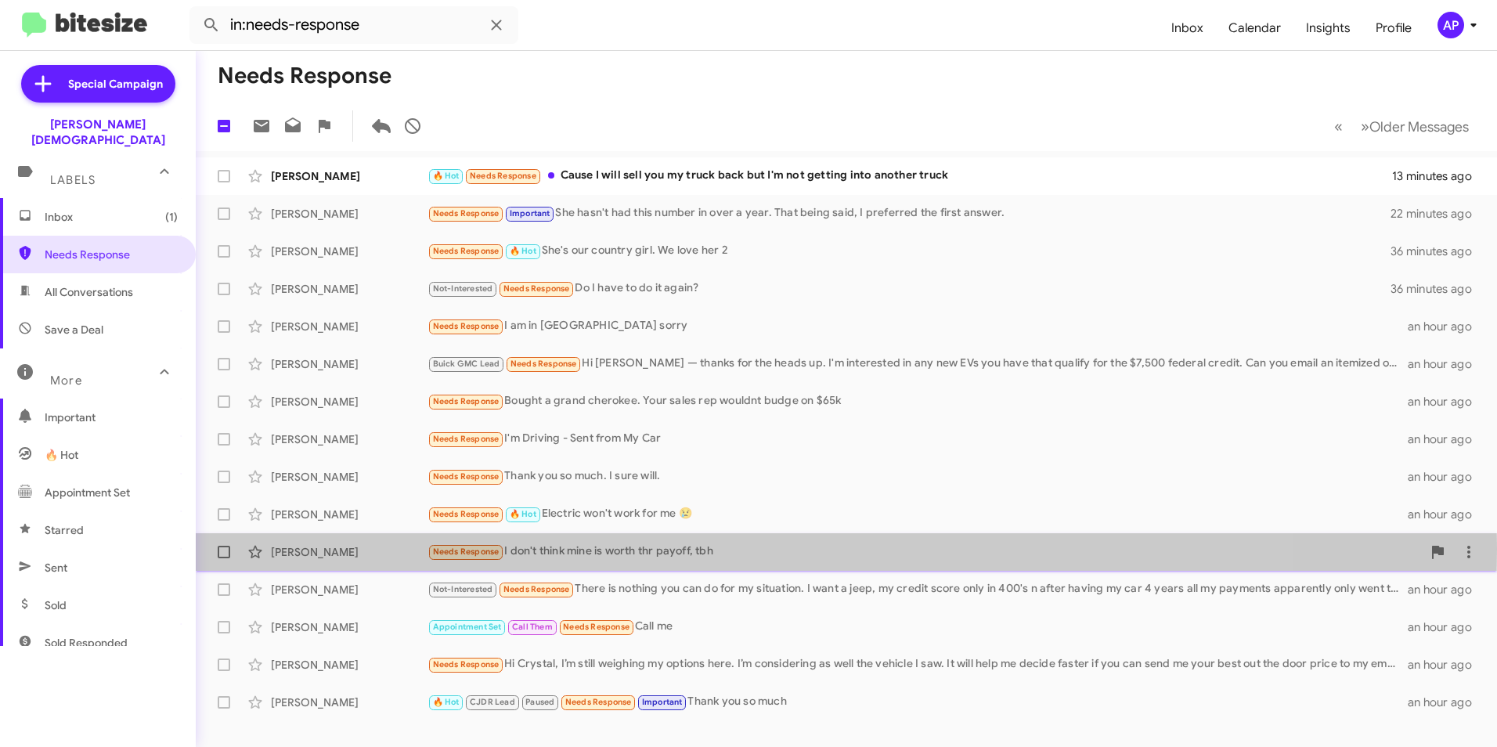
click at [301, 549] on div "[PERSON_NAME]" at bounding box center [349, 552] width 157 height 16
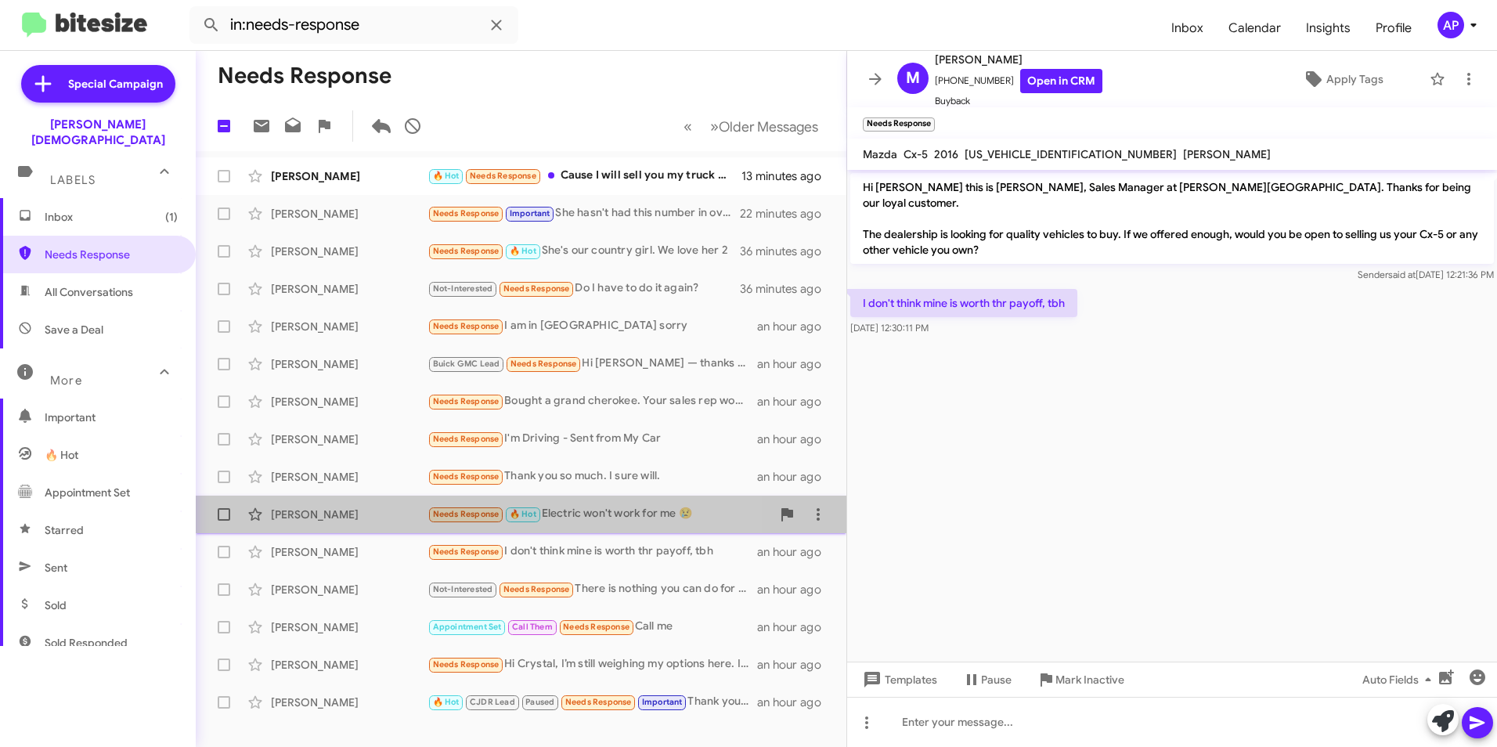
click at [307, 511] on div "Andrii Myroniuk" at bounding box center [349, 515] width 157 height 16
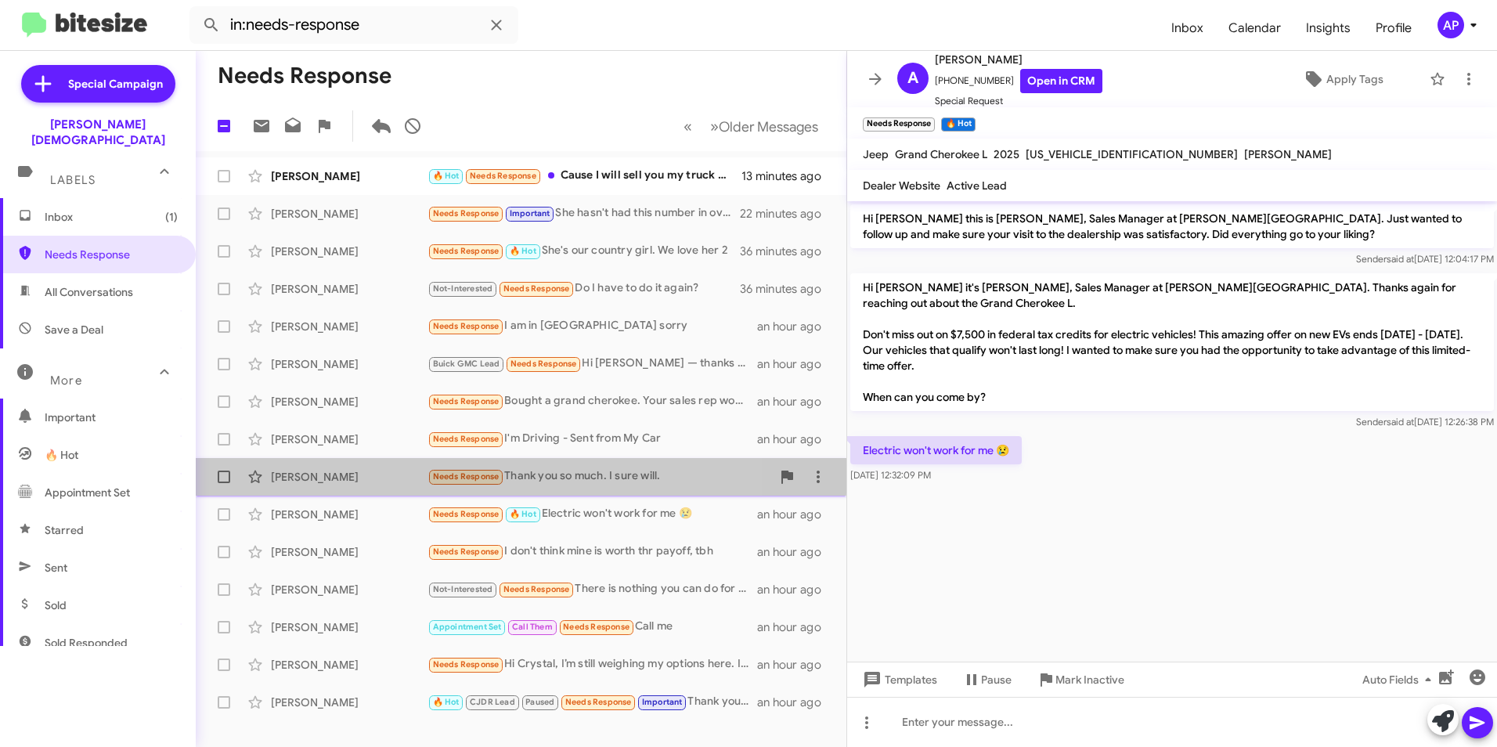
click at [307, 465] on div "Donshell Harris Needs Response Thank you so much. I sure will. an hour ago" at bounding box center [521, 476] width 626 height 31
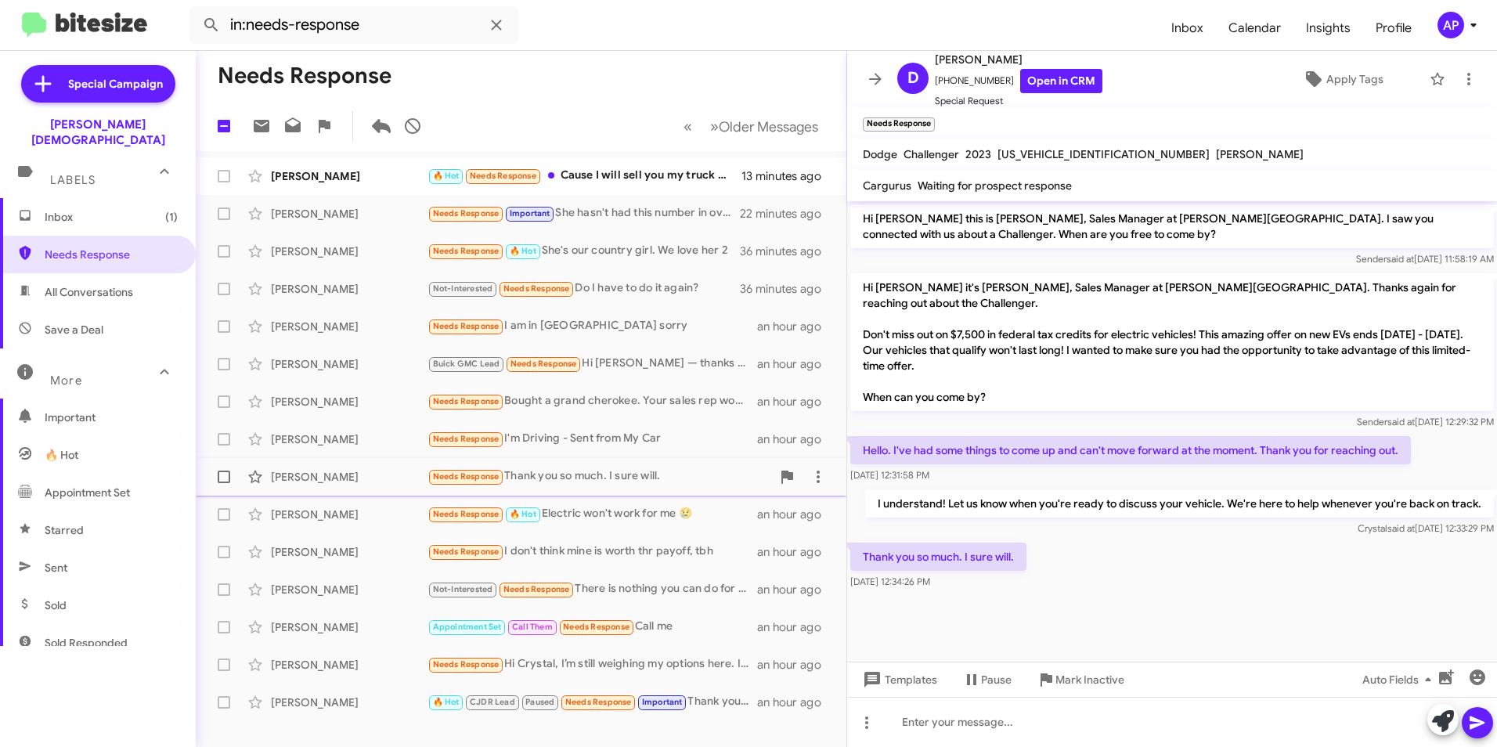
click at [316, 475] on div "Donshell Harris" at bounding box center [349, 477] width 157 height 16
click at [311, 438] on div "Anthony Ramos" at bounding box center [349, 439] width 157 height 16
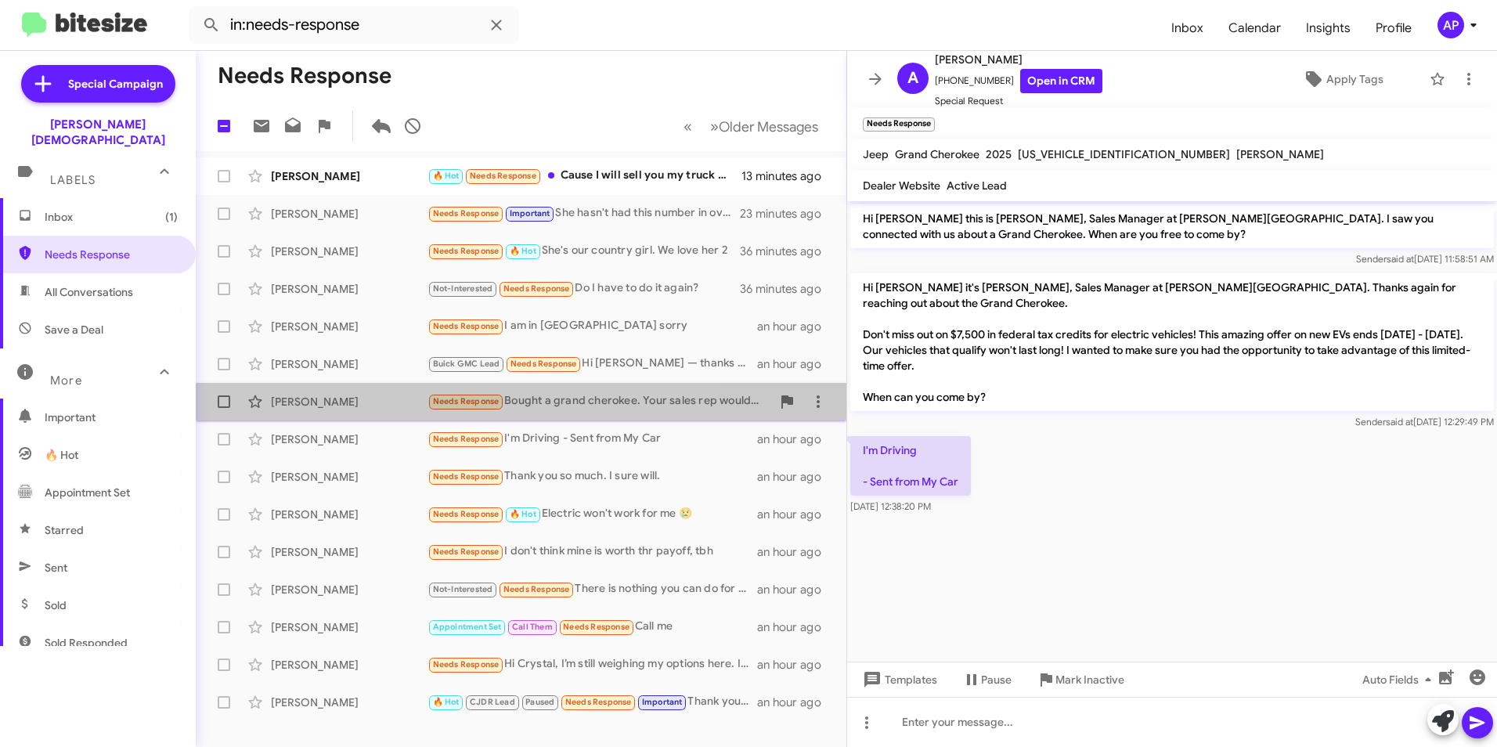
click at [286, 397] on div "Matthew Rizzo" at bounding box center [349, 402] width 157 height 16
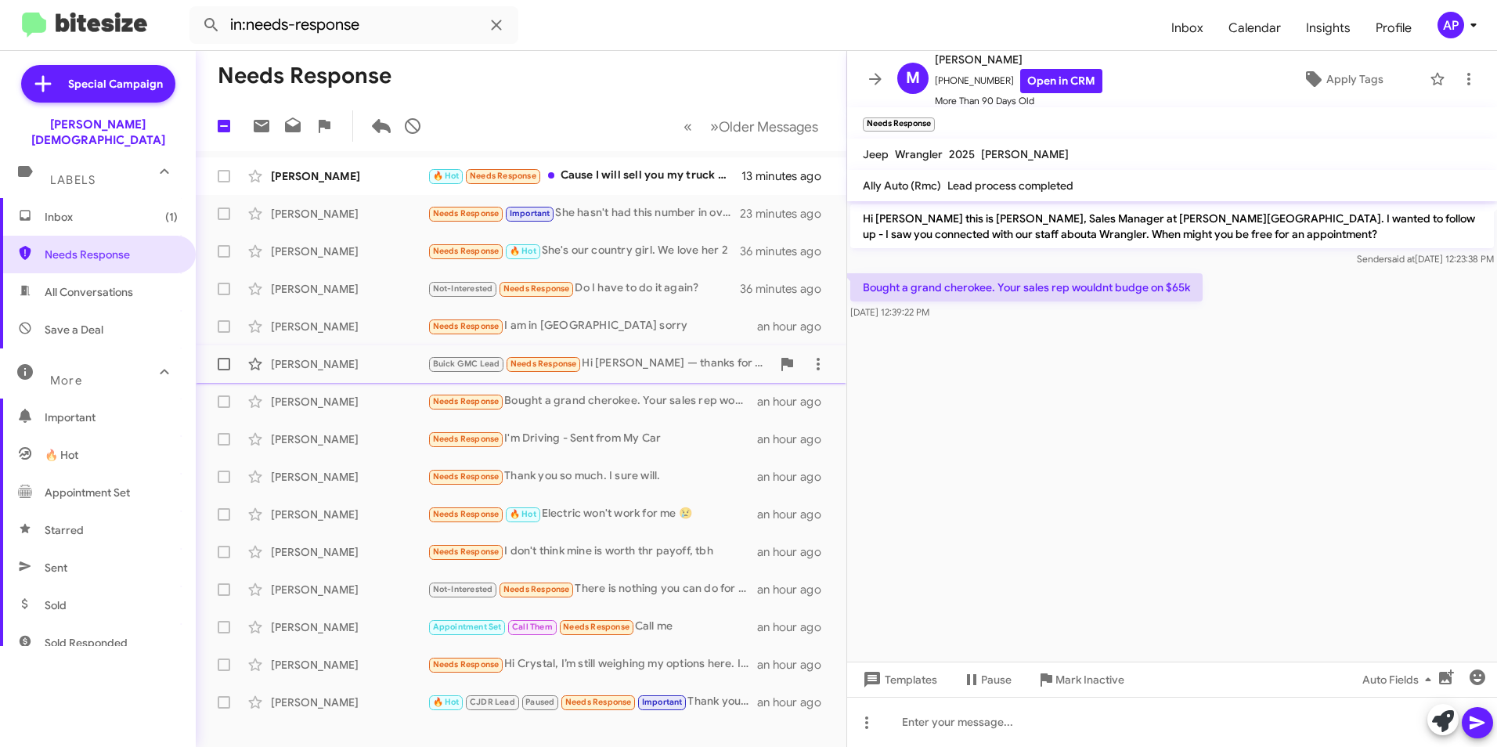
click at [301, 363] on div "Chris Dunning" at bounding box center [349, 364] width 157 height 16
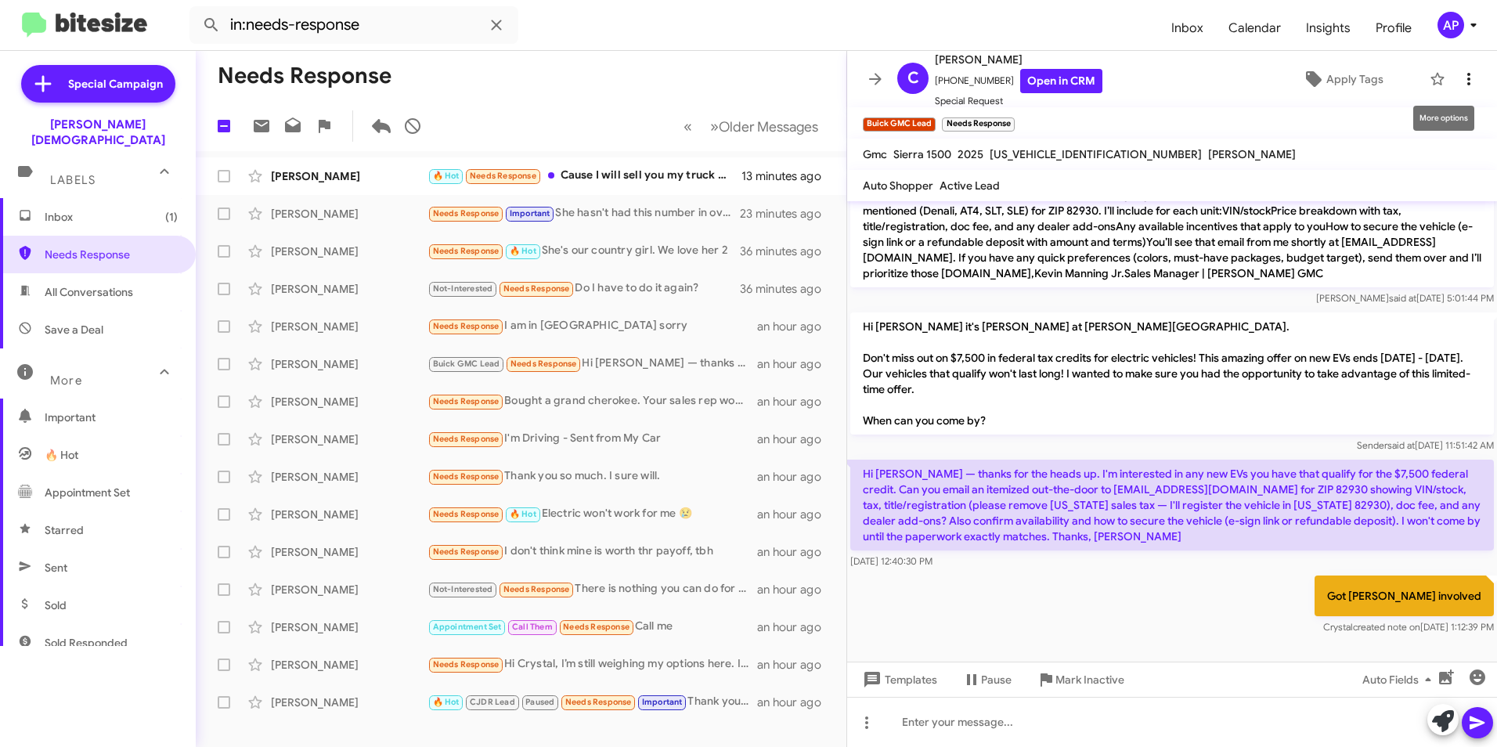
click at [1460, 75] on icon at bounding box center [1469, 79] width 19 height 19
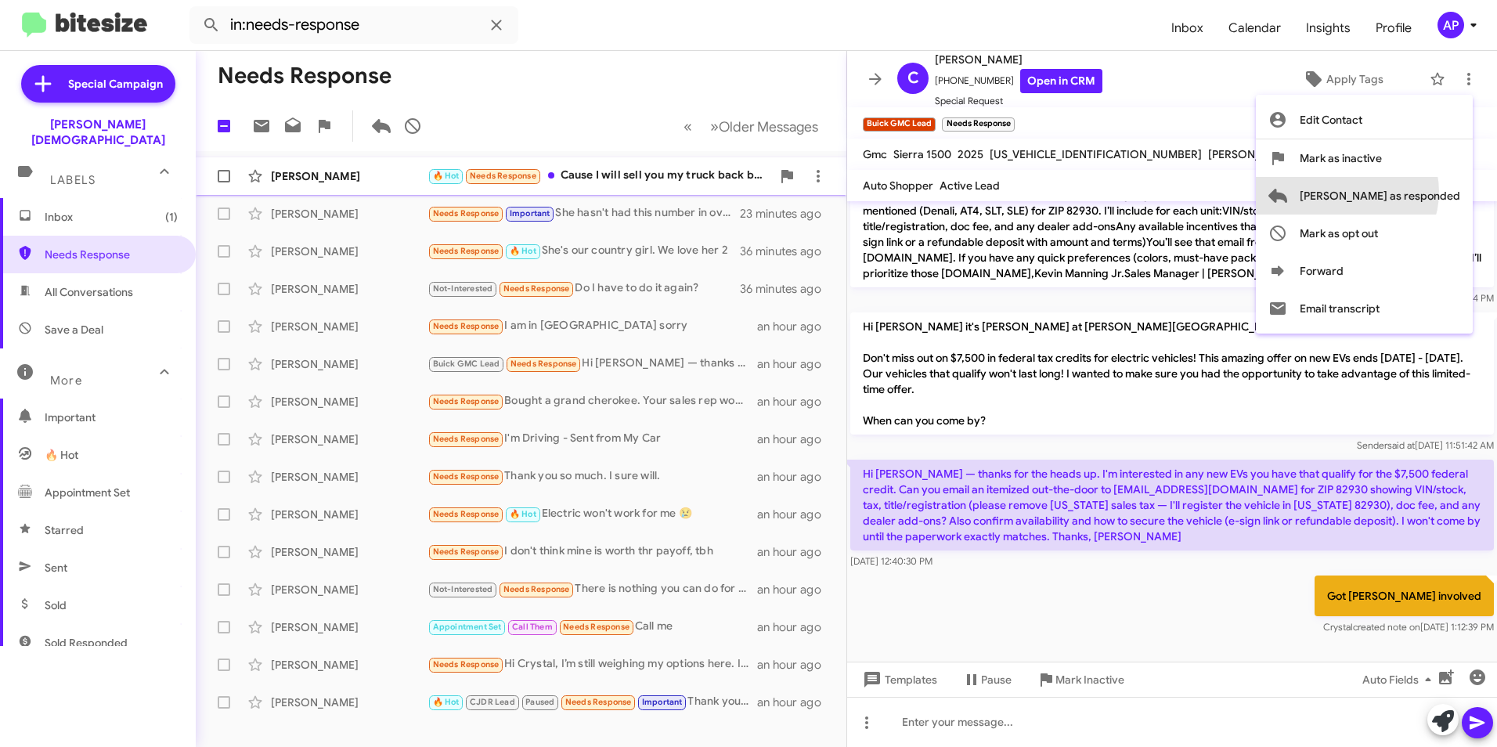
click at [1410, 192] on span "Mark as responded" at bounding box center [1380, 196] width 161 height 38
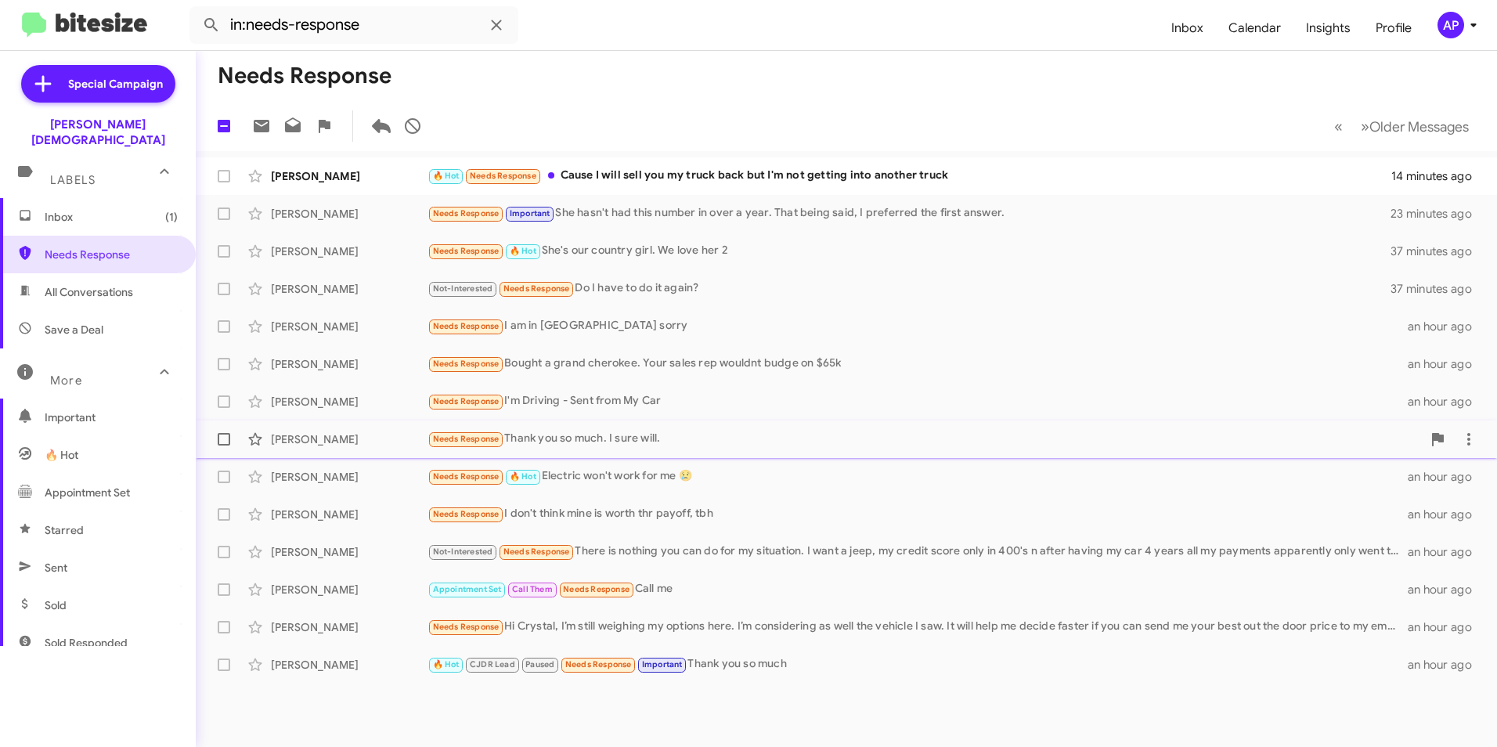
click at [308, 436] on div "Donshell Harris" at bounding box center [349, 439] width 157 height 16
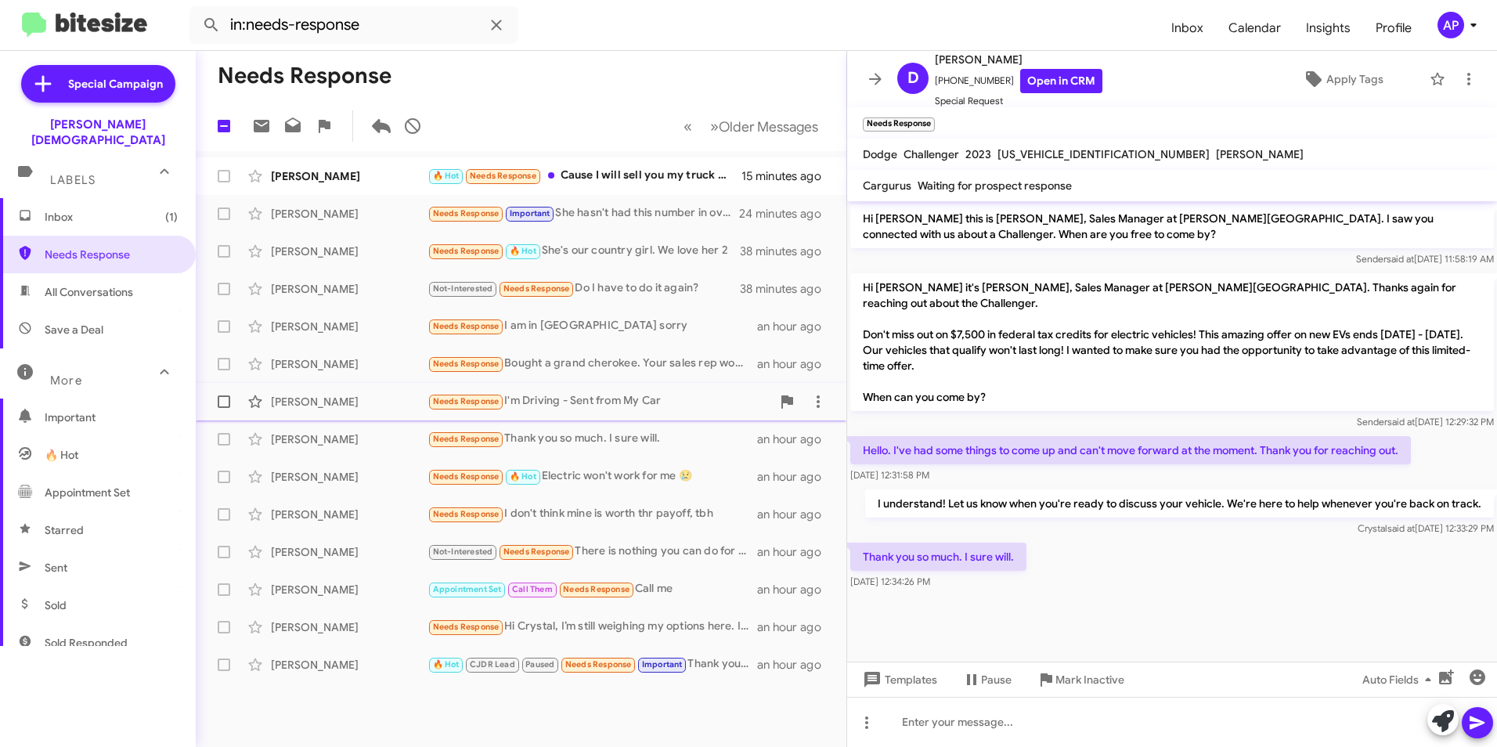
click at [290, 399] on div "Anthony Ramos" at bounding box center [349, 402] width 157 height 16
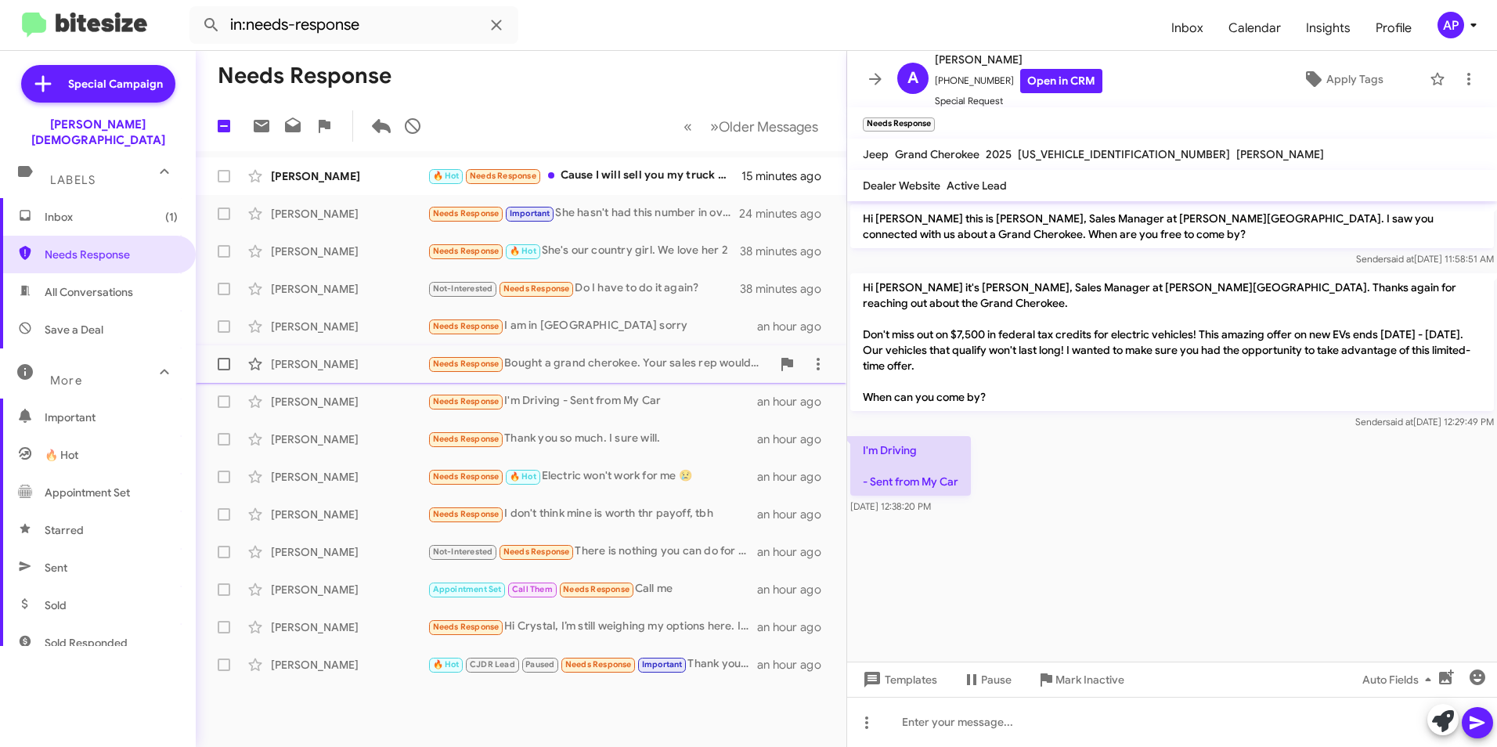
click at [280, 365] on div "Matthew Rizzo" at bounding box center [349, 364] width 157 height 16
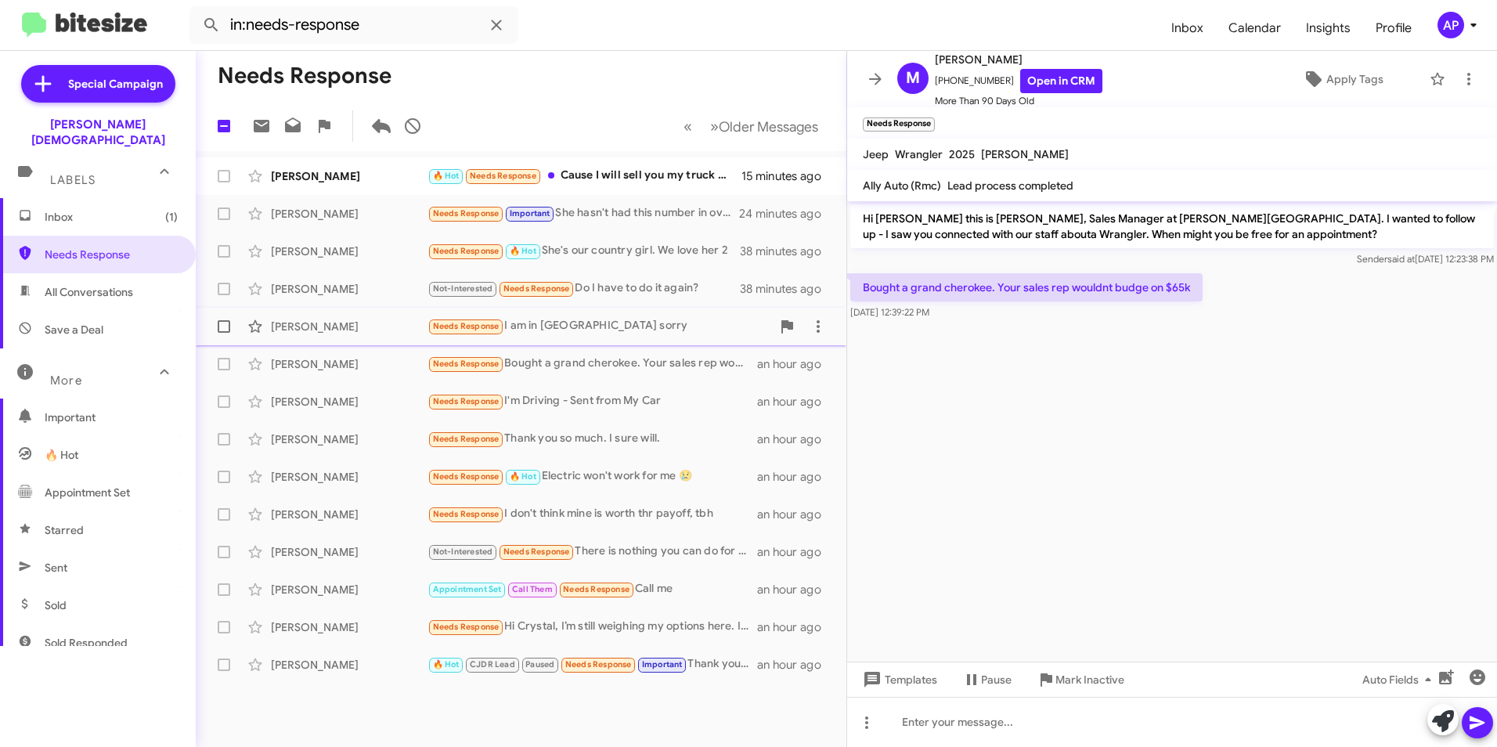
click at [291, 326] on div "Stephen Harbuck" at bounding box center [349, 327] width 157 height 16
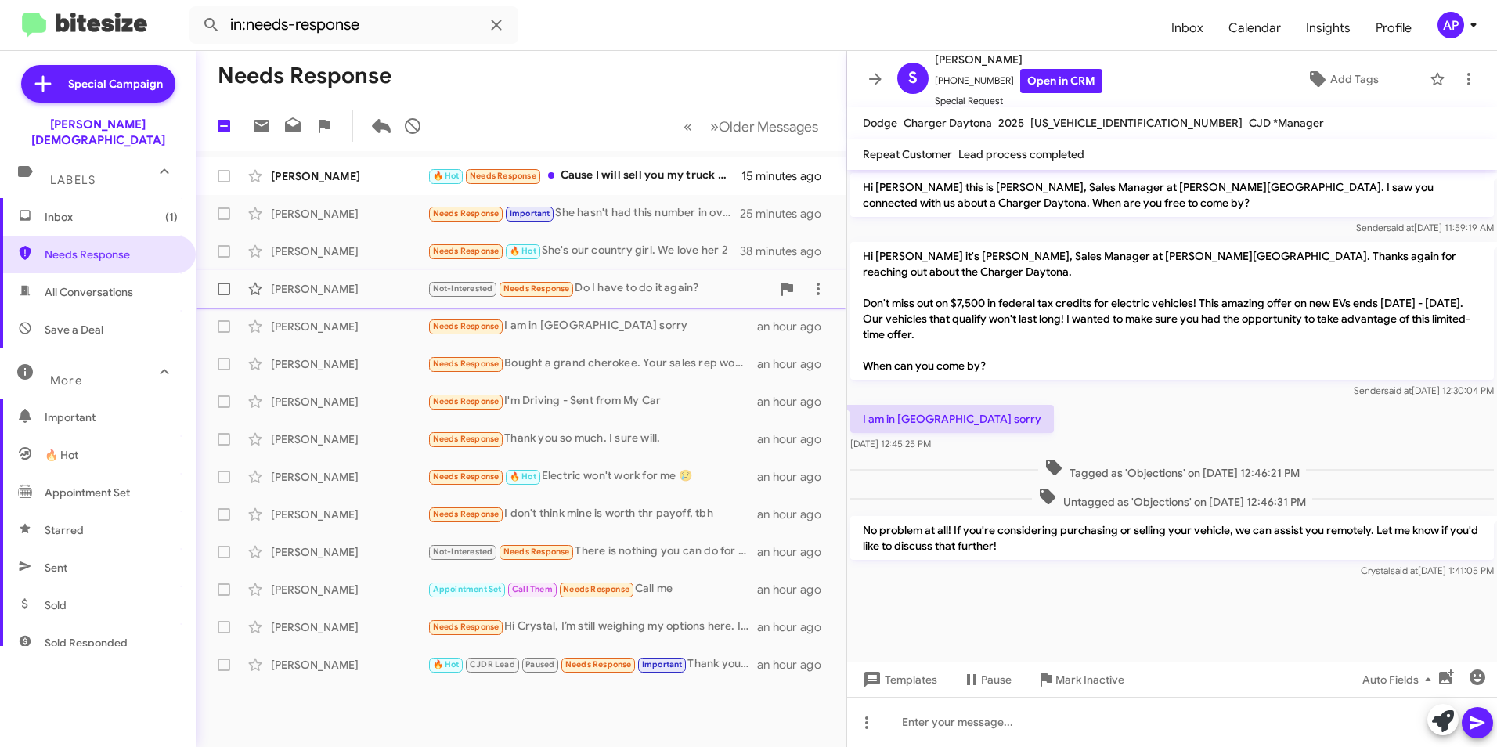
click at [294, 290] on div "Jose Gonzalez" at bounding box center [349, 289] width 157 height 16
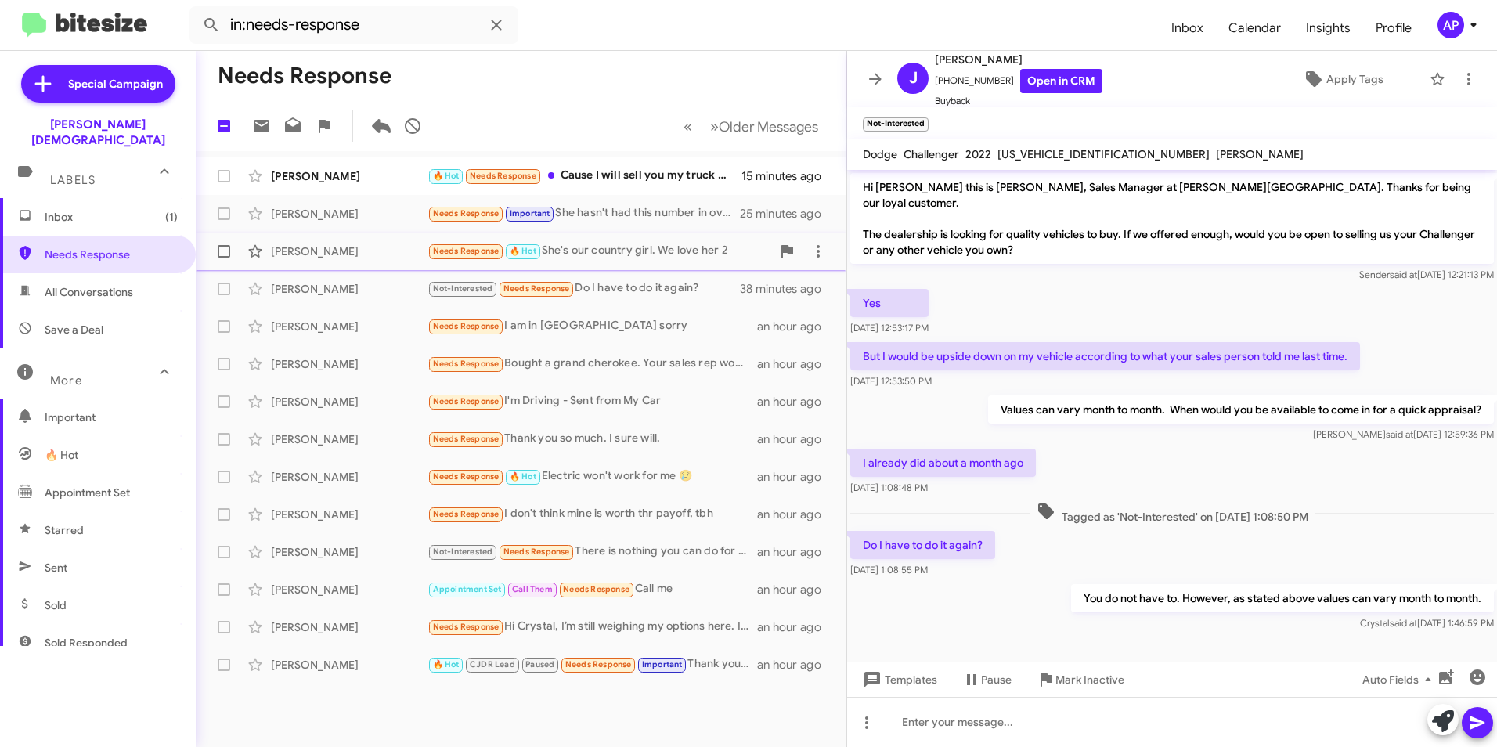
click at [297, 246] on div "Bayard Hitchner Jr" at bounding box center [349, 252] width 157 height 16
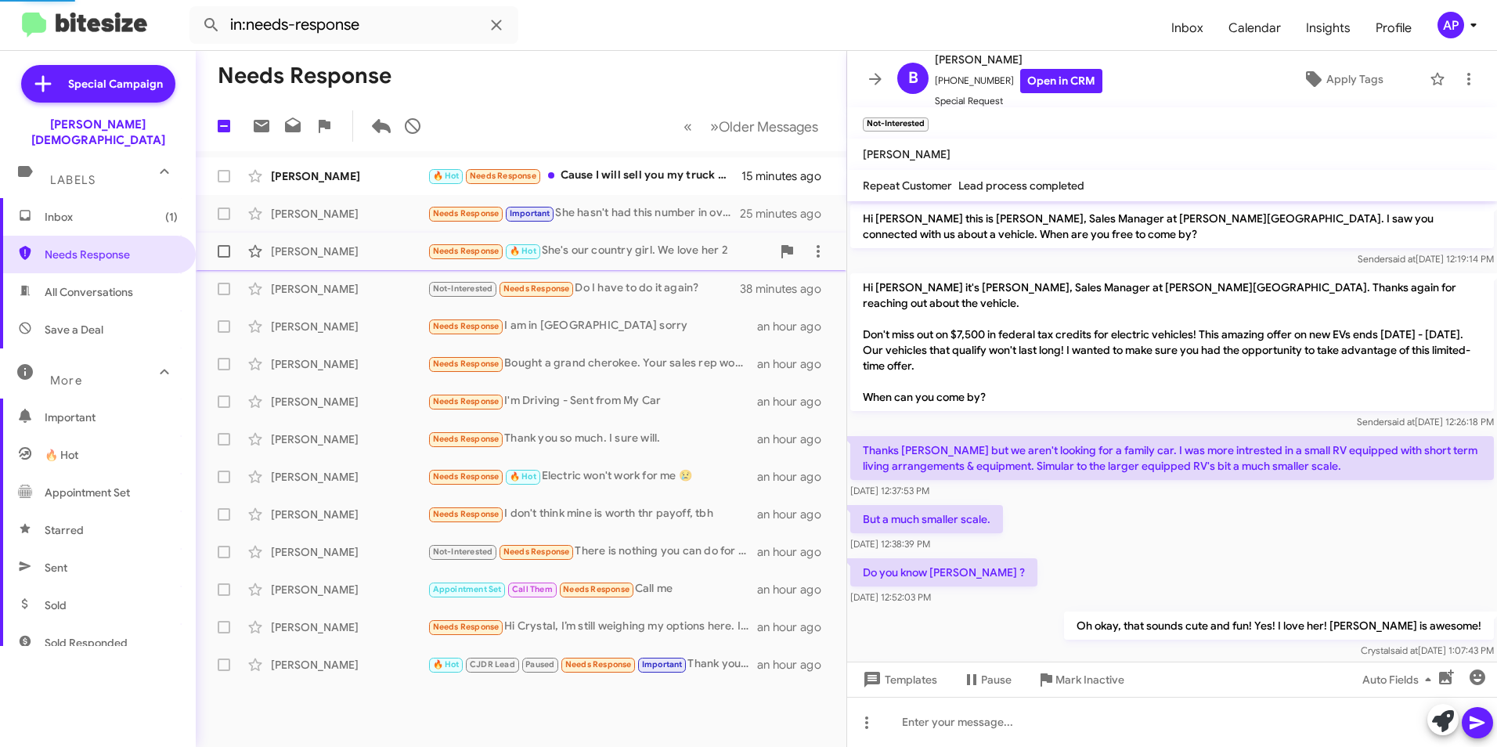
scroll to position [122, 0]
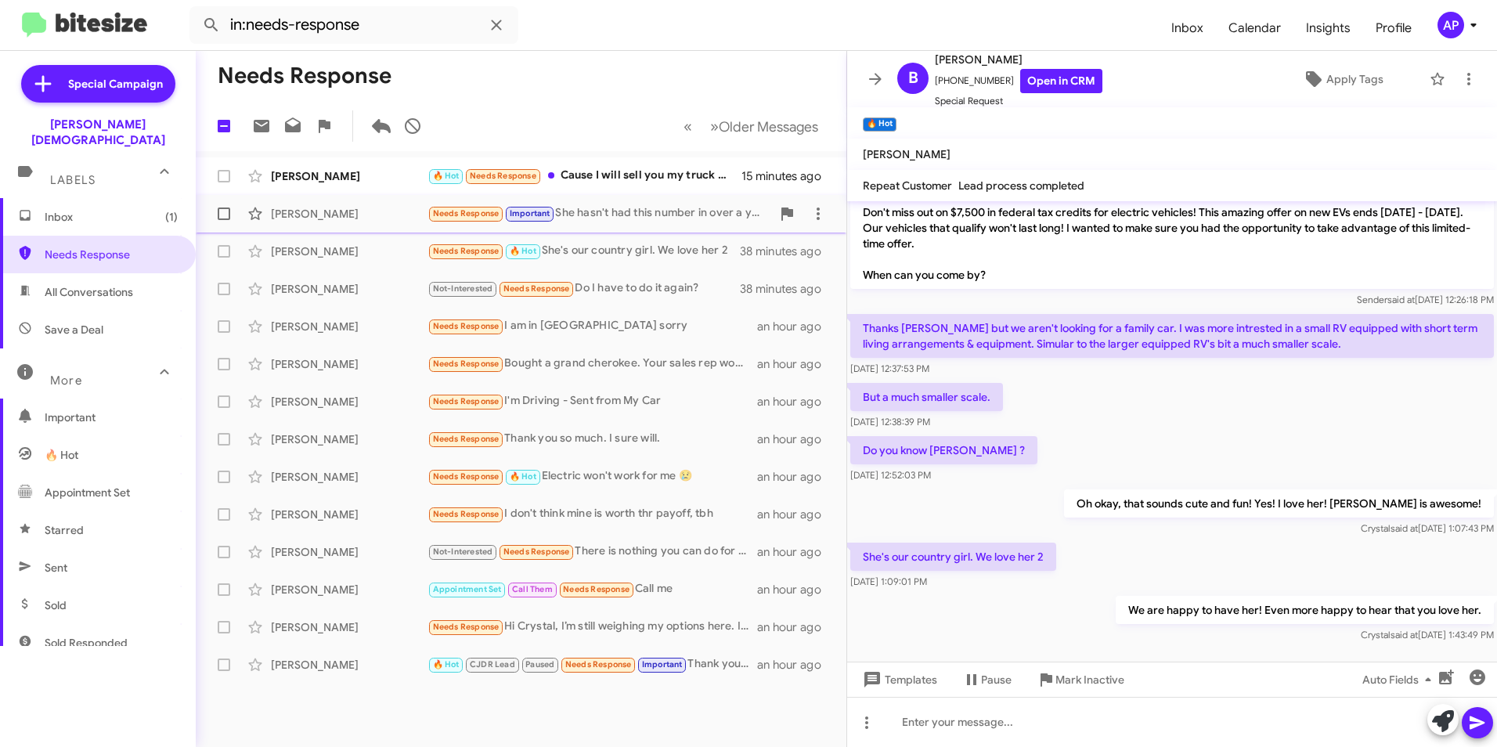
click at [301, 211] on div "Jessica Calloway" at bounding box center [349, 214] width 157 height 16
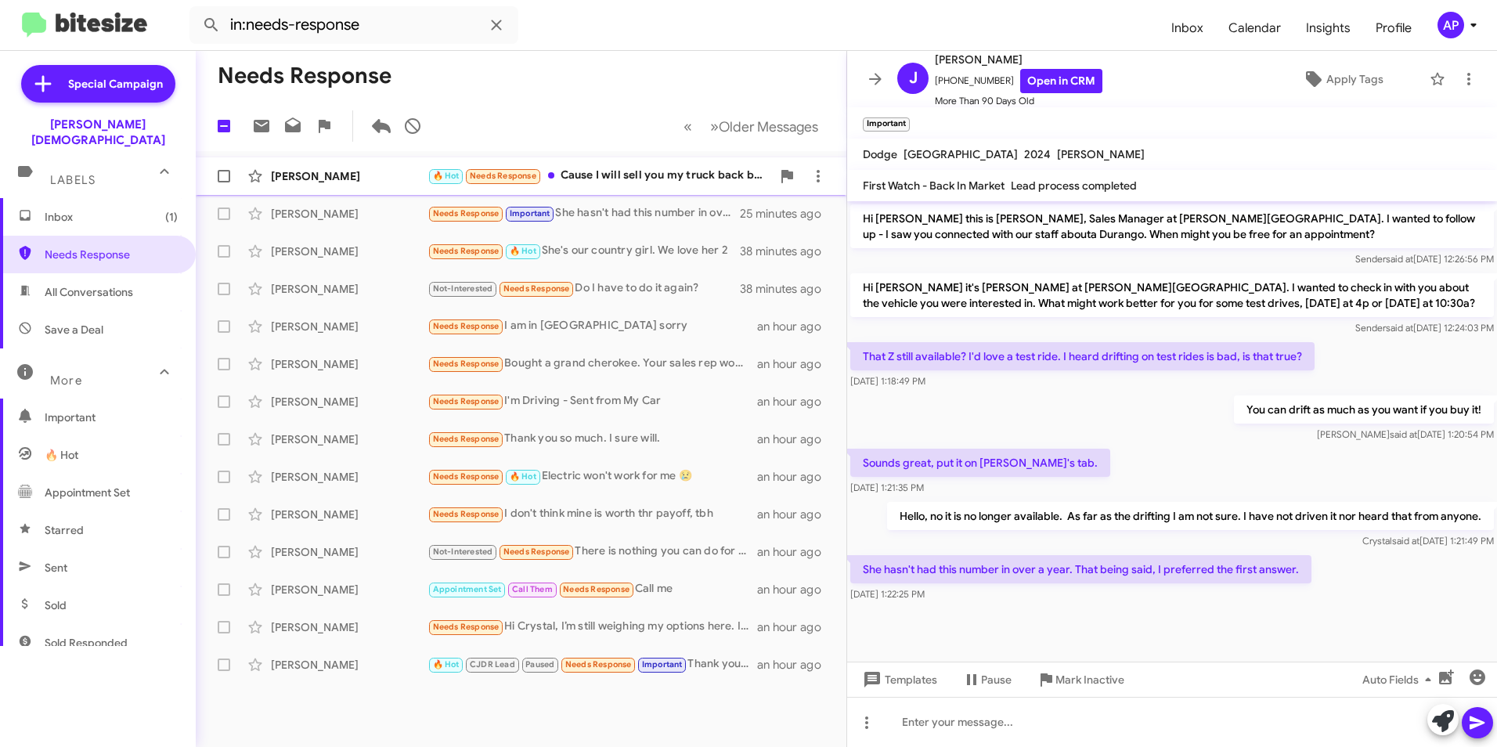
click at [312, 176] on div "Jonathan Deblase" at bounding box center [349, 176] width 157 height 16
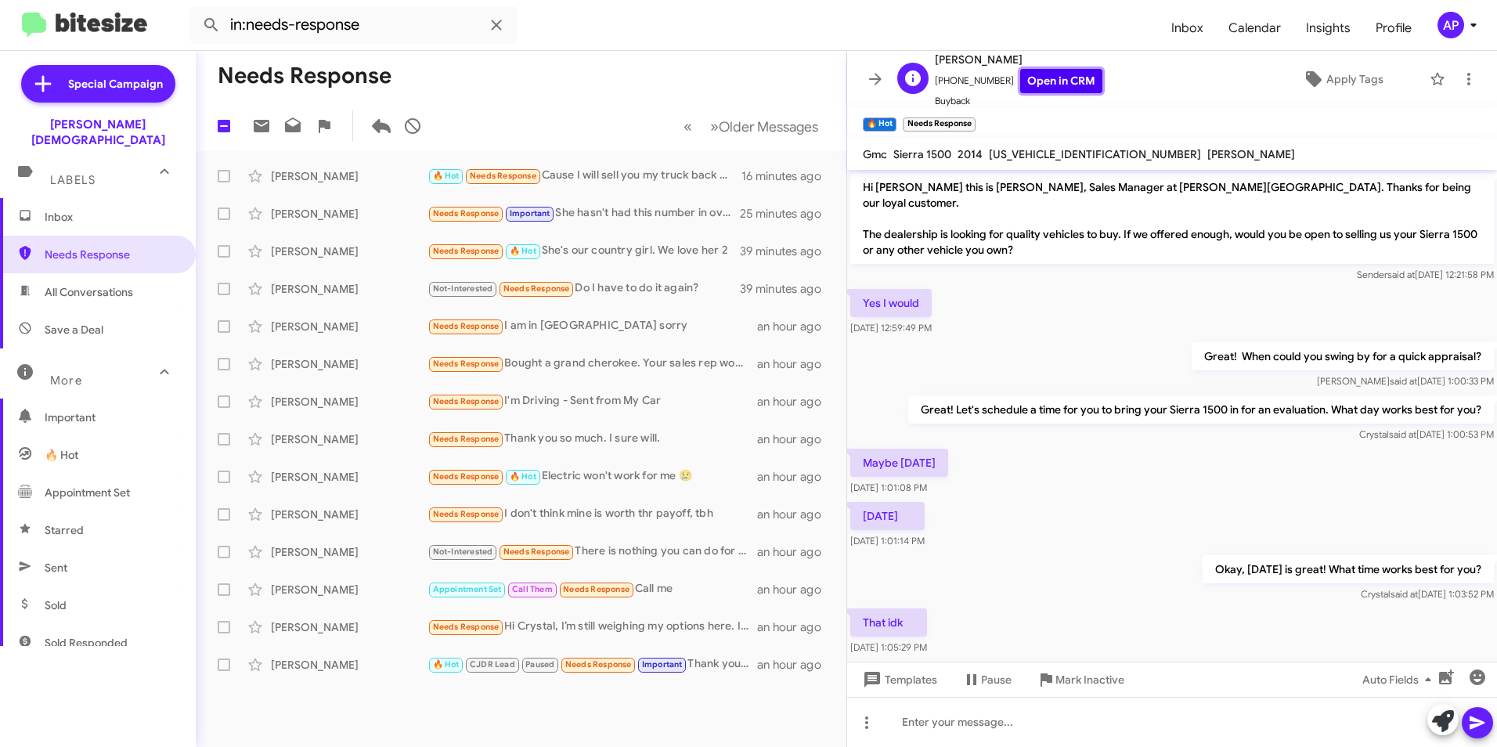
click at [1048, 75] on link "Open in CRM" at bounding box center [1061, 81] width 82 height 24
click at [1460, 71] on icon at bounding box center [1469, 79] width 19 height 19
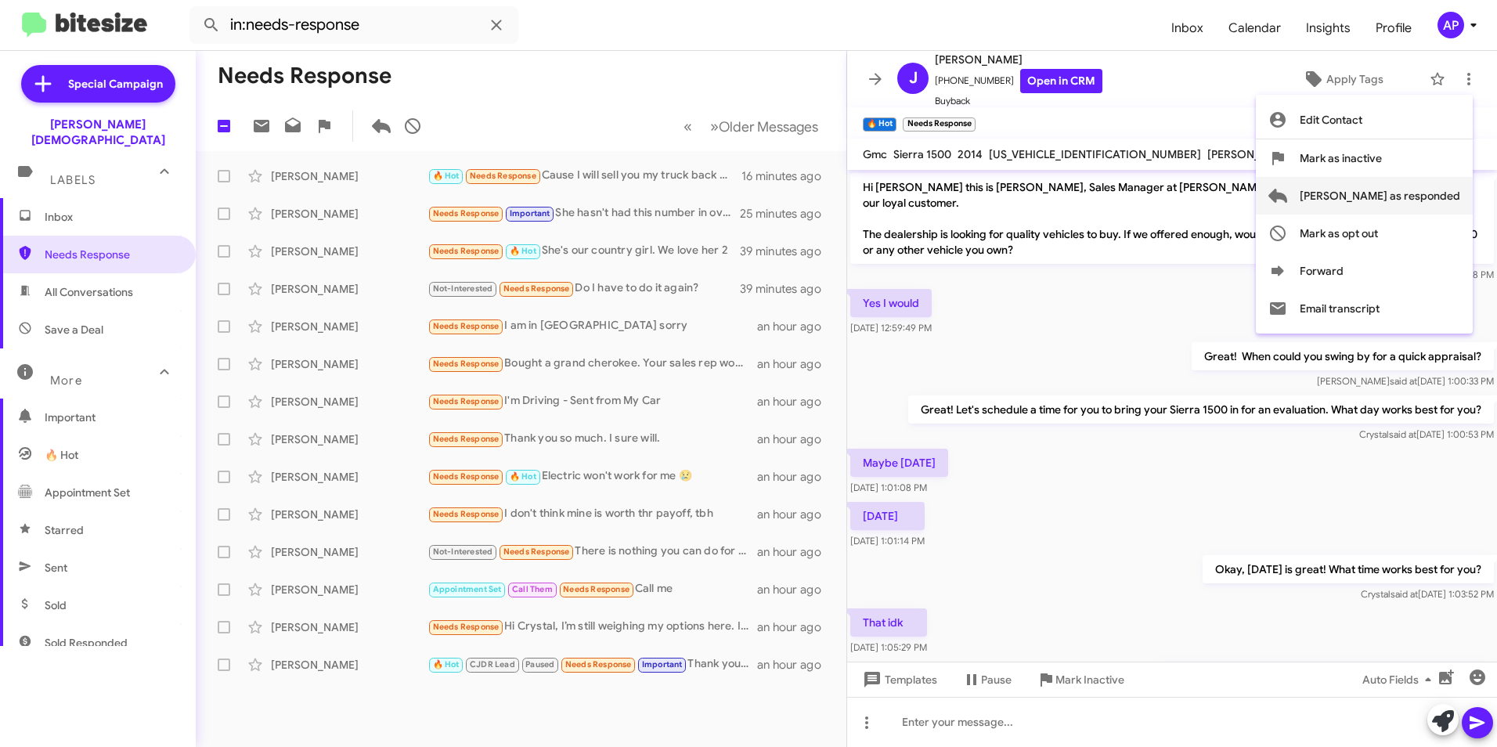
click at [1395, 197] on span "Mark as responded" at bounding box center [1380, 196] width 161 height 38
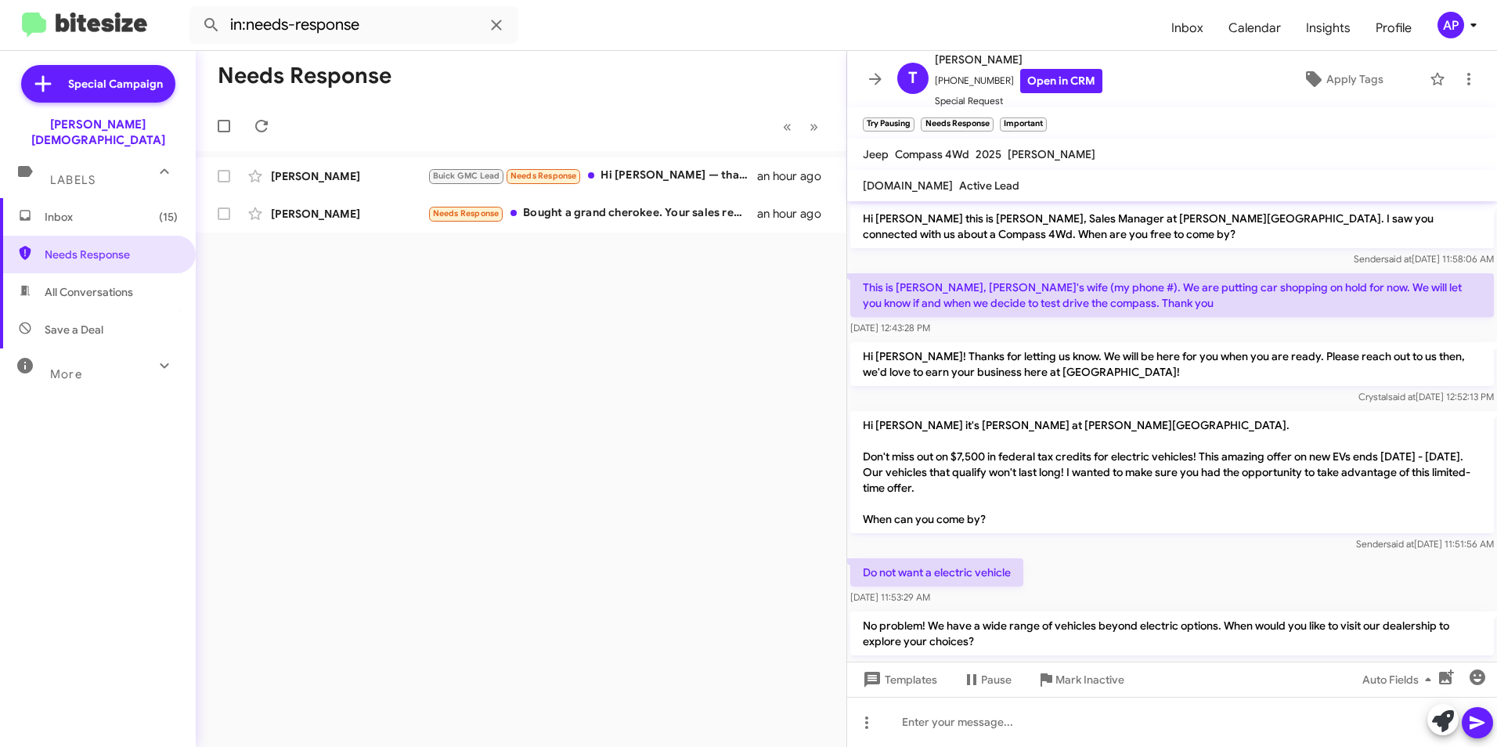
scroll to position [169, 0]
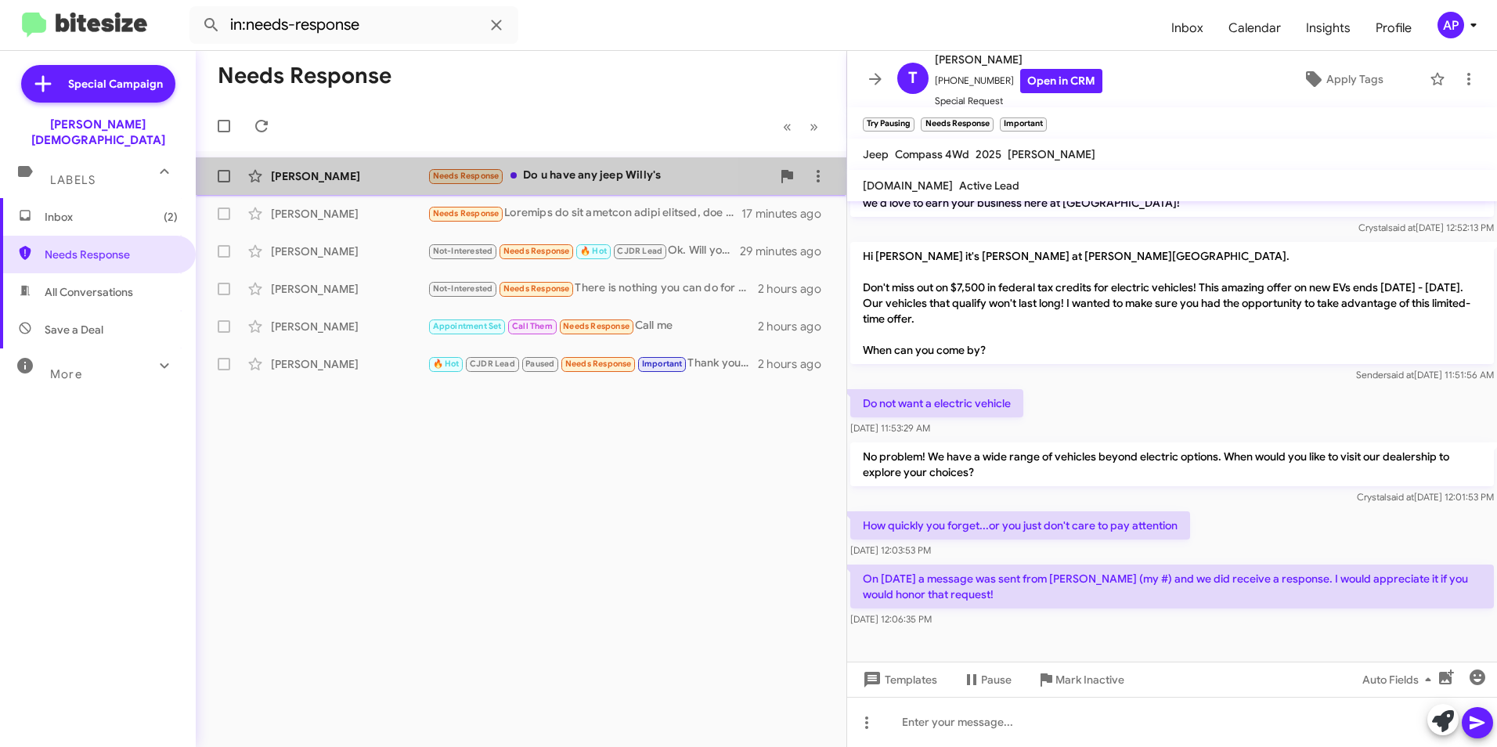
click at [296, 173] on div "Willcy Simon" at bounding box center [349, 176] width 157 height 16
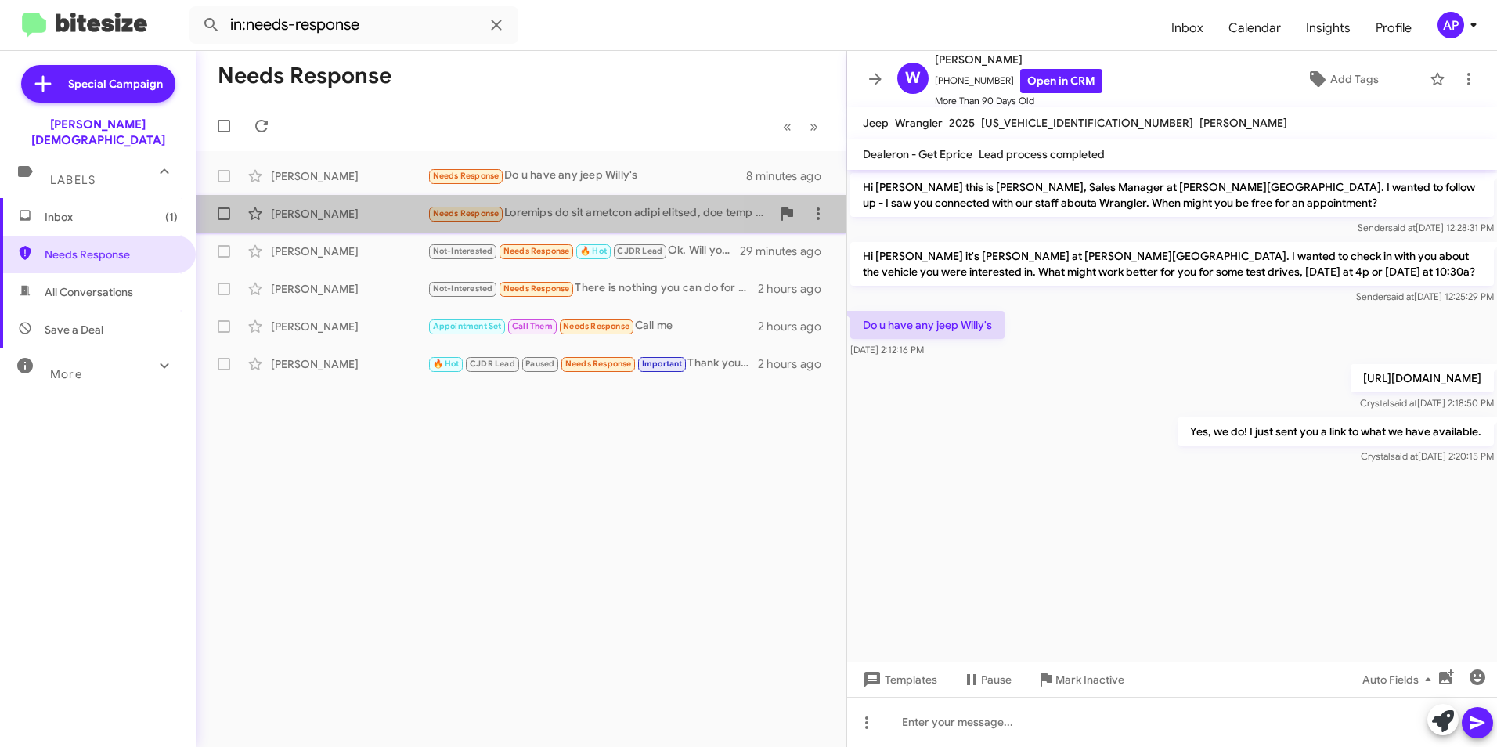
click at [301, 215] on div "[PERSON_NAME]" at bounding box center [349, 214] width 157 height 16
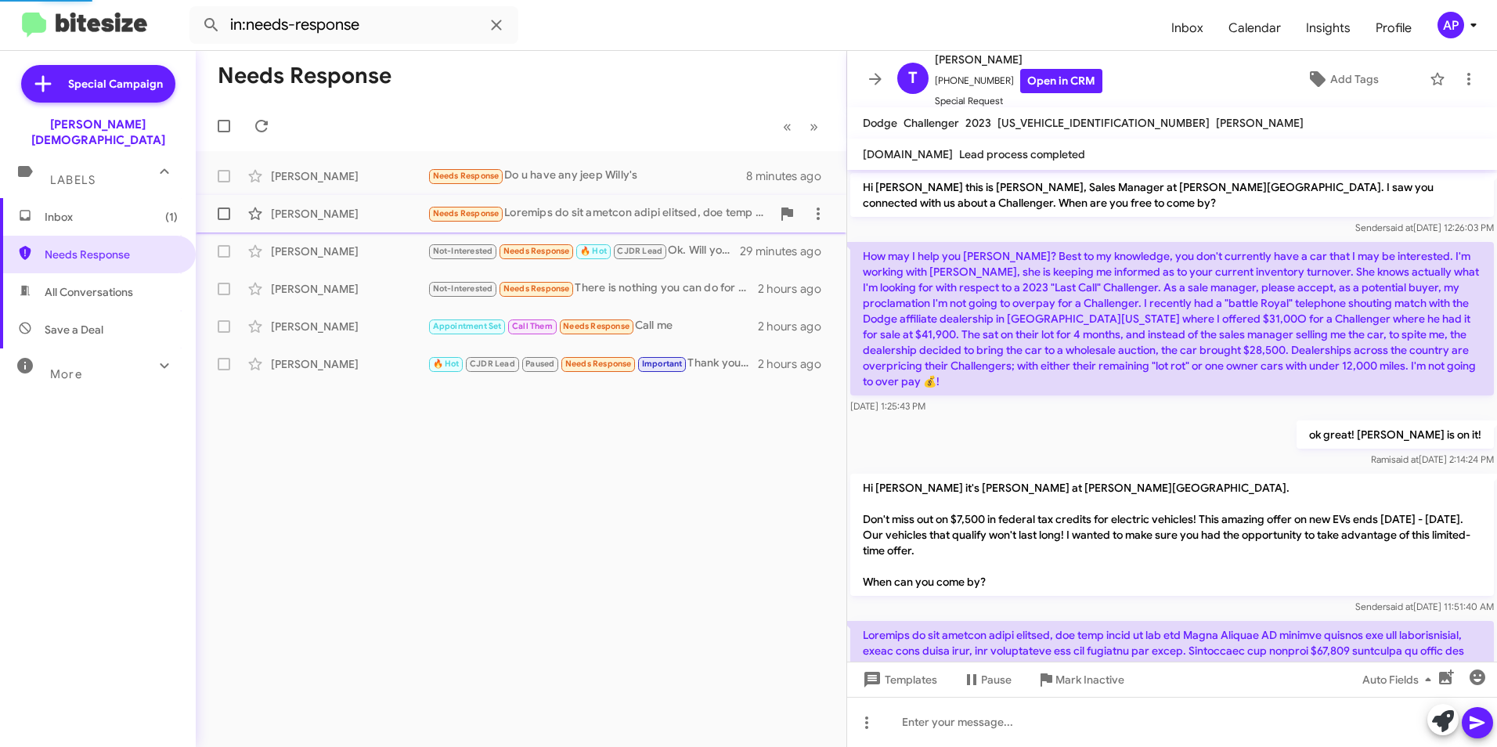
scroll to position [274, 0]
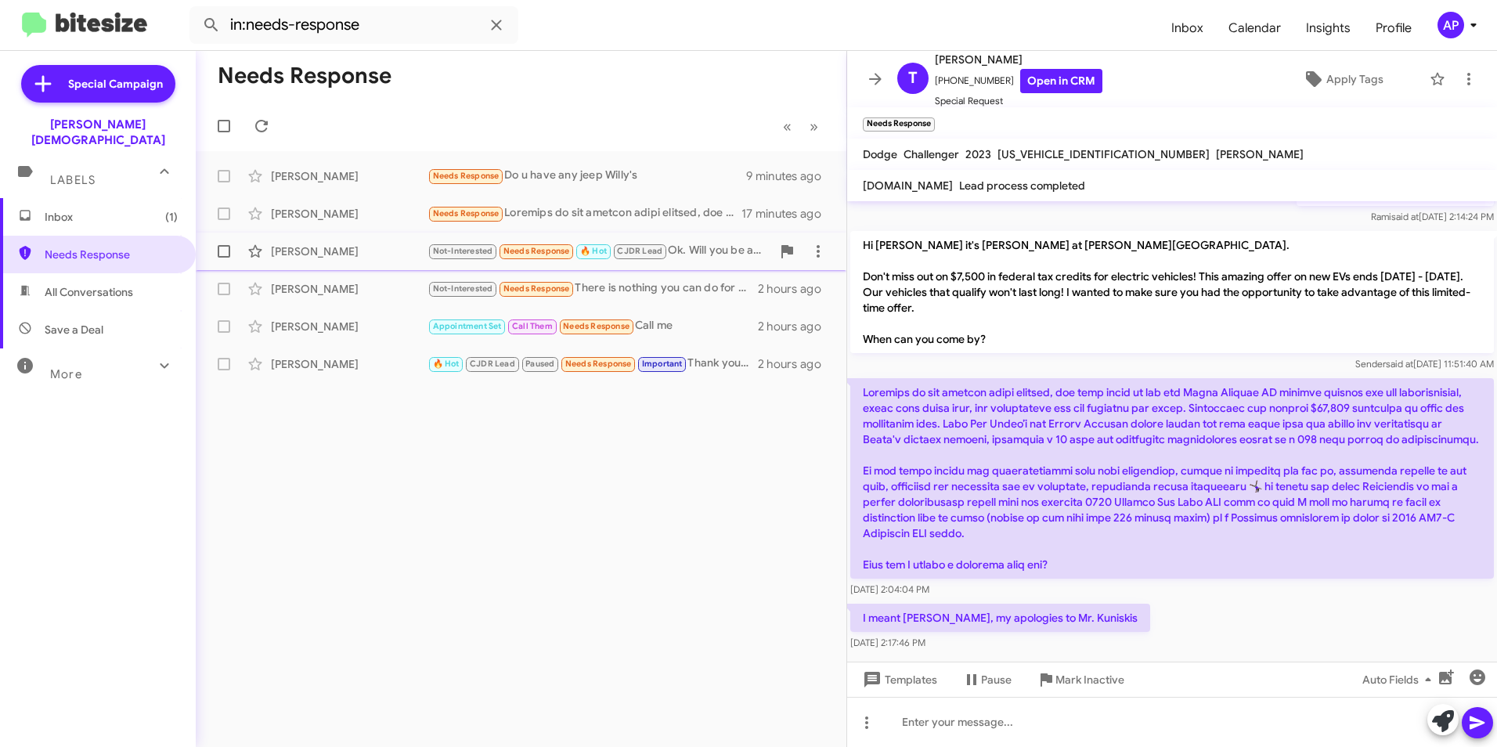
click at [305, 255] on div "Jose Gonzalez" at bounding box center [349, 252] width 157 height 16
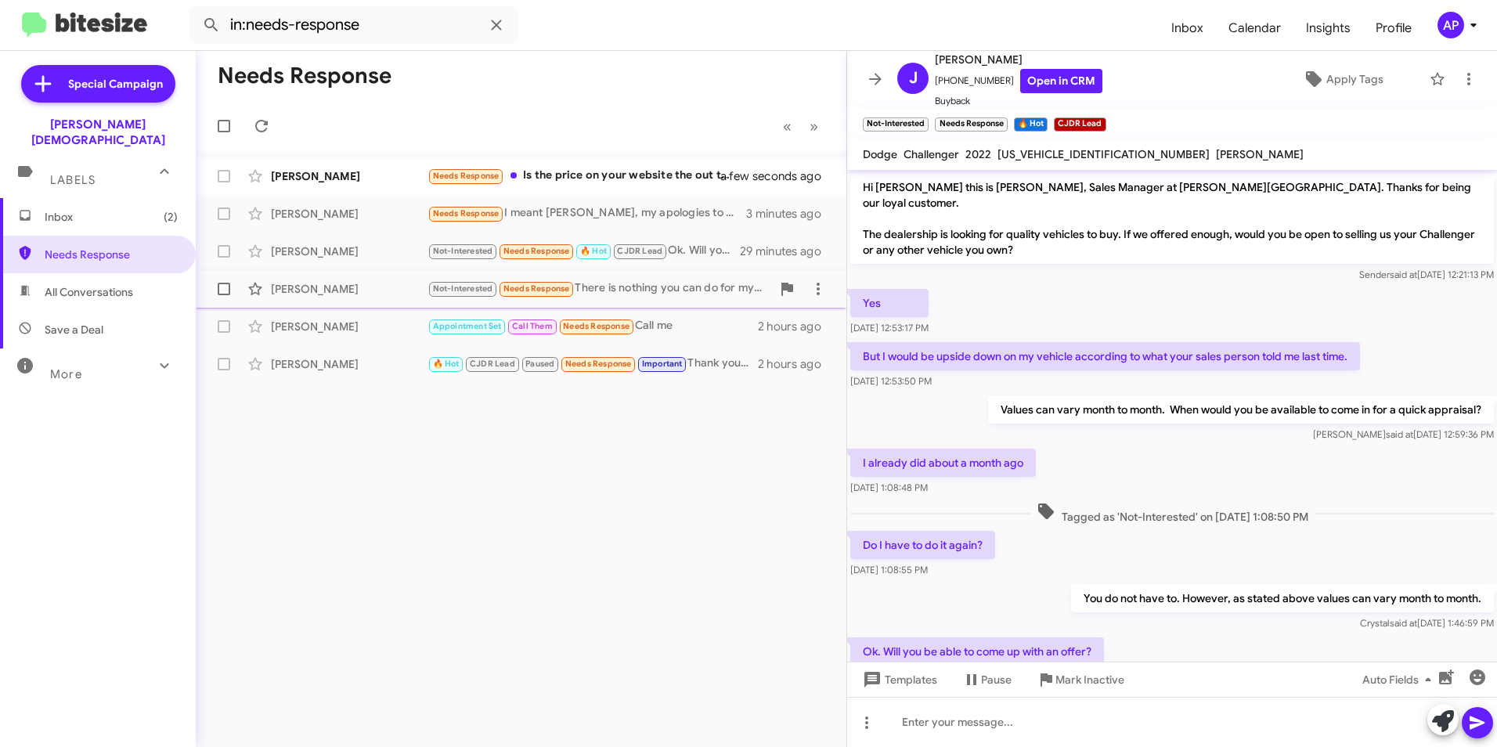
click at [296, 280] on div "Kim Roberts Not-Interested Needs Response There is nothing you can do for my si…" at bounding box center [521, 288] width 626 height 31
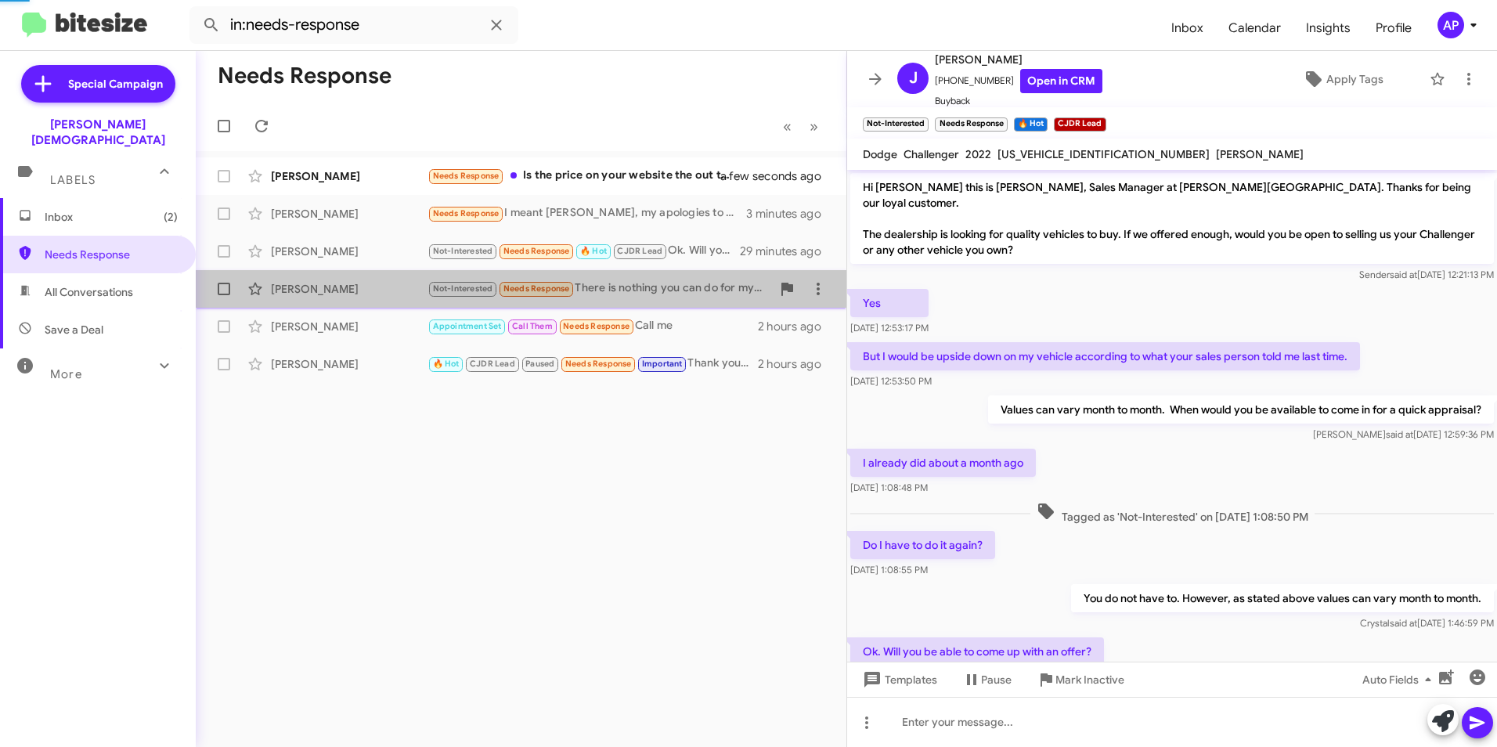
scroll to position [15, 0]
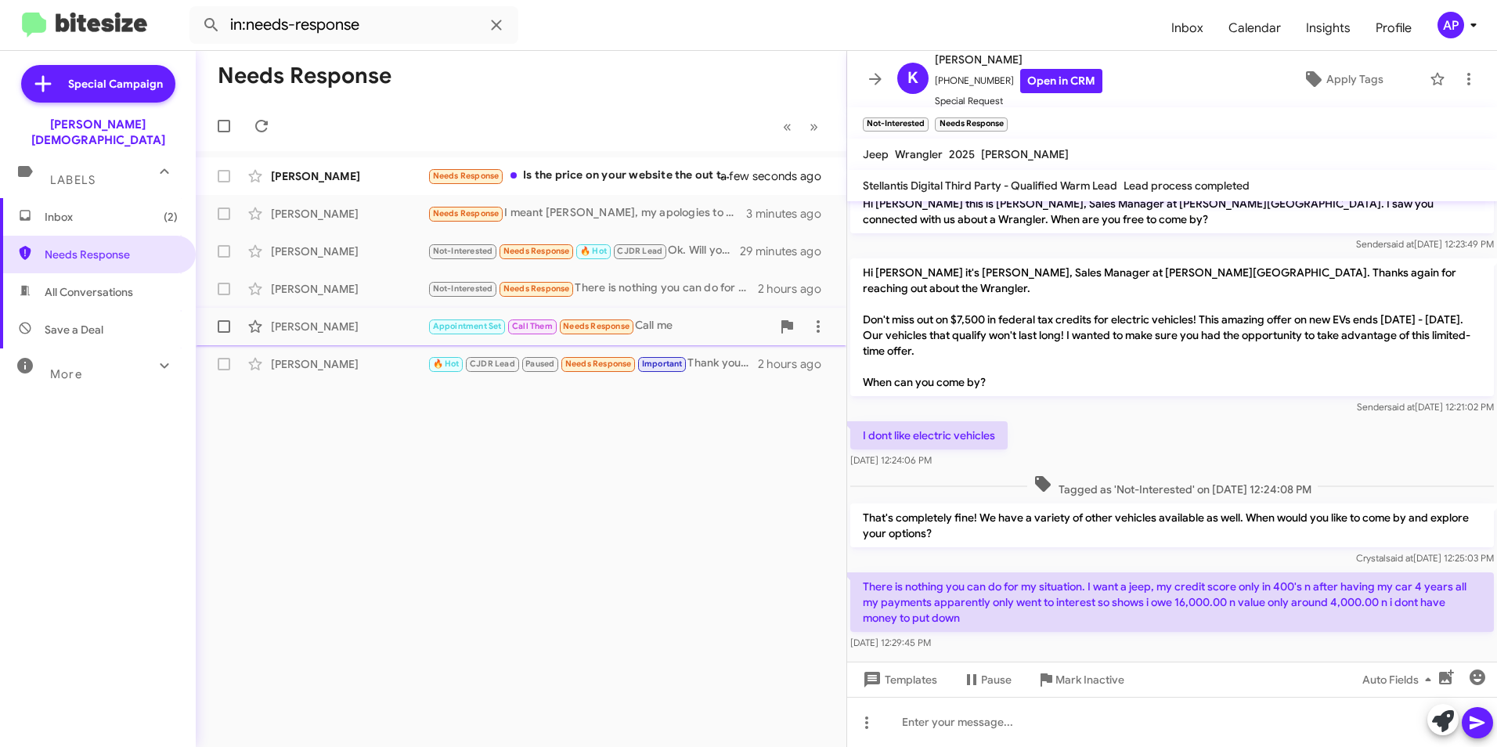
click at [316, 326] on div "Troyvonta Williams" at bounding box center [349, 327] width 157 height 16
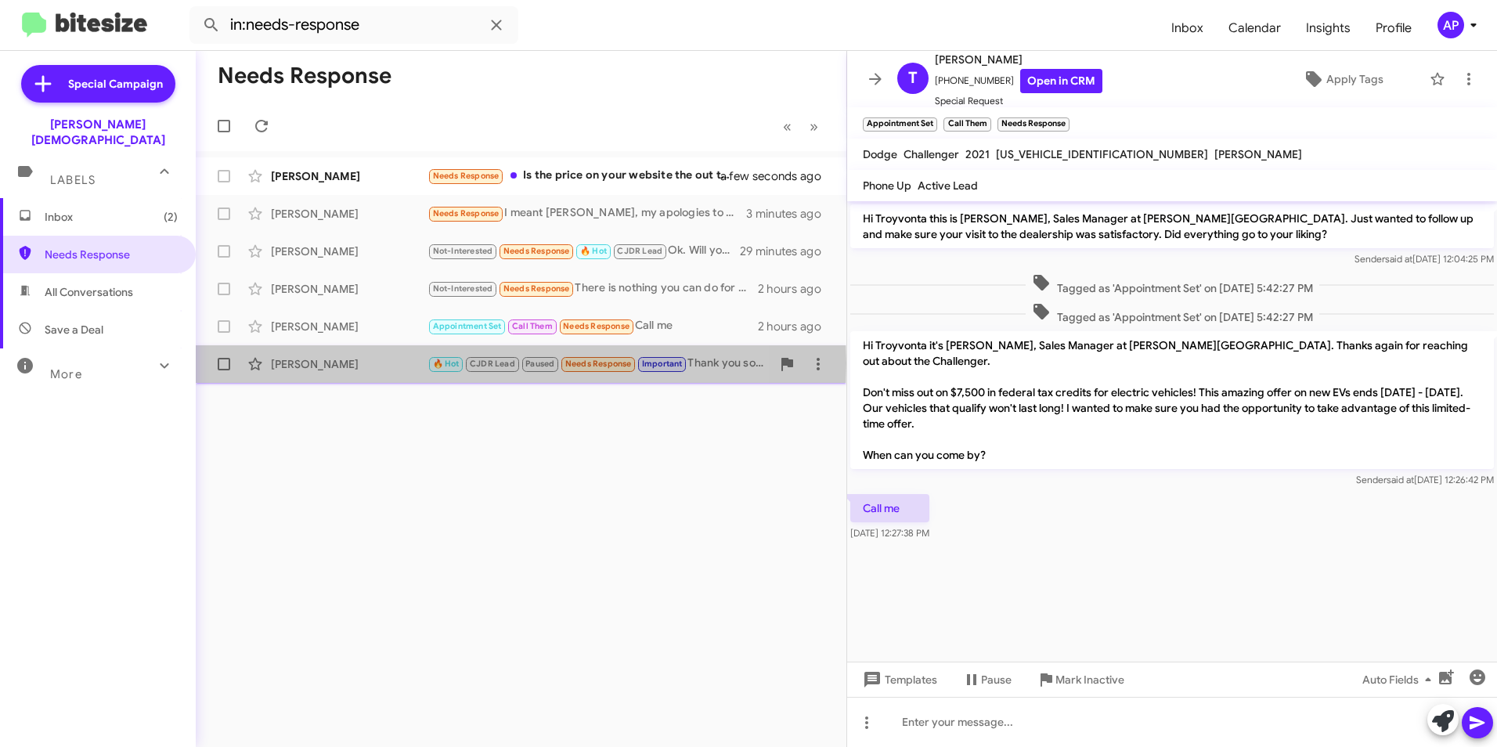
drag, startPoint x: 310, startPoint y: 363, endPoint x: 644, endPoint y: 291, distance: 342.0
click at [312, 363] on div "Moty Bernstein" at bounding box center [349, 364] width 157 height 16
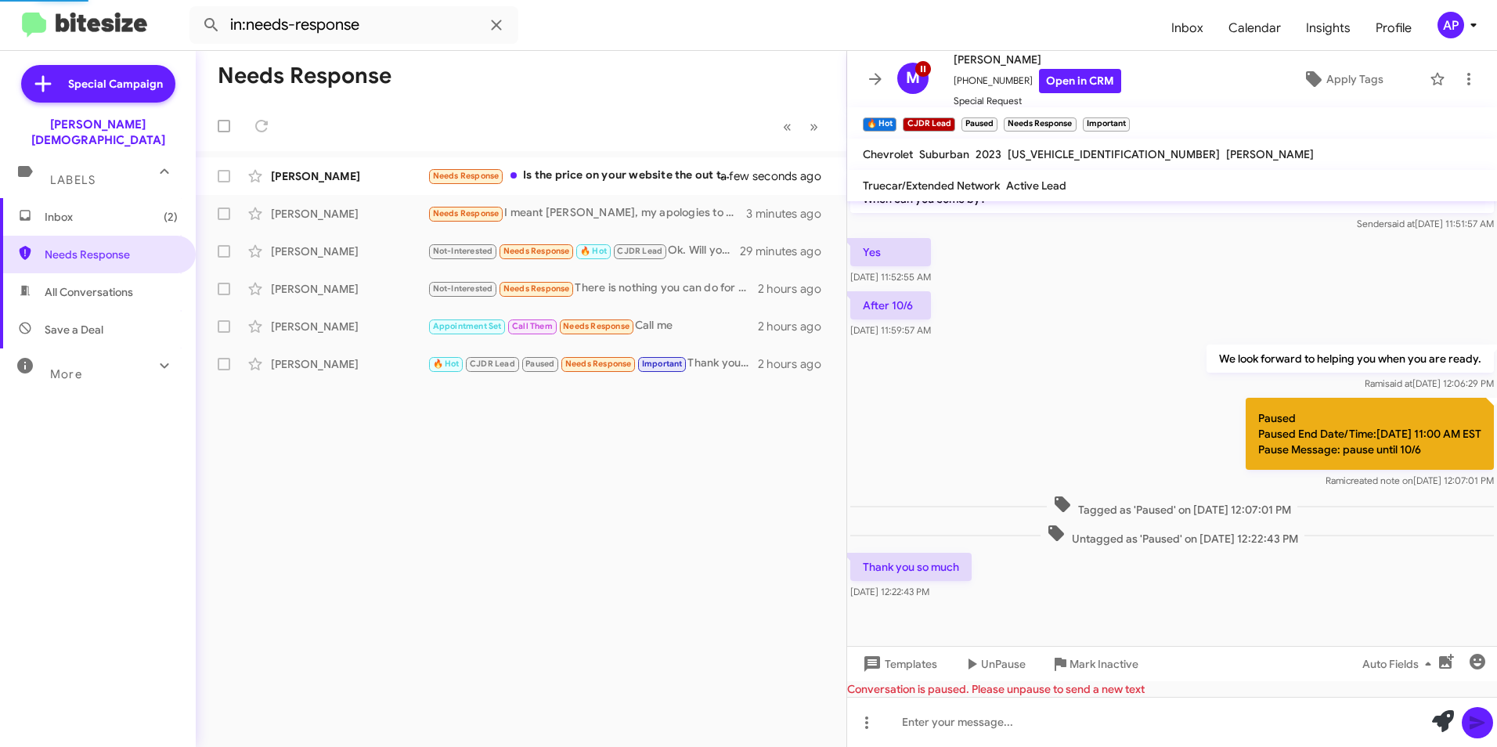
scroll to position [525, 0]
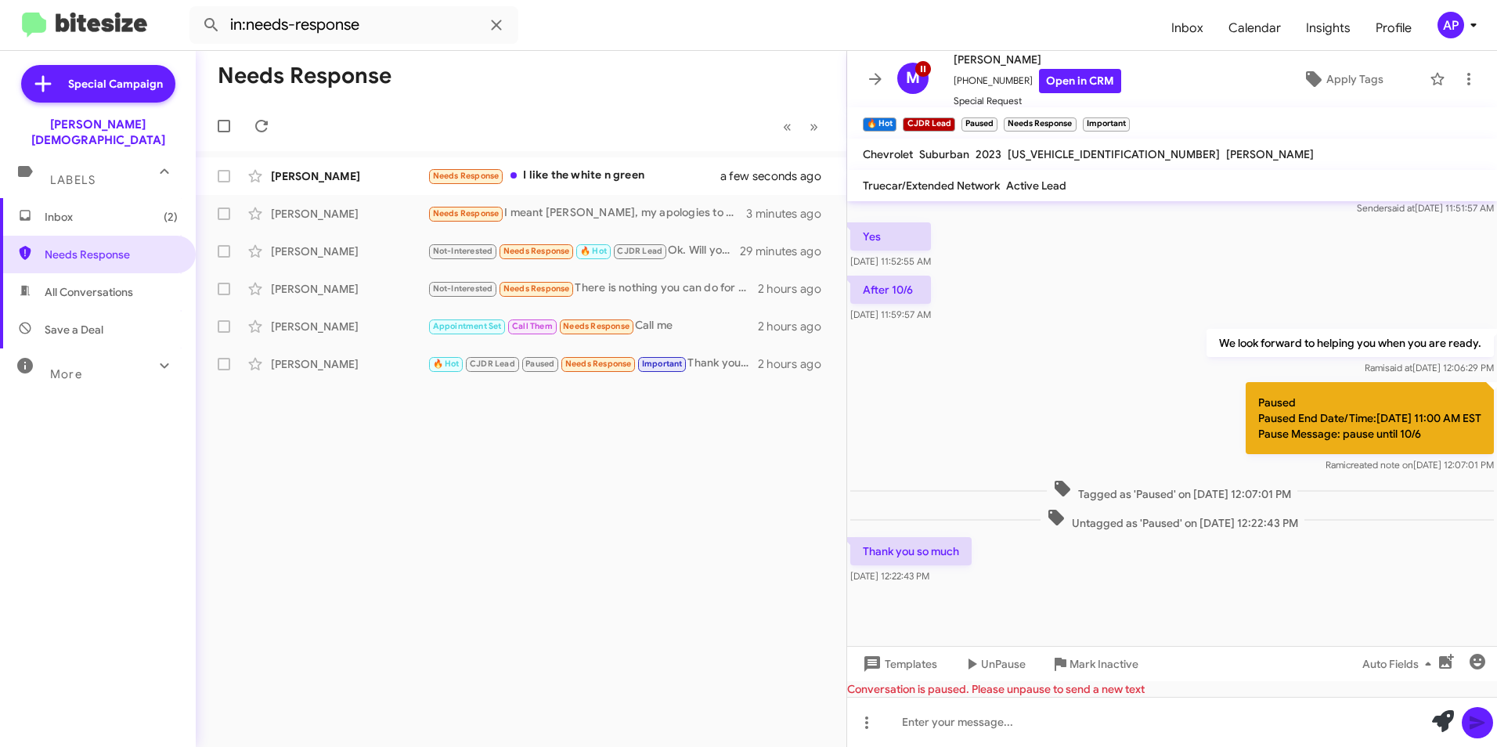
drag, startPoint x: 396, startPoint y: 496, endPoint x: 916, endPoint y: 334, distance: 544.6
click at [420, 493] on div "Needs Response « Previous » Next Willcy Simon Needs Response I like the white n…" at bounding box center [521, 399] width 651 height 696
drag, startPoint x: 1031, startPoint y: 405, endPoint x: 1052, endPoint y: 384, distance: 29.4
click at [1031, 405] on div "Paused Paused End Date/Time:10/06/2025, 11:00 AM EST Pause Message: pause until…" at bounding box center [1172, 427] width 650 height 97
click at [448, 516] on div "Needs Response « Previous » Next Willcy Simon Needs Response I like the white n…" at bounding box center [521, 399] width 651 height 696
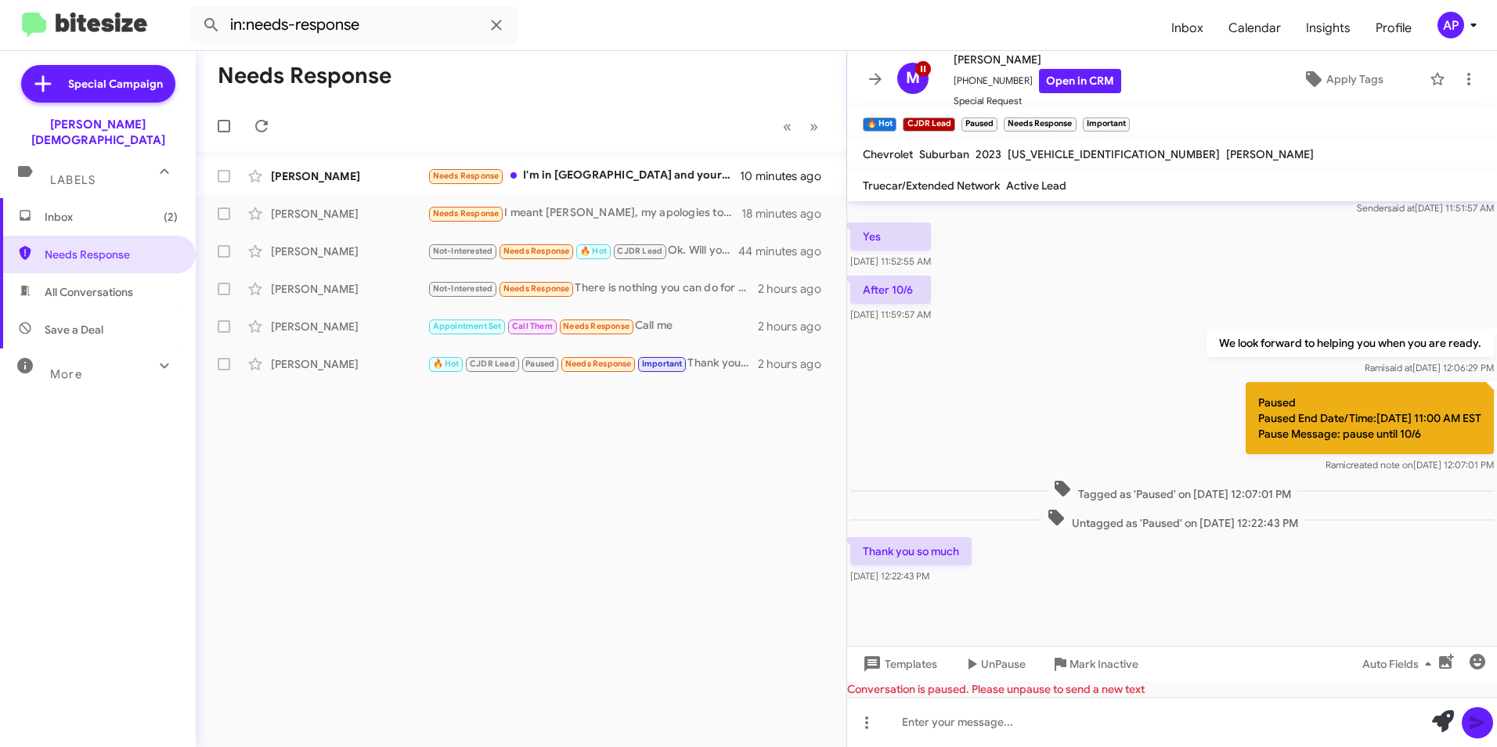
click at [689, 440] on div "Needs Response « Previous » Next Willcy Simon Needs Response I'm in Miami and y…" at bounding box center [521, 399] width 651 height 696
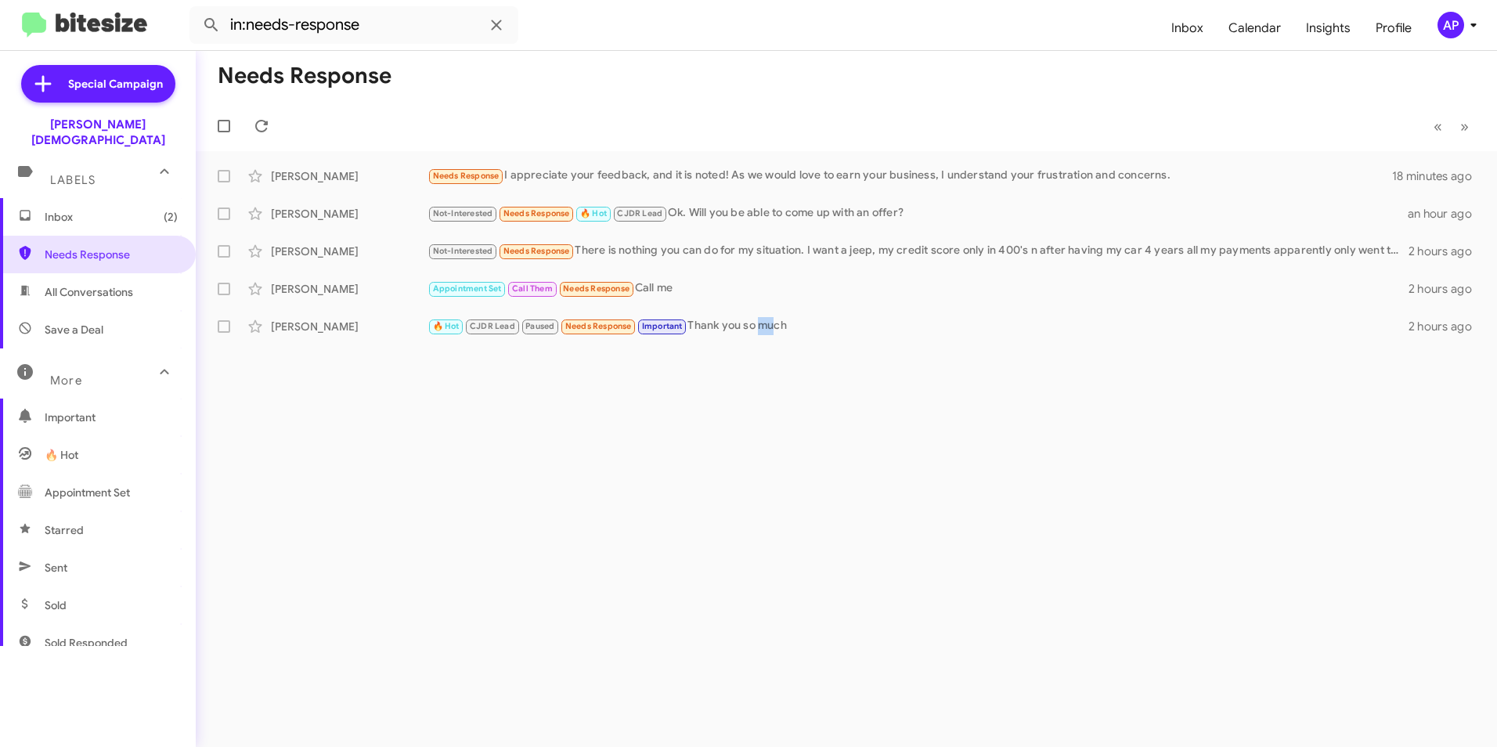
drag, startPoint x: 777, startPoint y: 507, endPoint x: 785, endPoint y: 506, distance: 8.0
click at [785, 506] on div "Needs Response « Previous » Next Thomas Markoski Needs Response I appreciate yo…" at bounding box center [846, 399] width 1301 height 696
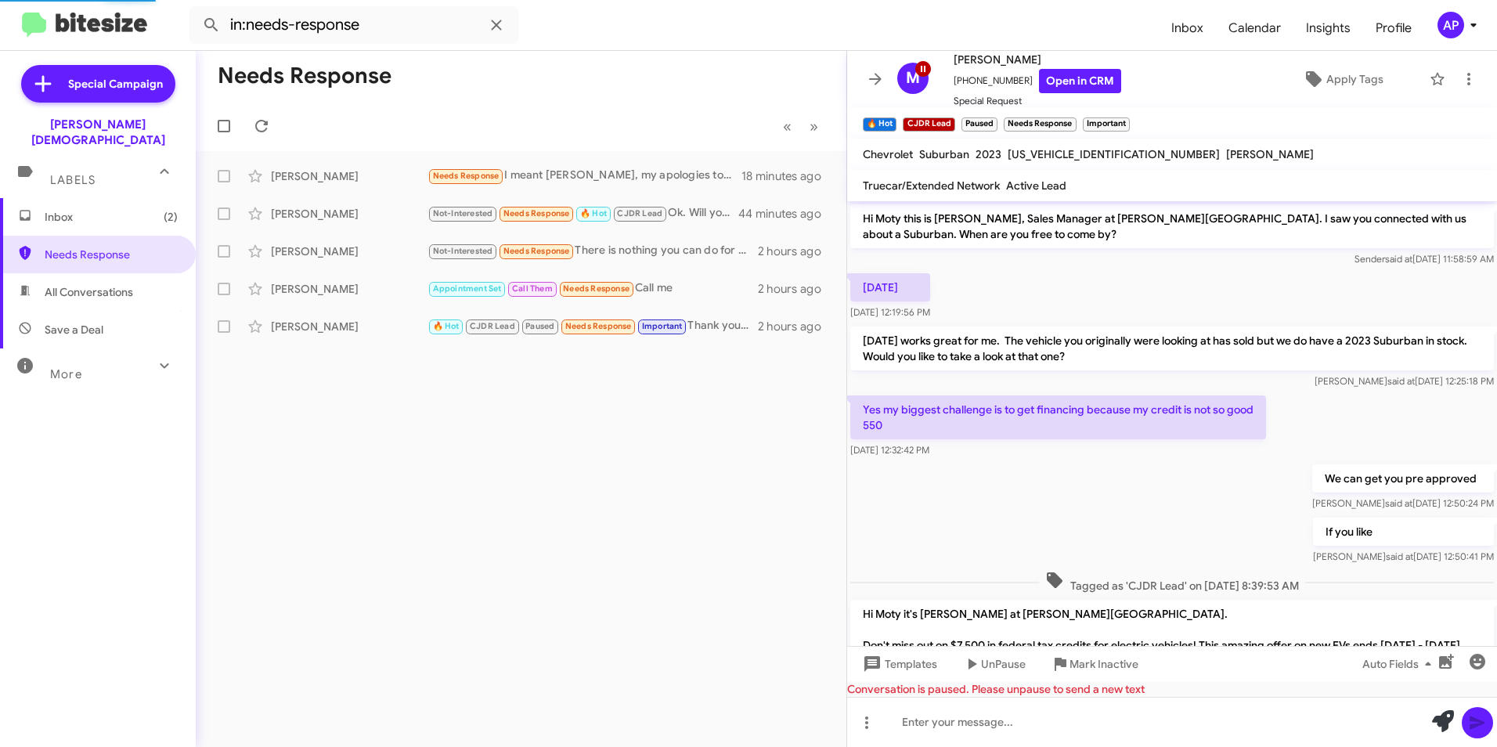
scroll to position [493, 0]
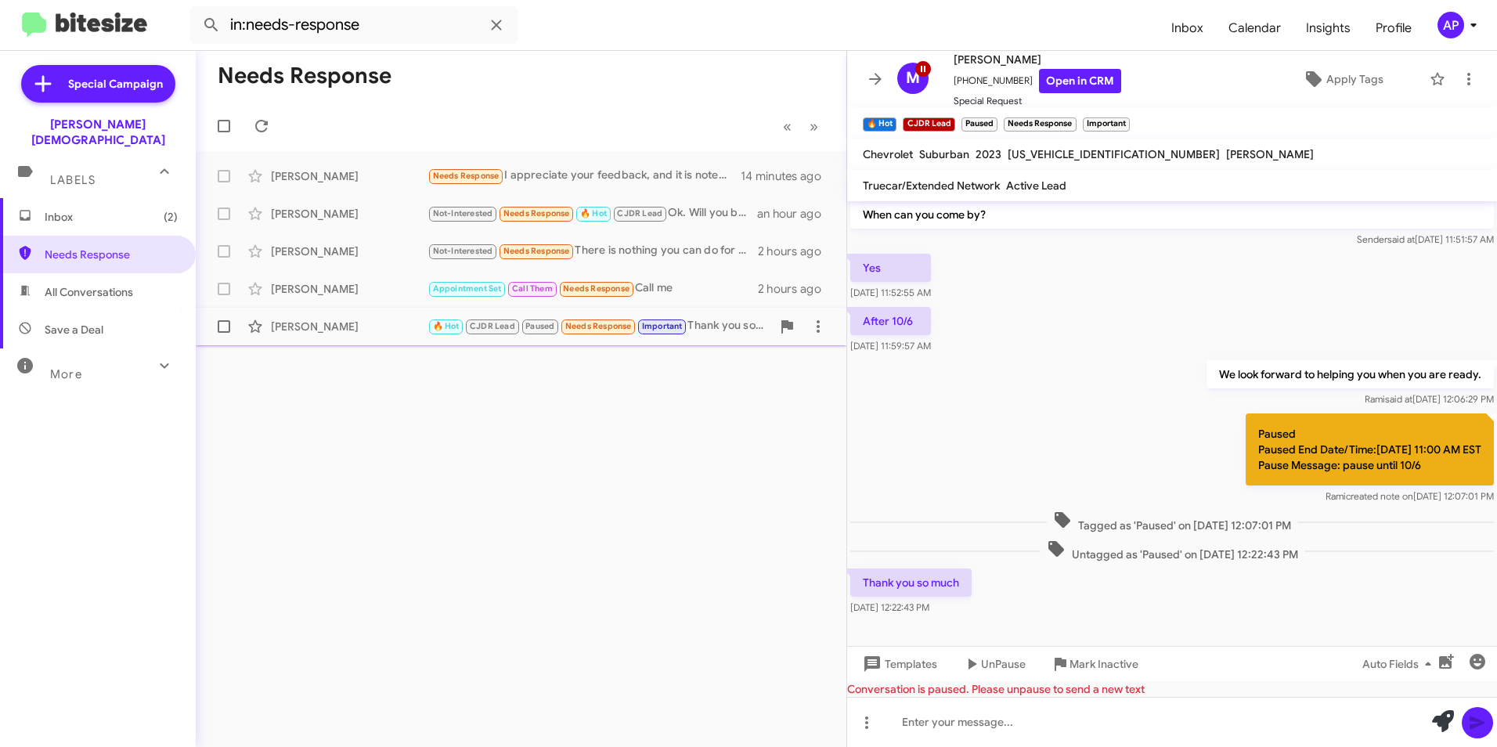
drag, startPoint x: 456, startPoint y: 421, endPoint x: 305, endPoint y: 309, distance: 188.1
click at [456, 422] on div "Needs Response « Previous » Next Thomas Markoski Needs Response I appreciate yo…" at bounding box center [521, 399] width 651 height 696
drag, startPoint x: 381, startPoint y: 399, endPoint x: 264, endPoint y: 242, distance: 195.8
click at [381, 396] on div "Needs Response « Previous » Next Thomas Markoski Needs Response I appreciate yo…" at bounding box center [521, 399] width 651 height 696
click at [255, 121] on icon at bounding box center [261, 126] width 19 height 19
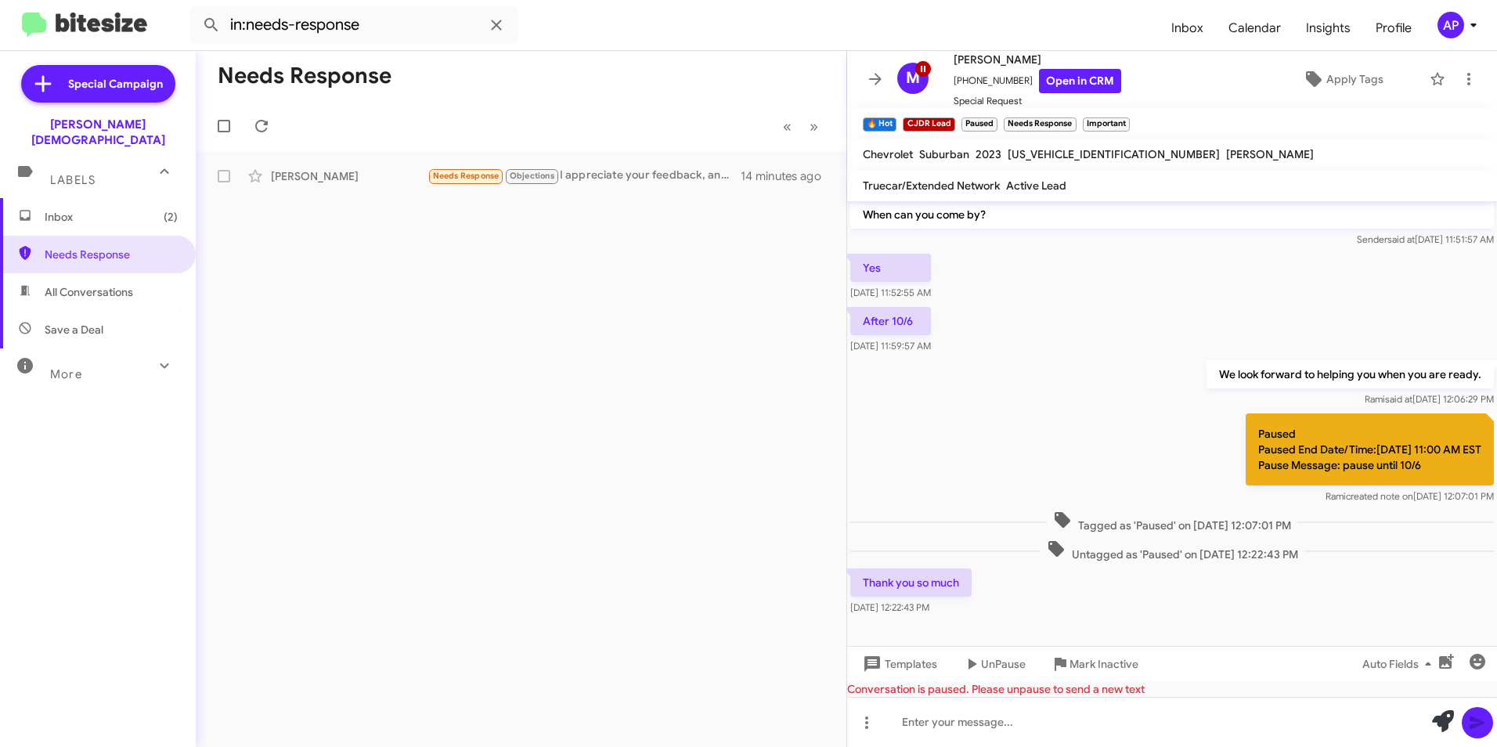
click at [485, 350] on div "Needs Response « Previous » Next Thomas Markoski Needs Response Objections I ap…" at bounding box center [521, 399] width 651 height 696
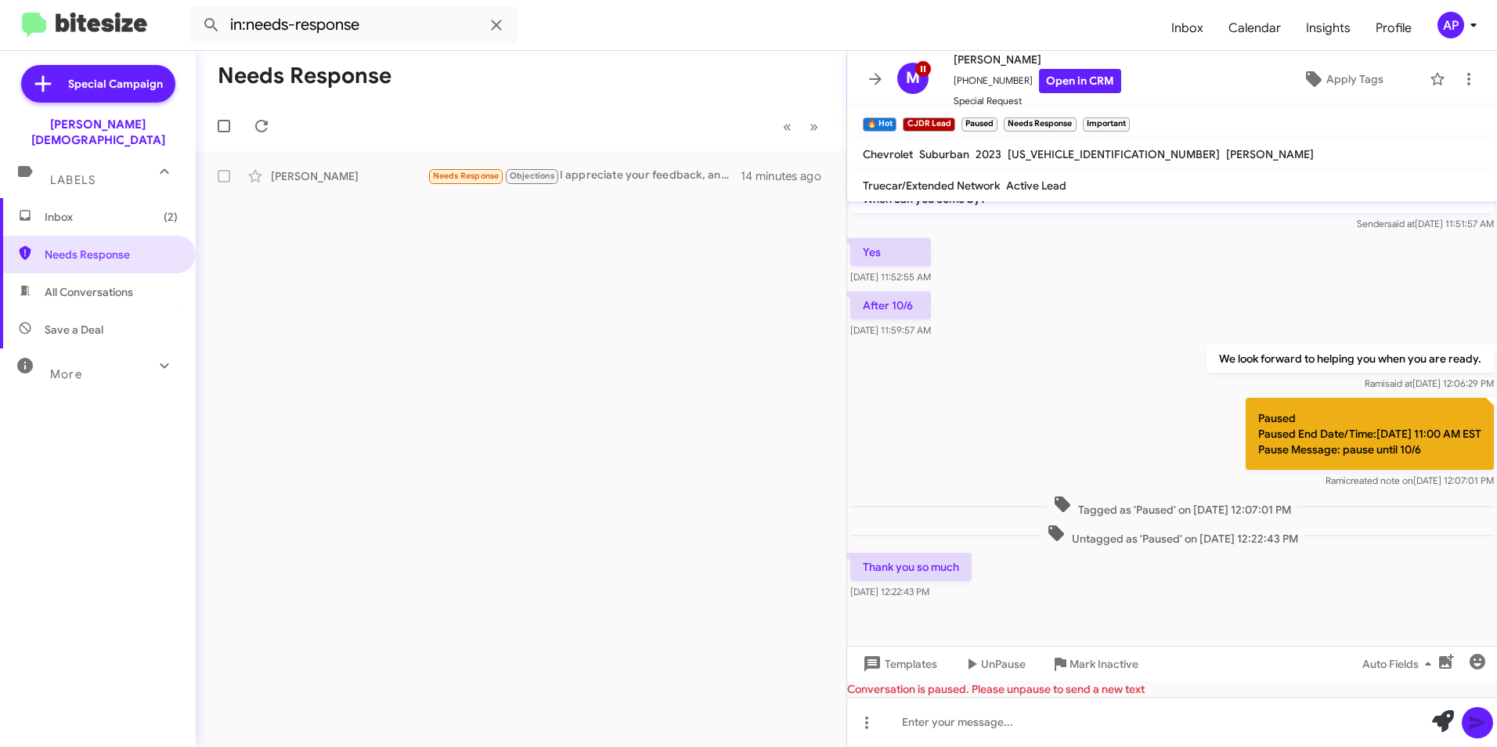
scroll to position [525, 0]
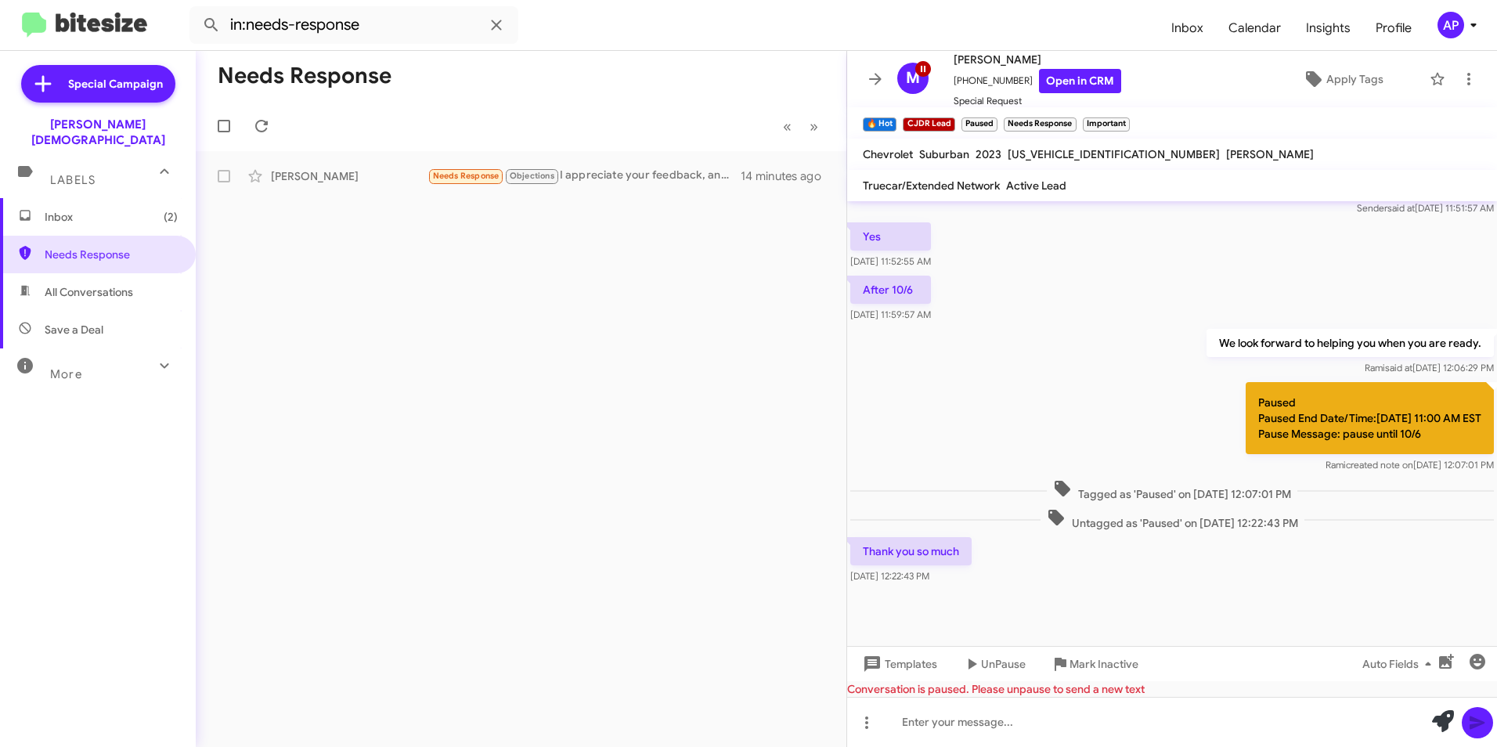
click at [583, 434] on div "Needs Response « Previous » Next Thomas Markoski Needs Response Objections I ap…" at bounding box center [521, 399] width 651 height 696
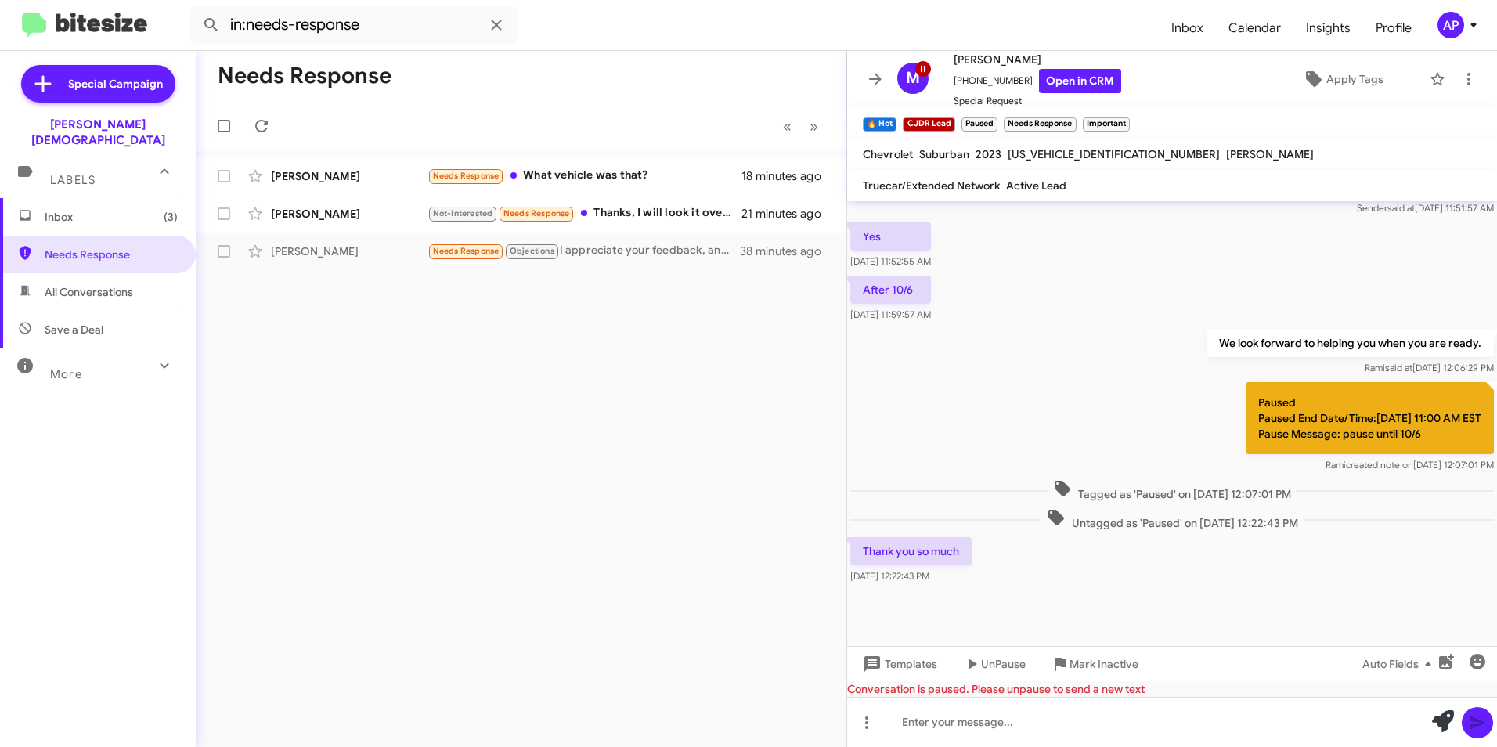
click at [552, 442] on div "Needs Response « Previous » Next David Santiago Needs Response What vehicle was…" at bounding box center [521, 399] width 651 height 696
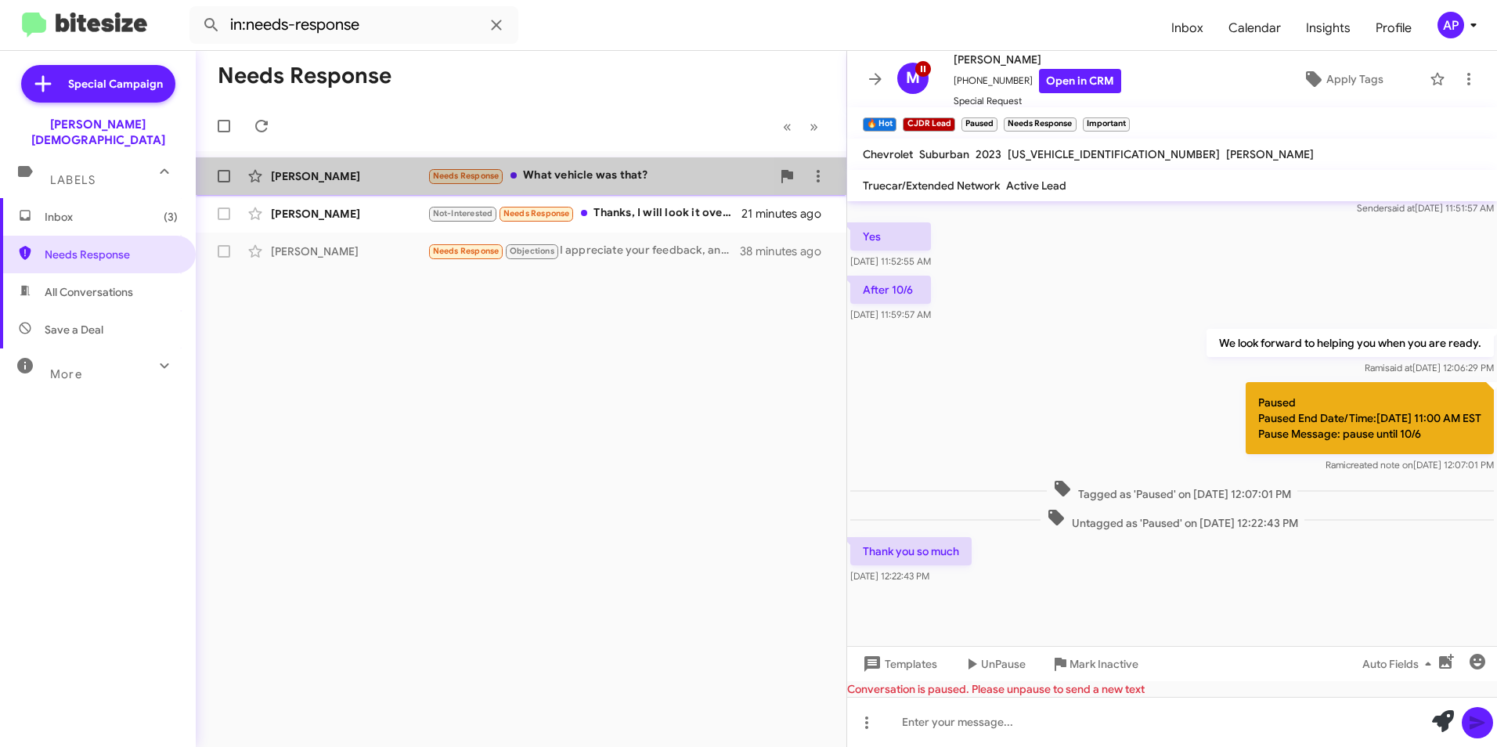
click at [314, 179] on div "[PERSON_NAME]" at bounding box center [349, 176] width 157 height 16
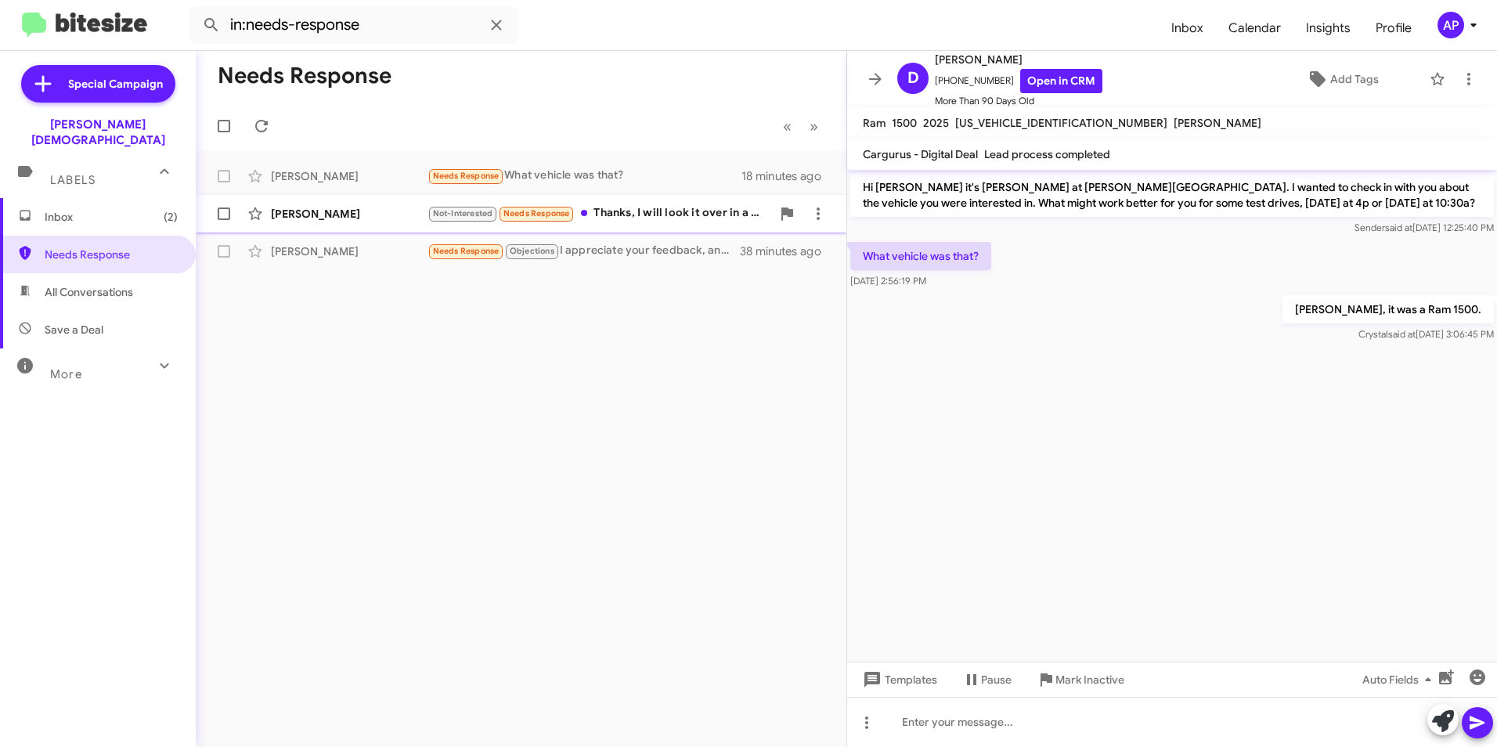
click at [292, 214] on div "[PERSON_NAME]" at bounding box center [349, 214] width 157 height 16
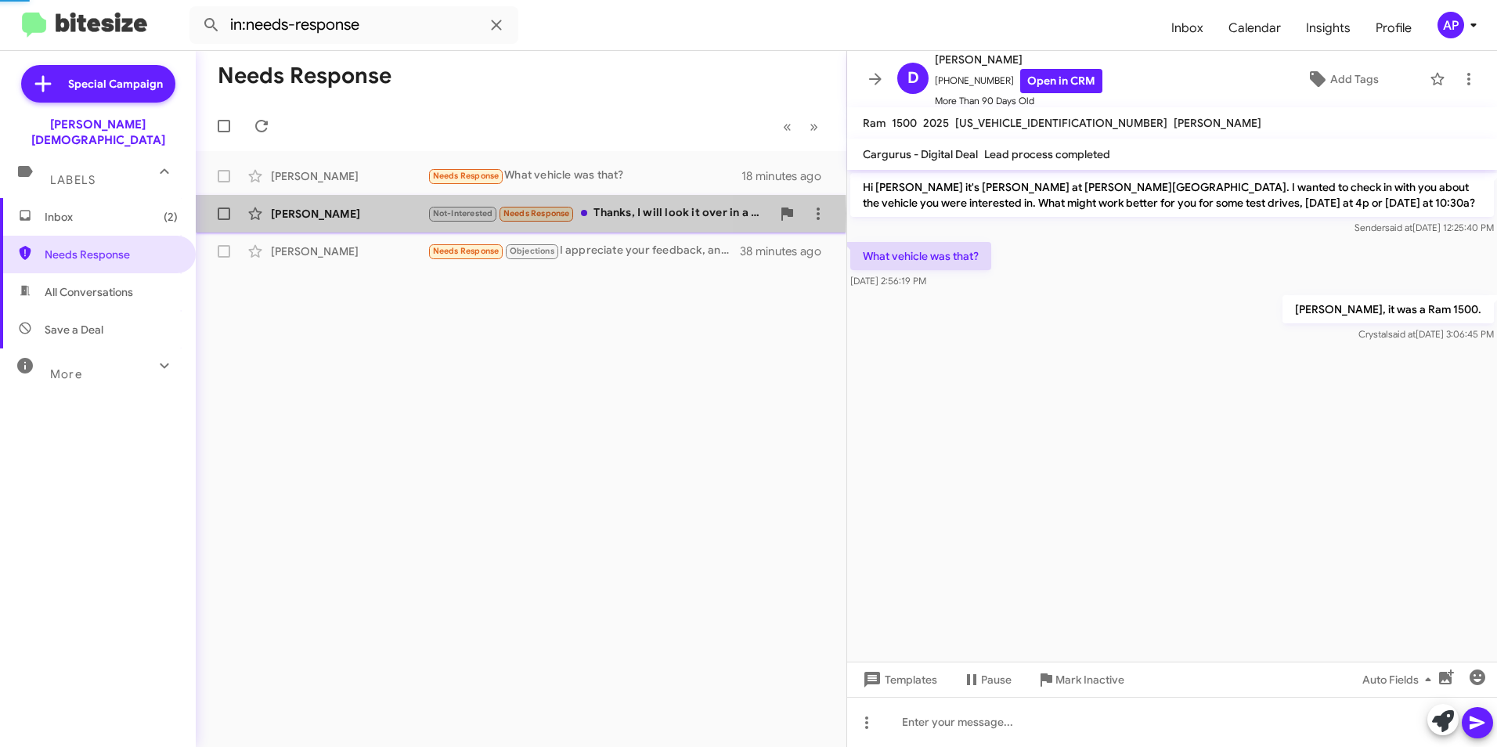
scroll to position [549, 0]
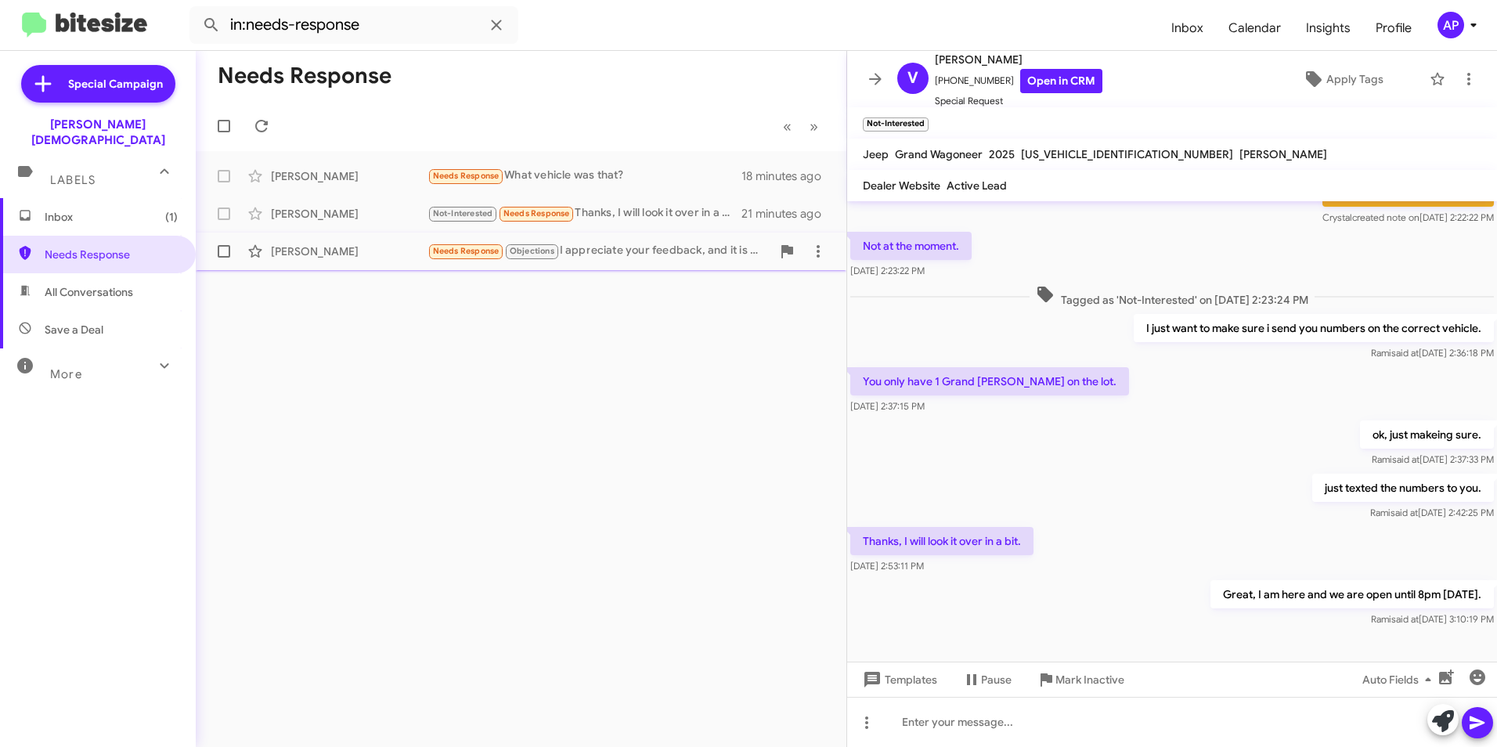
click at [285, 254] on div "[PERSON_NAME]" at bounding box center [349, 252] width 157 height 16
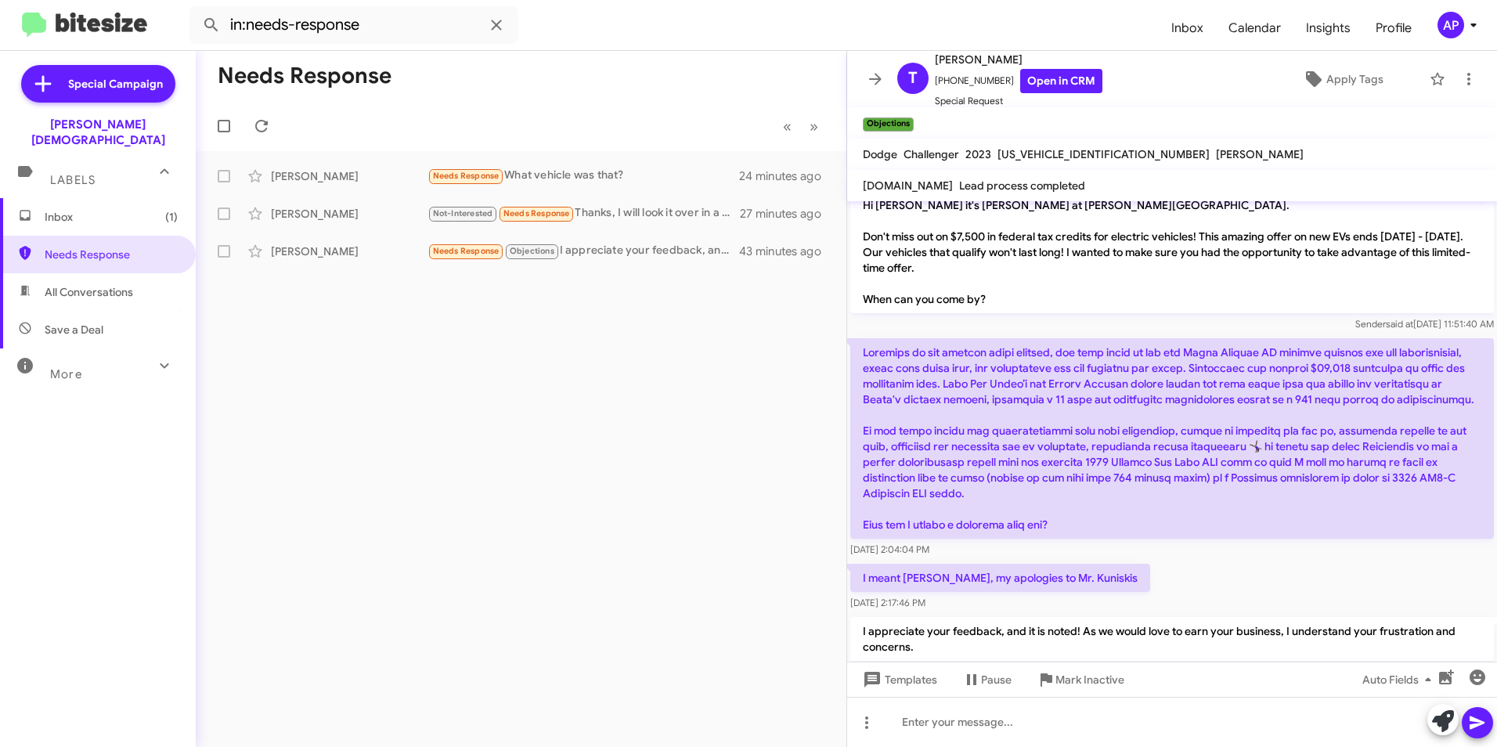
scroll to position [312, 0]
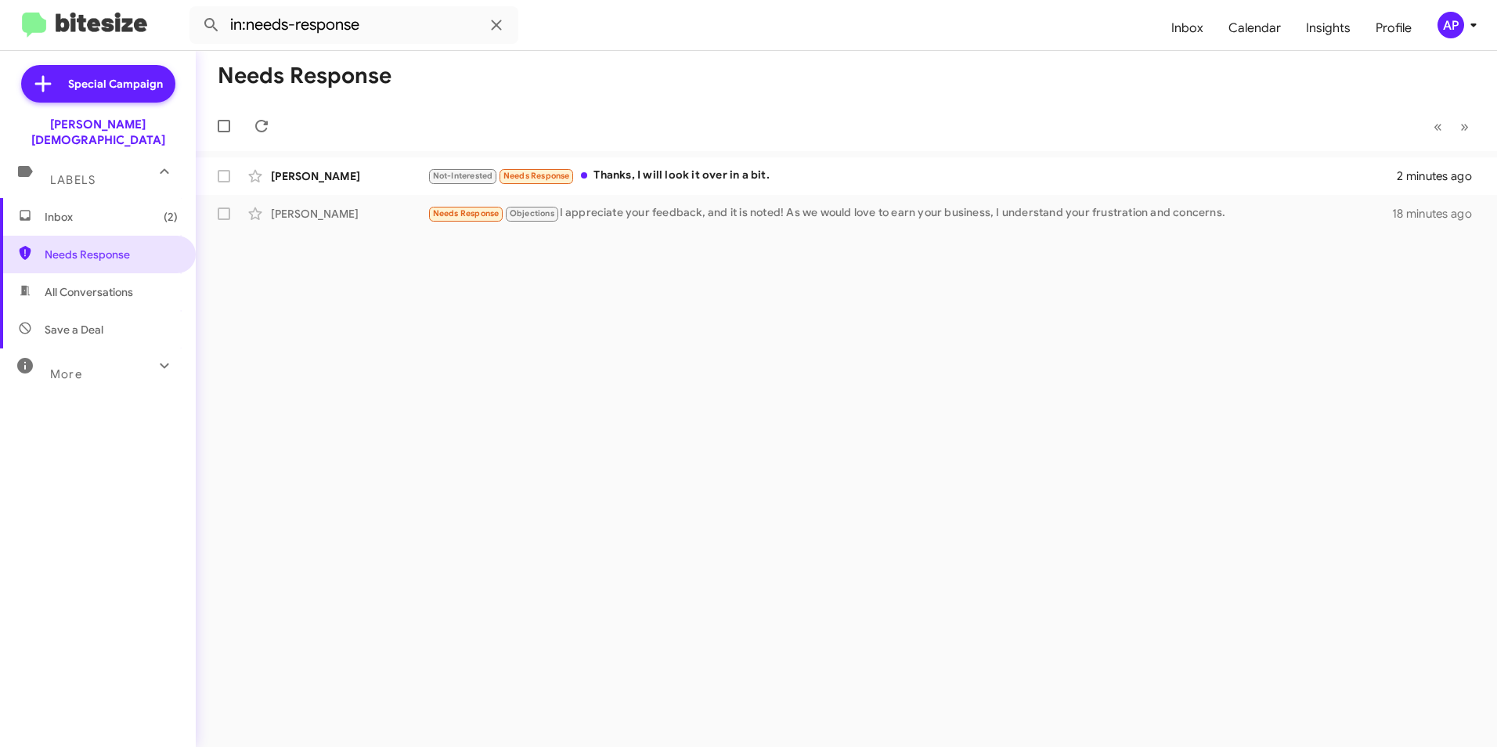
click at [675, 335] on div "Needs Response « Previous » Next [PERSON_NAME] Not-Interested Needs Response Th…" at bounding box center [846, 399] width 1301 height 696
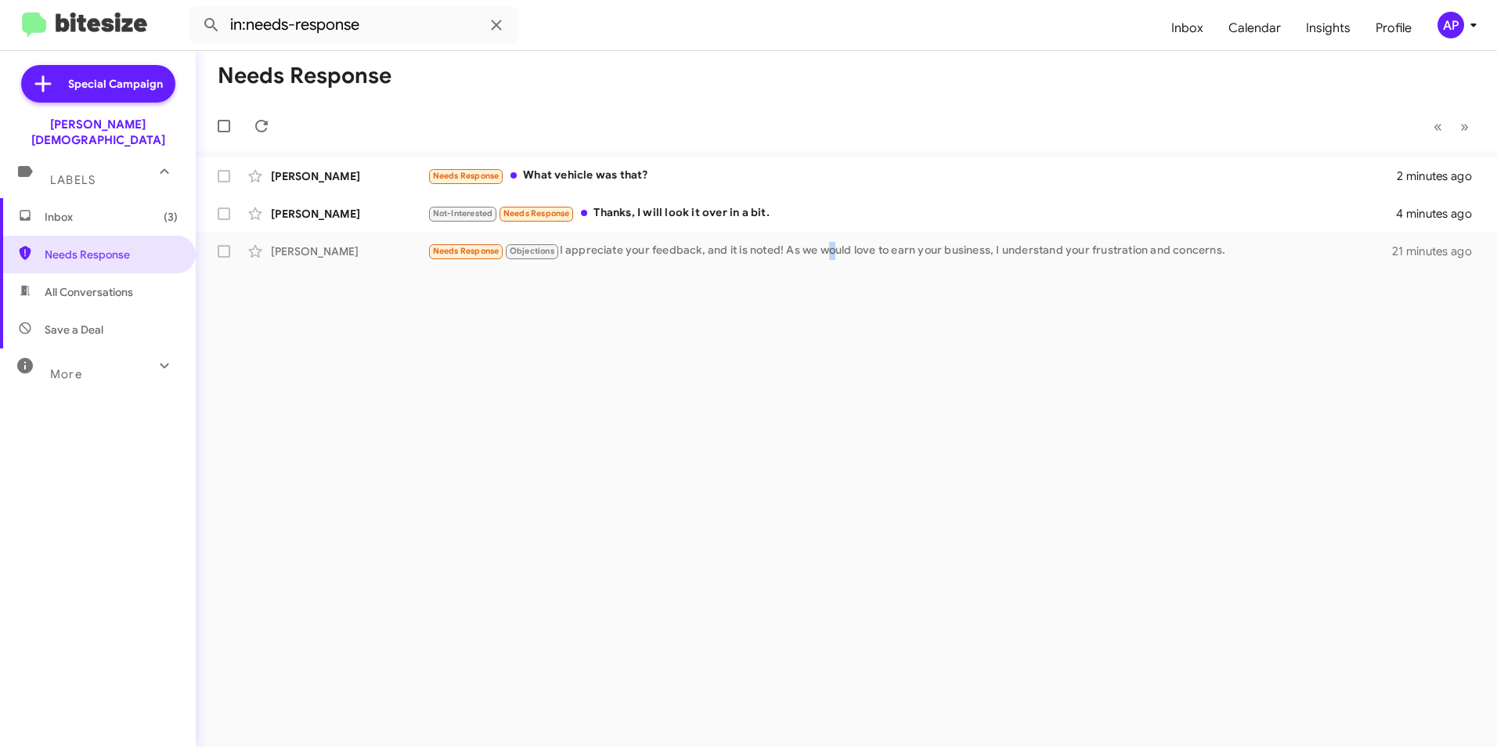
click at [833, 496] on div "Needs Response « Previous » Next [PERSON_NAME] Needs Response What vehicle was …" at bounding box center [846, 399] width 1301 height 696
click at [305, 209] on div "[PERSON_NAME]" at bounding box center [349, 214] width 157 height 16
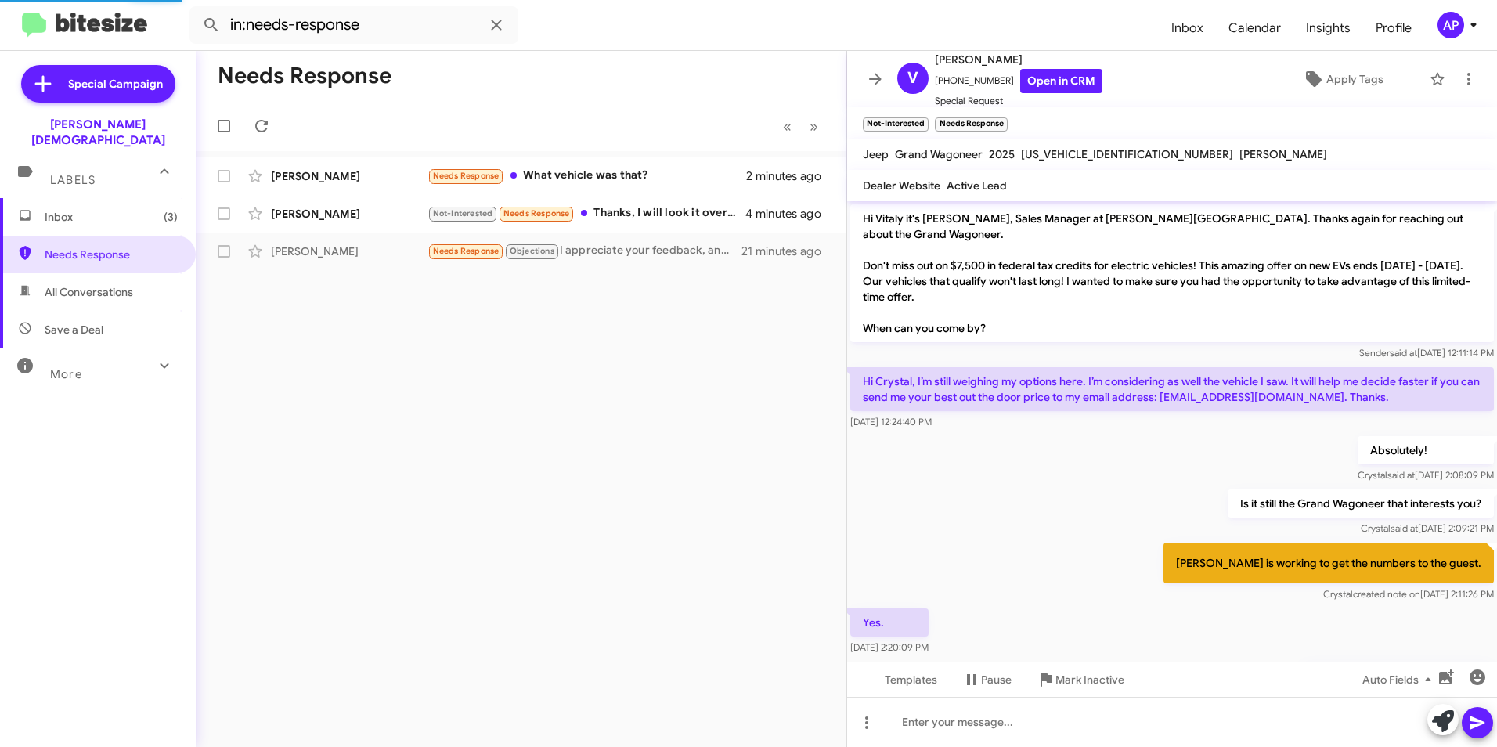
scroll to position [492, 0]
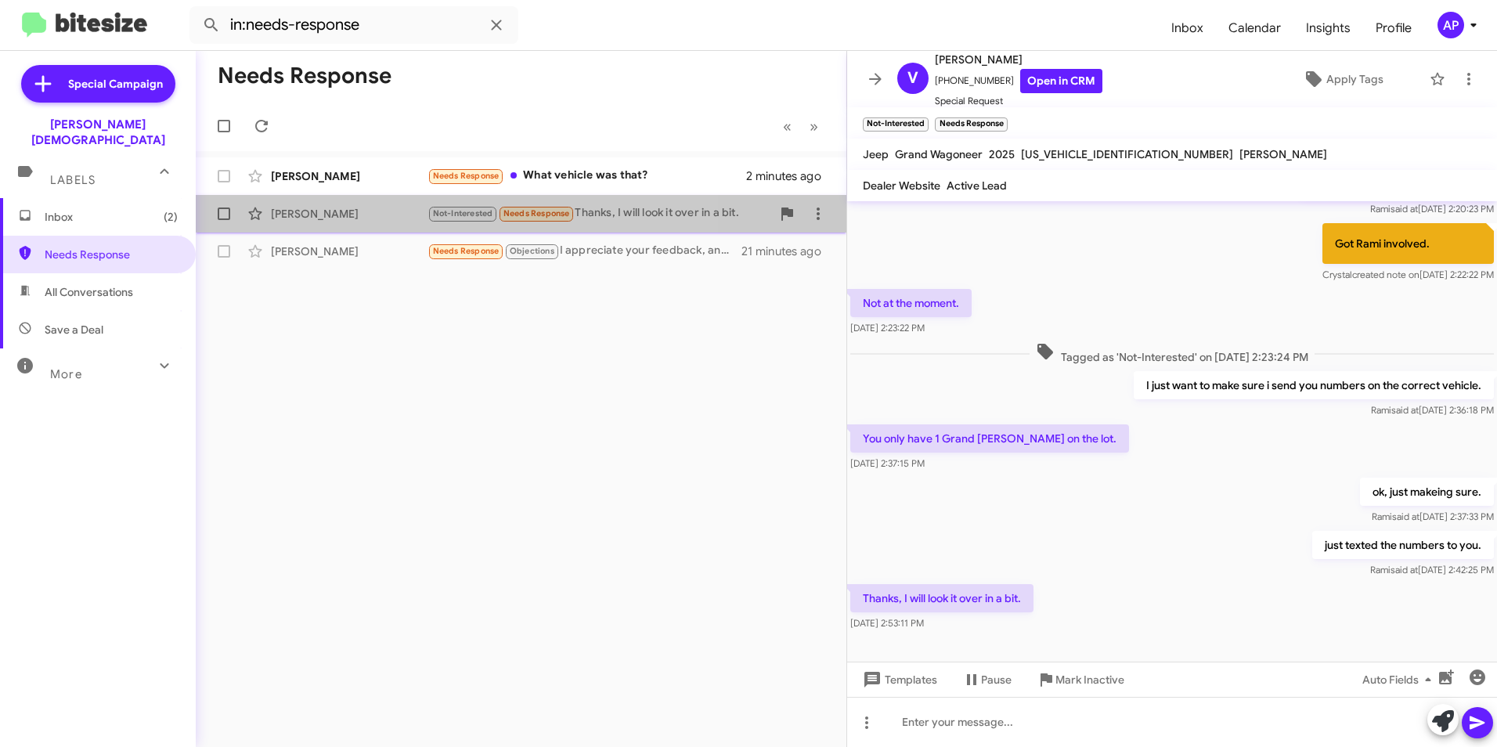
click at [285, 211] on div "[PERSON_NAME]" at bounding box center [349, 214] width 157 height 16
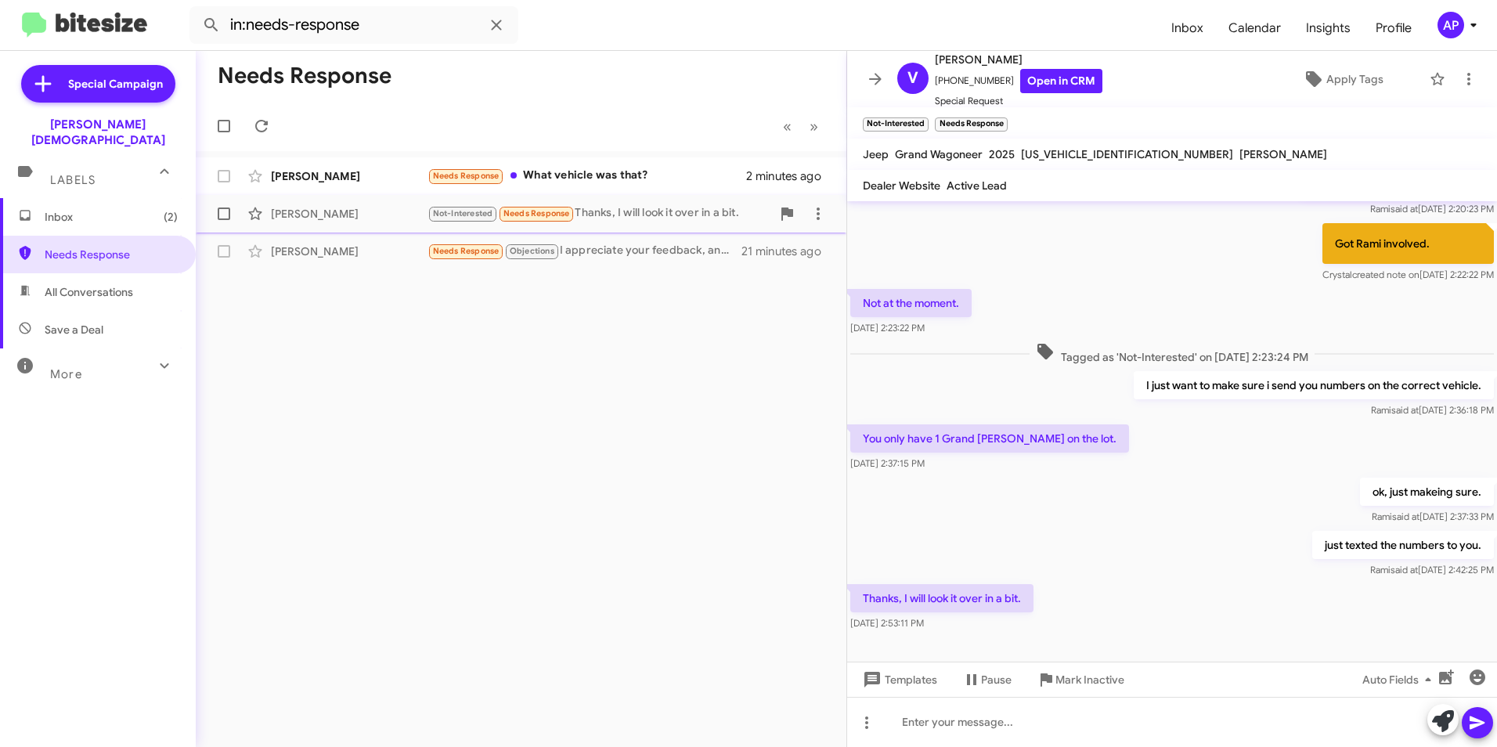
click at [287, 213] on div "[PERSON_NAME]" at bounding box center [349, 214] width 157 height 16
click at [225, 176] on span at bounding box center [224, 176] width 13 height 13
click at [224, 182] on input "checkbox" at bounding box center [223, 182] width 1 height 1
checkbox input "true"
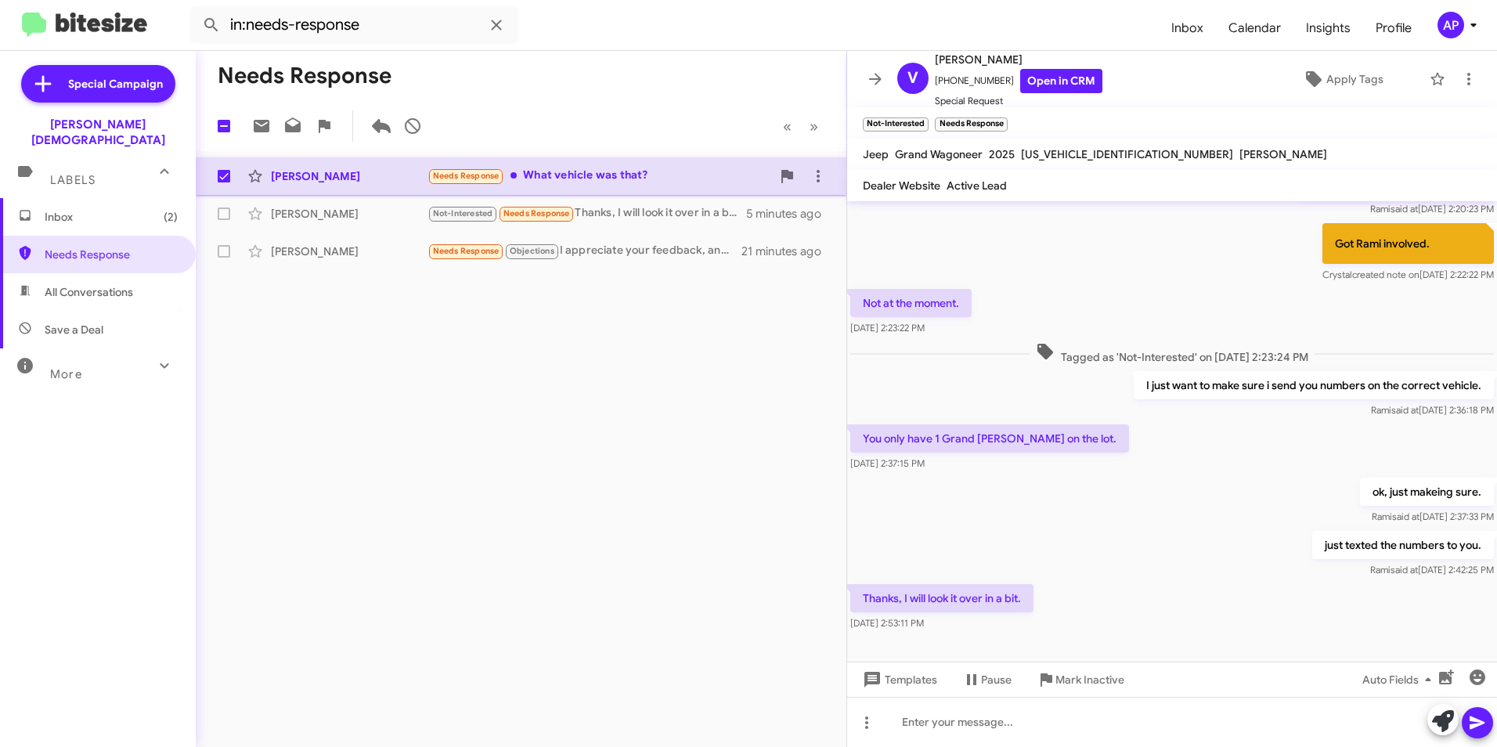
click at [313, 174] on div "[PERSON_NAME]" at bounding box center [349, 176] width 157 height 16
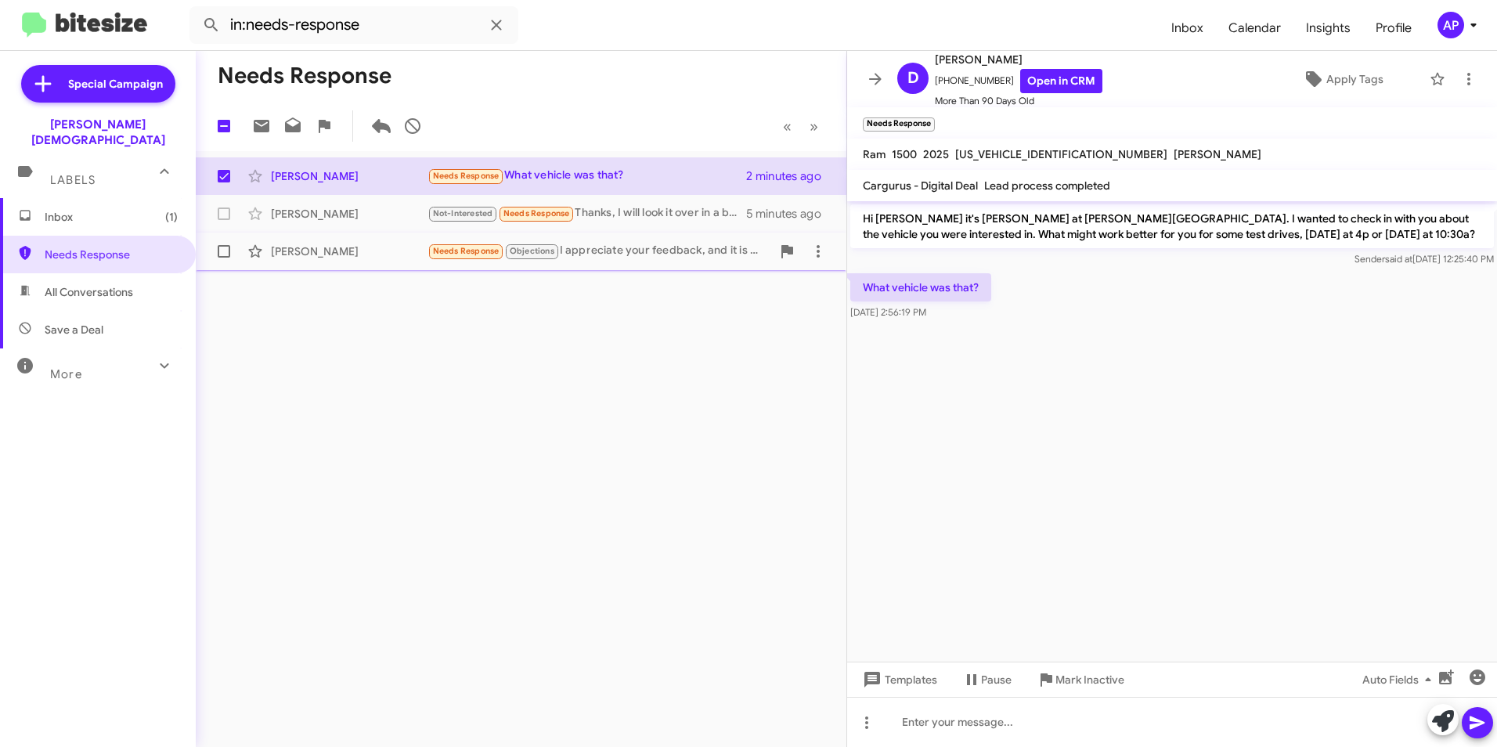
click at [222, 247] on span at bounding box center [224, 251] width 13 height 13
click at [223, 258] on input "checkbox" at bounding box center [223, 258] width 1 height 1
checkbox input "true"
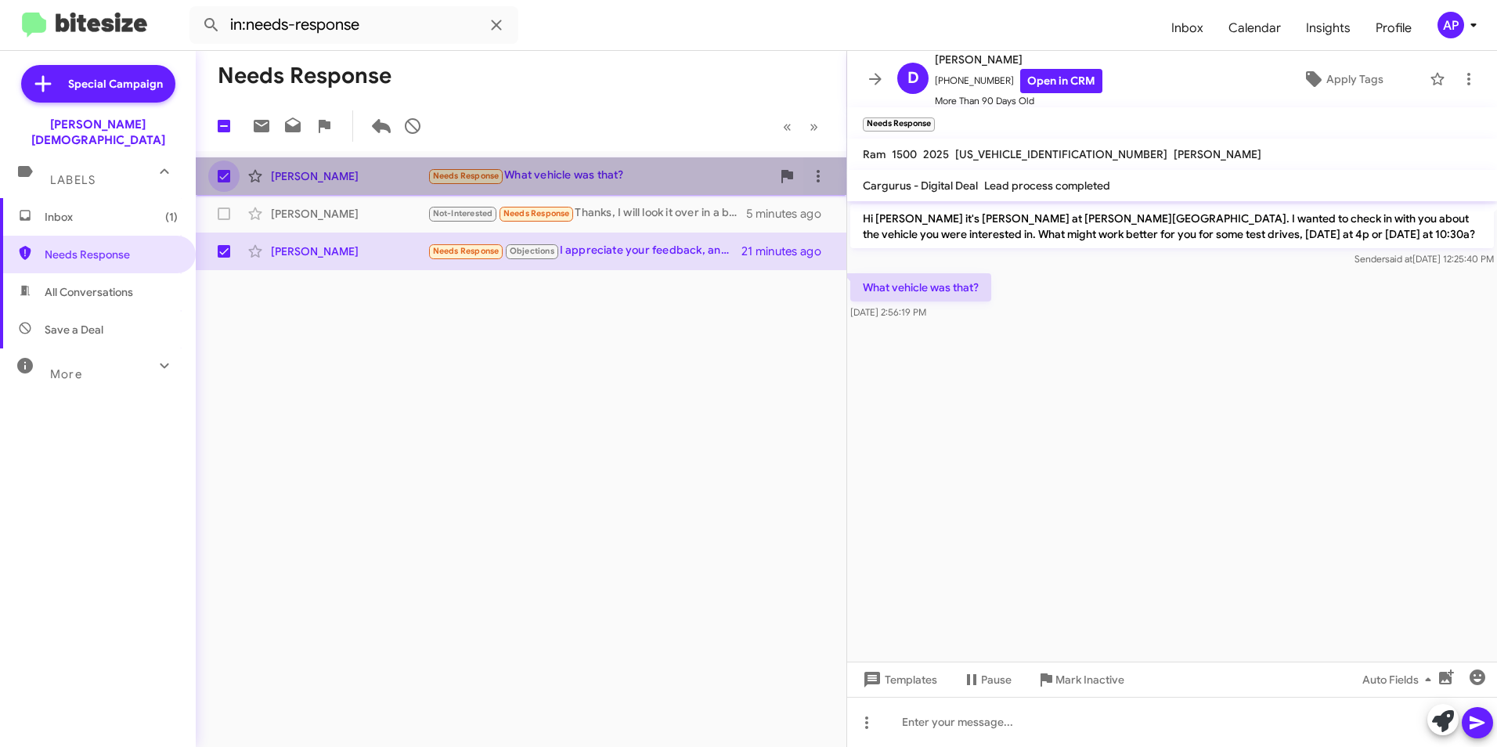
click at [227, 173] on span at bounding box center [224, 176] width 13 height 13
click at [224, 182] on input "checkbox" at bounding box center [223, 182] width 1 height 1
checkbox input "false"
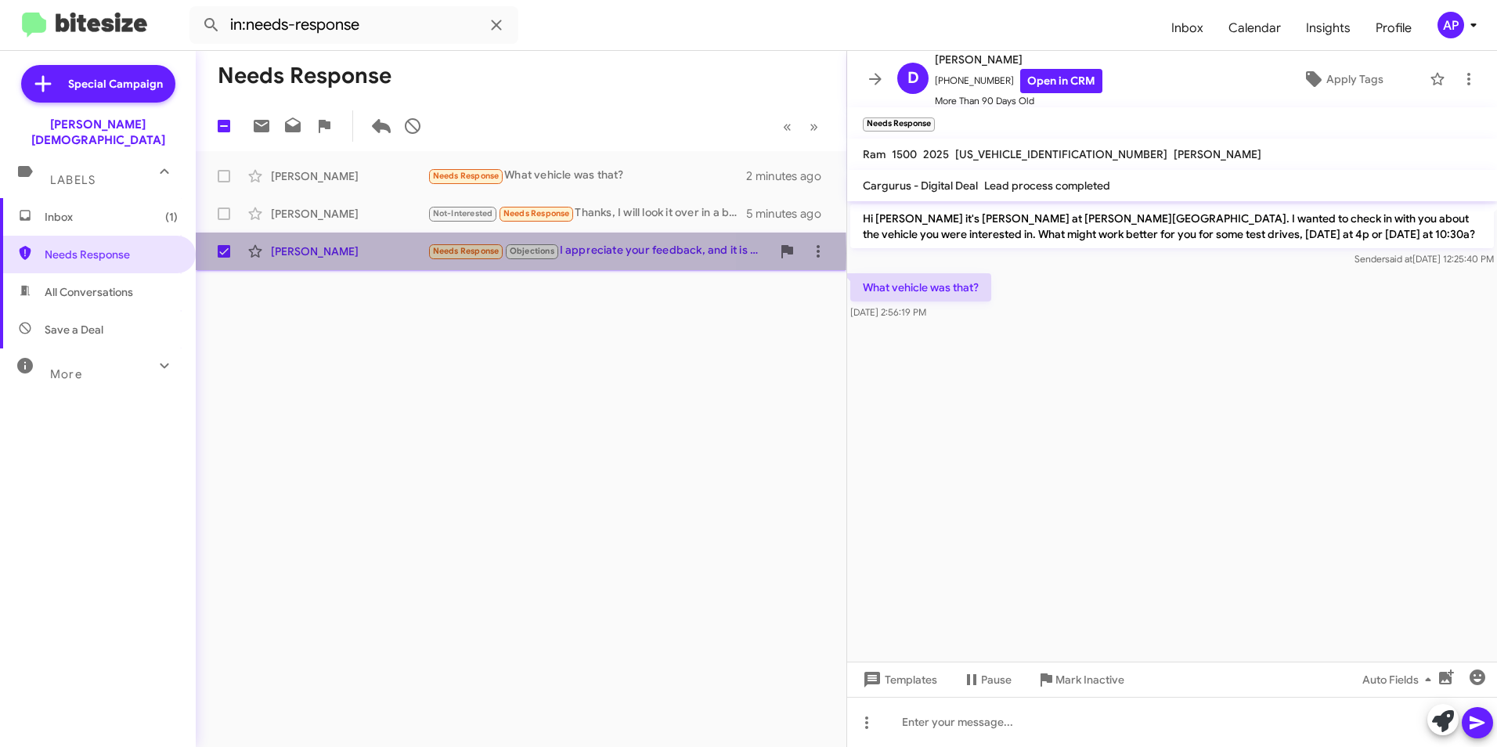
click at [294, 253] on div "[PERSON_NAME]" at bounding box center [349, 252] width 157 height 16
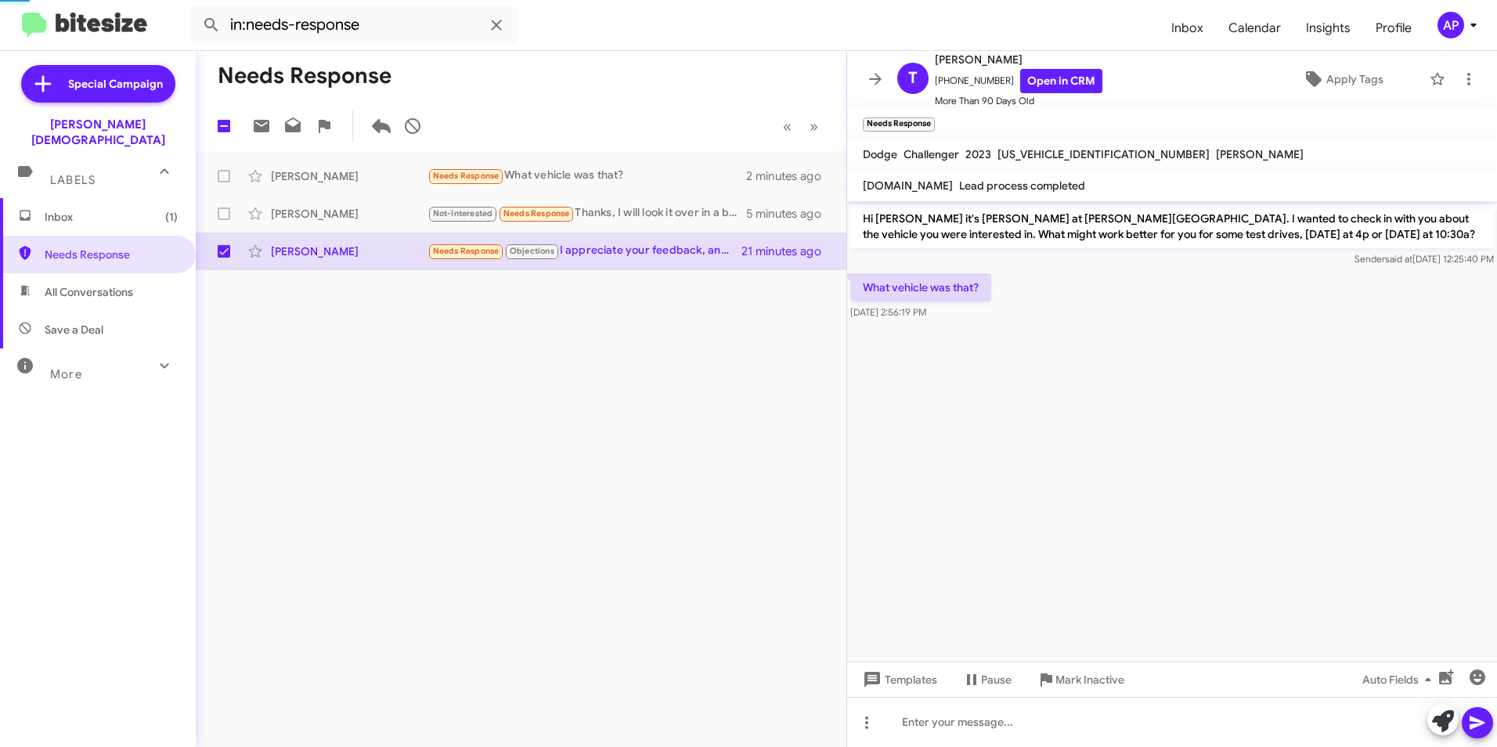
scroll to position [411, 0]
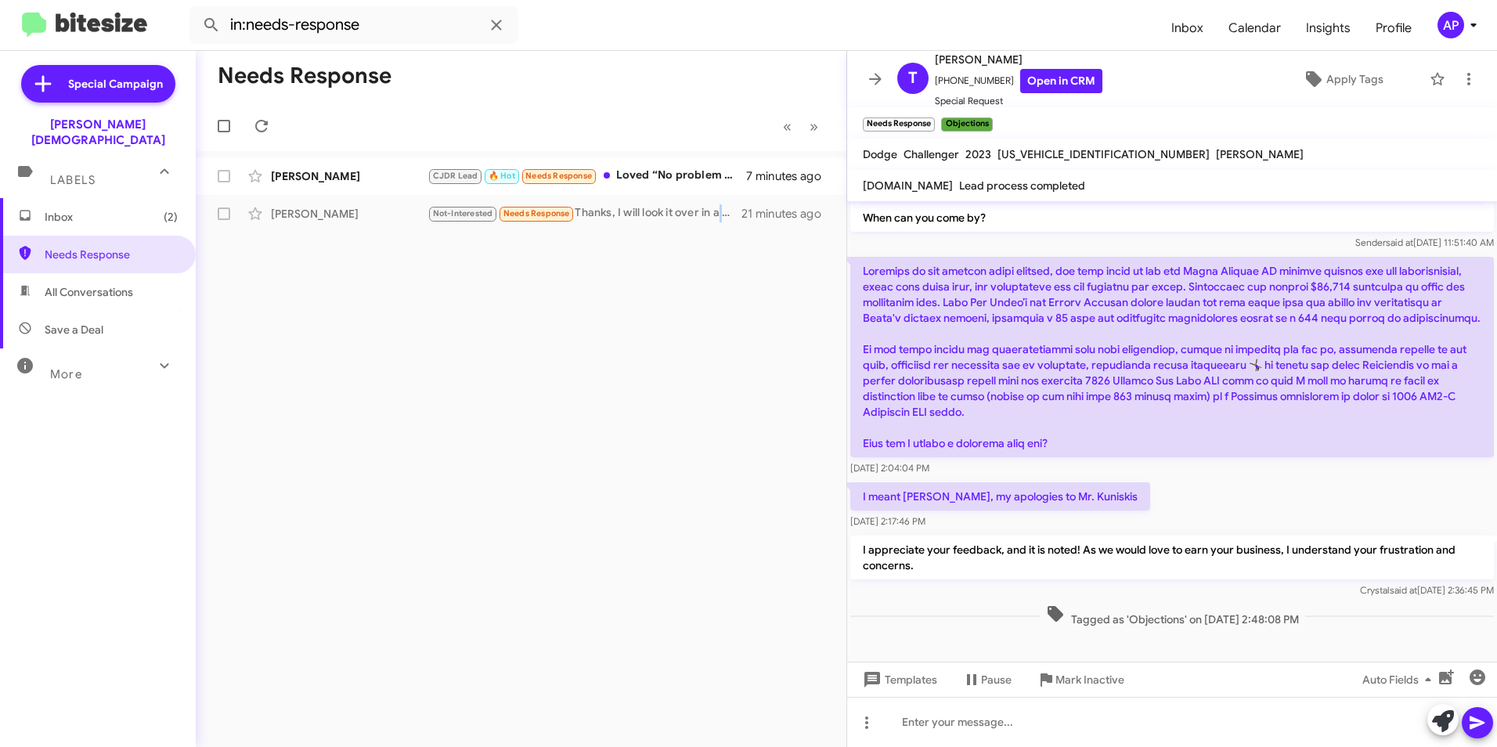
click at [724, 445] on div "Needs Response « Previous » Next [PERSON_NAME] CJDR Lead 🔥 Hot Needs Response L…" at bounding box center [521, 399] width 651 height 696
